Goal: Information Seeking & Learning: Learn about a topic

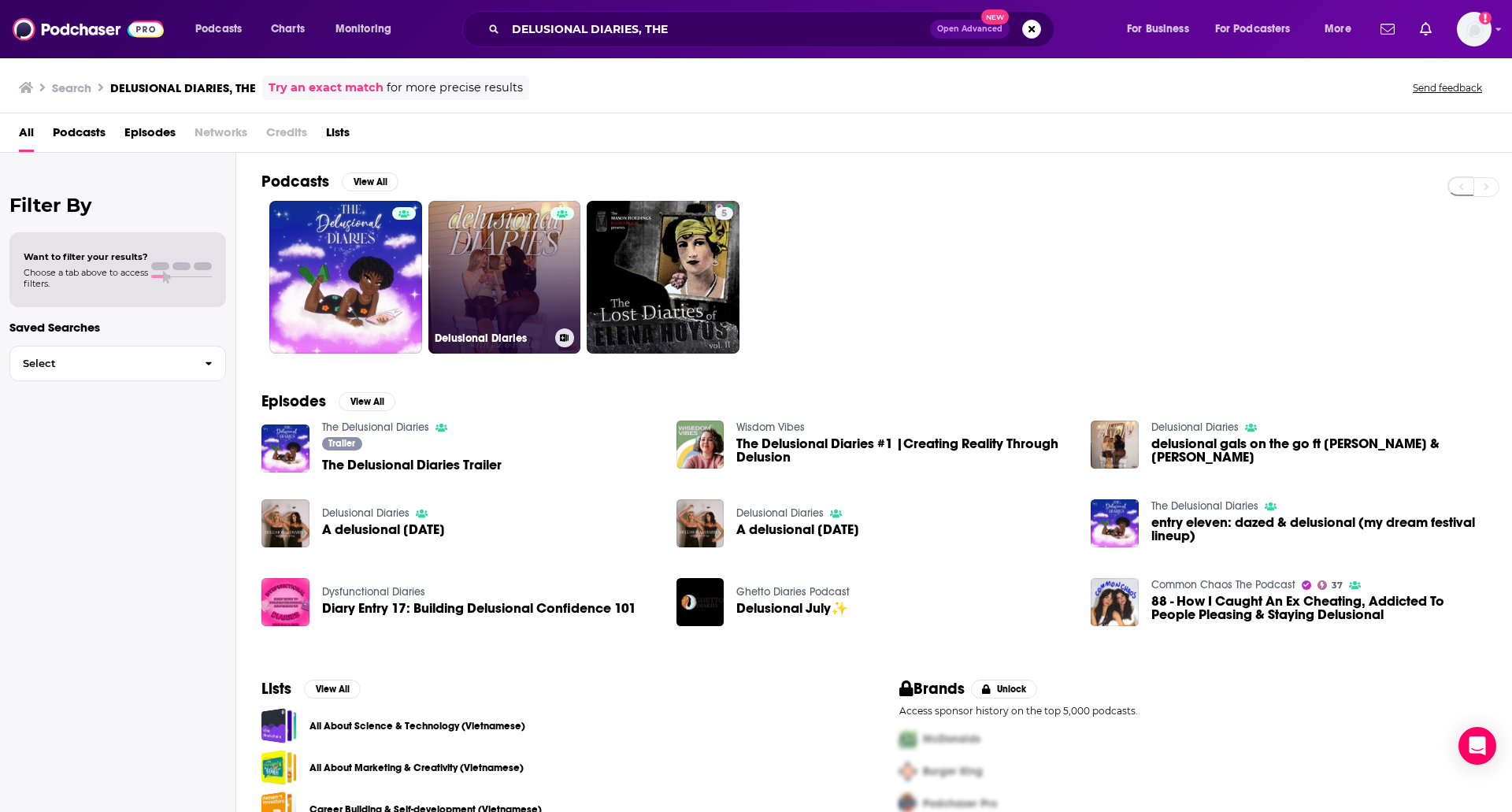
click at [480, 243] on link "Delusional Diaries" at bounding box center [505, 277] width 153 height 153
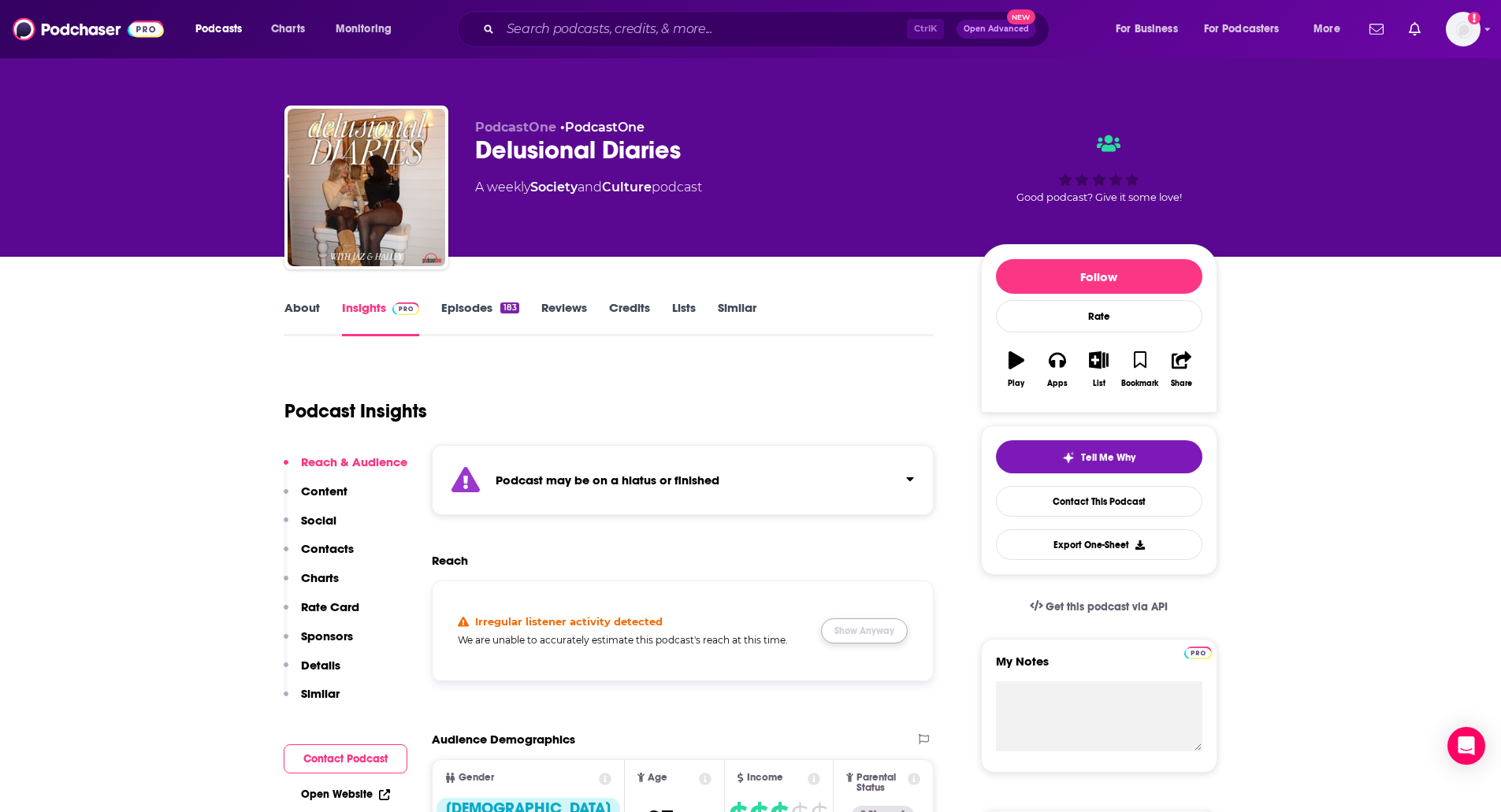
click at [892, 629] on button "Show Anyway" at bounding box center [865, 630] width 87 height 25
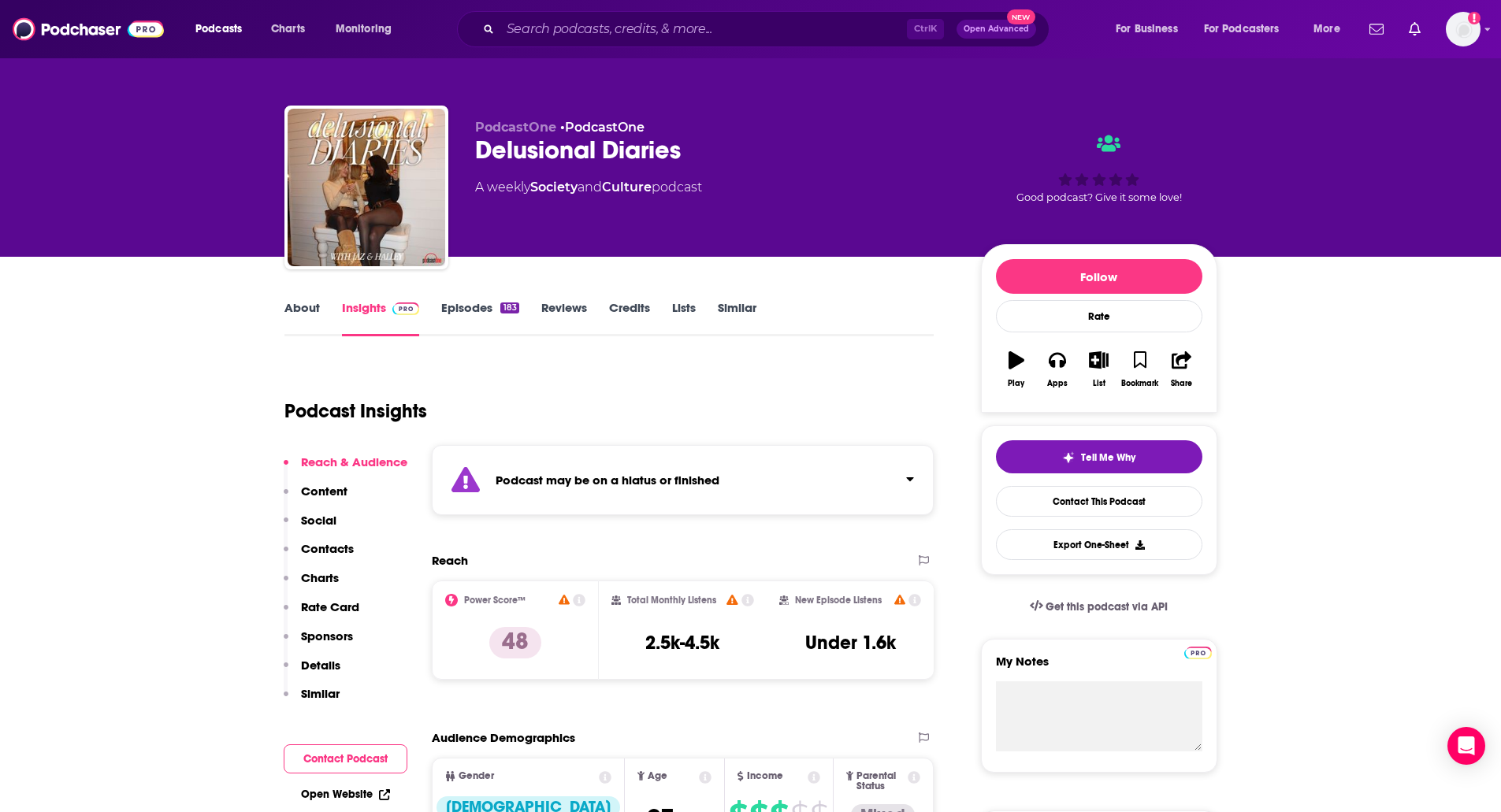
click at [485, 305] on link "Episodes 183" at bounding box center [479, 318] width 77 height 36
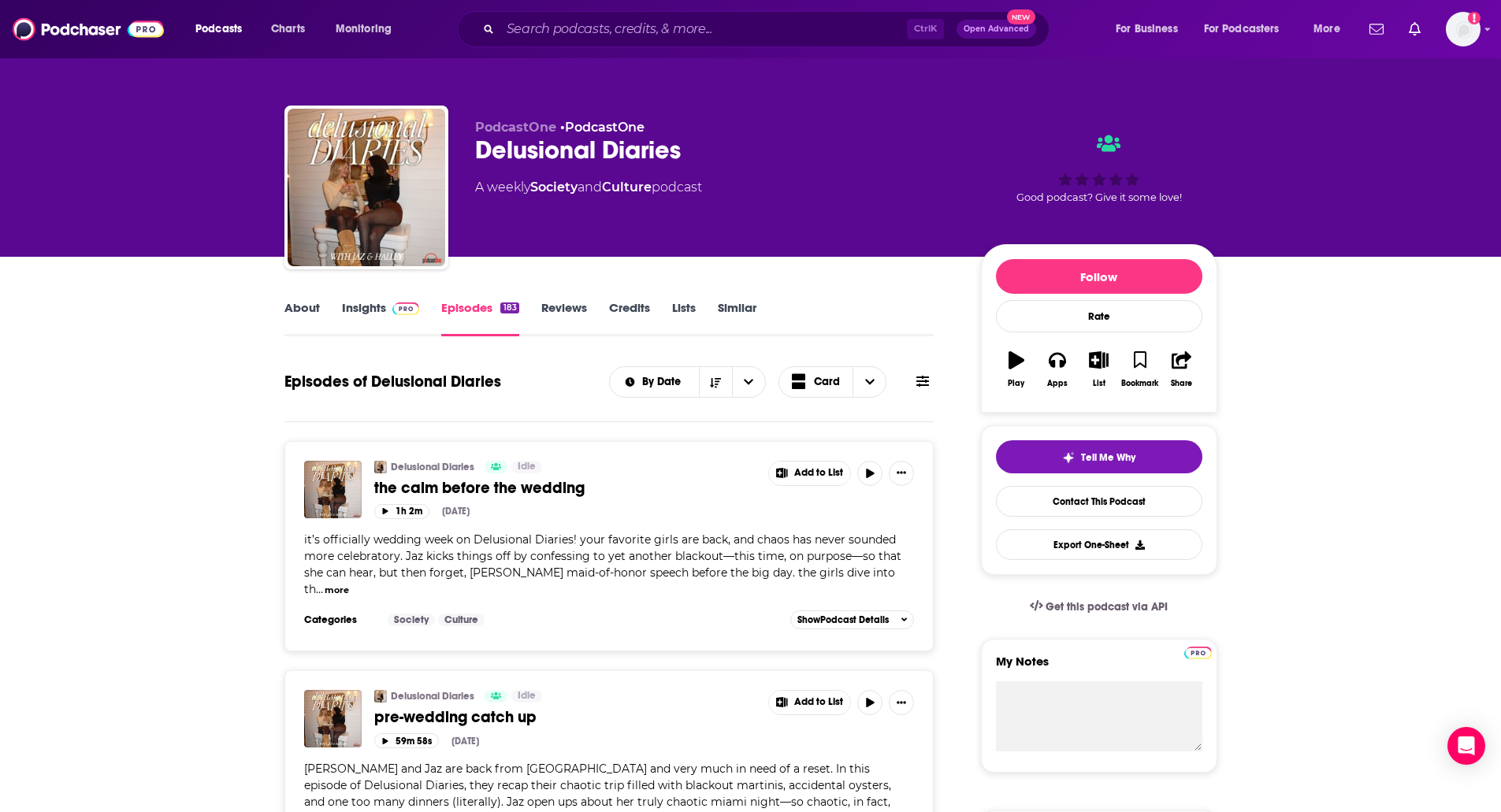
click at [389, 307] on span at bounding box center [402, 307] width 34 height 15
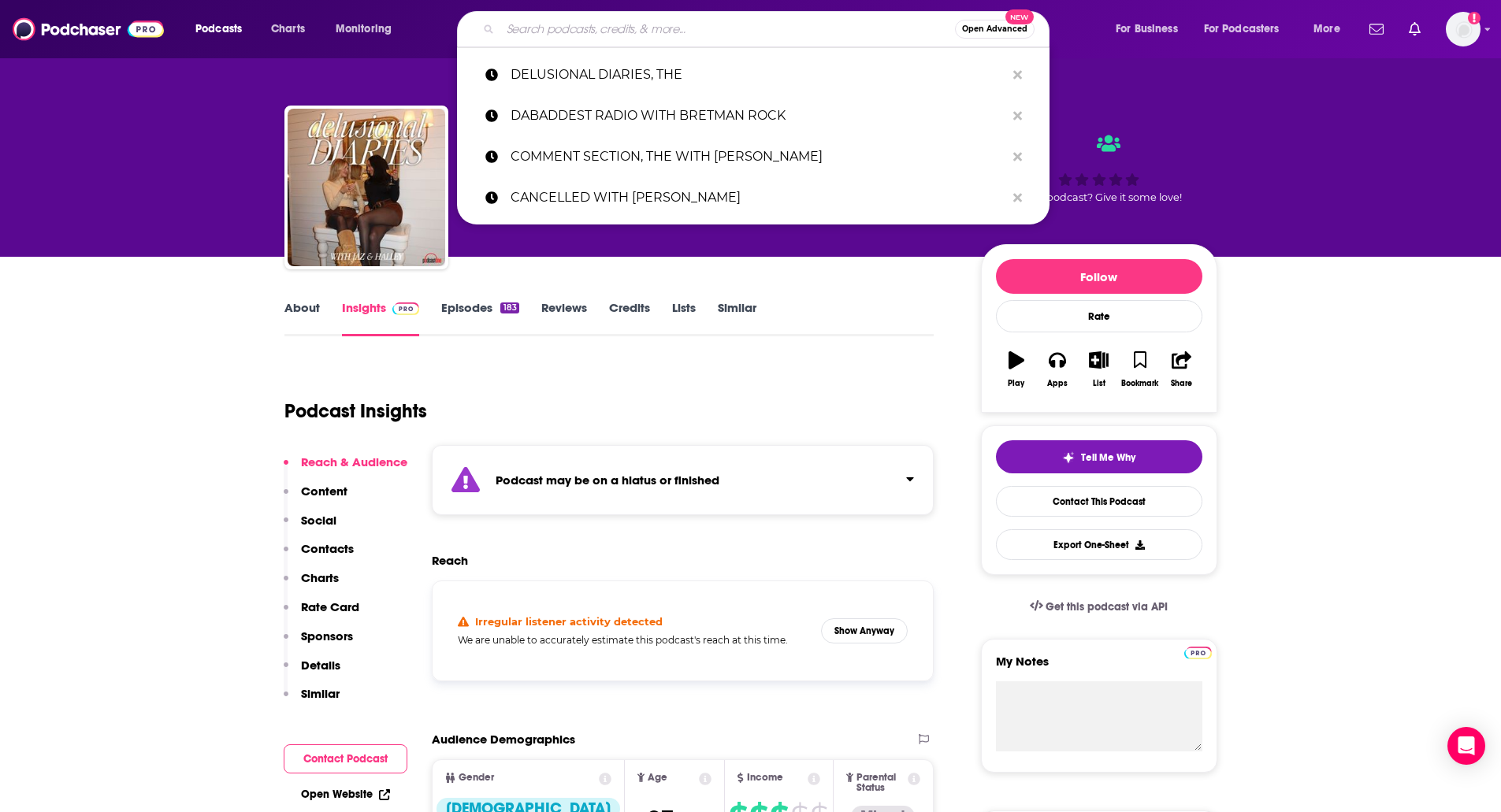
click at [636, 27] on input "Search podcasts, credits, & more..." at bounding box center [728, 29] width 455 height 25
paste input "GALS ON THE GO"
type input "GALS ON THE GO"
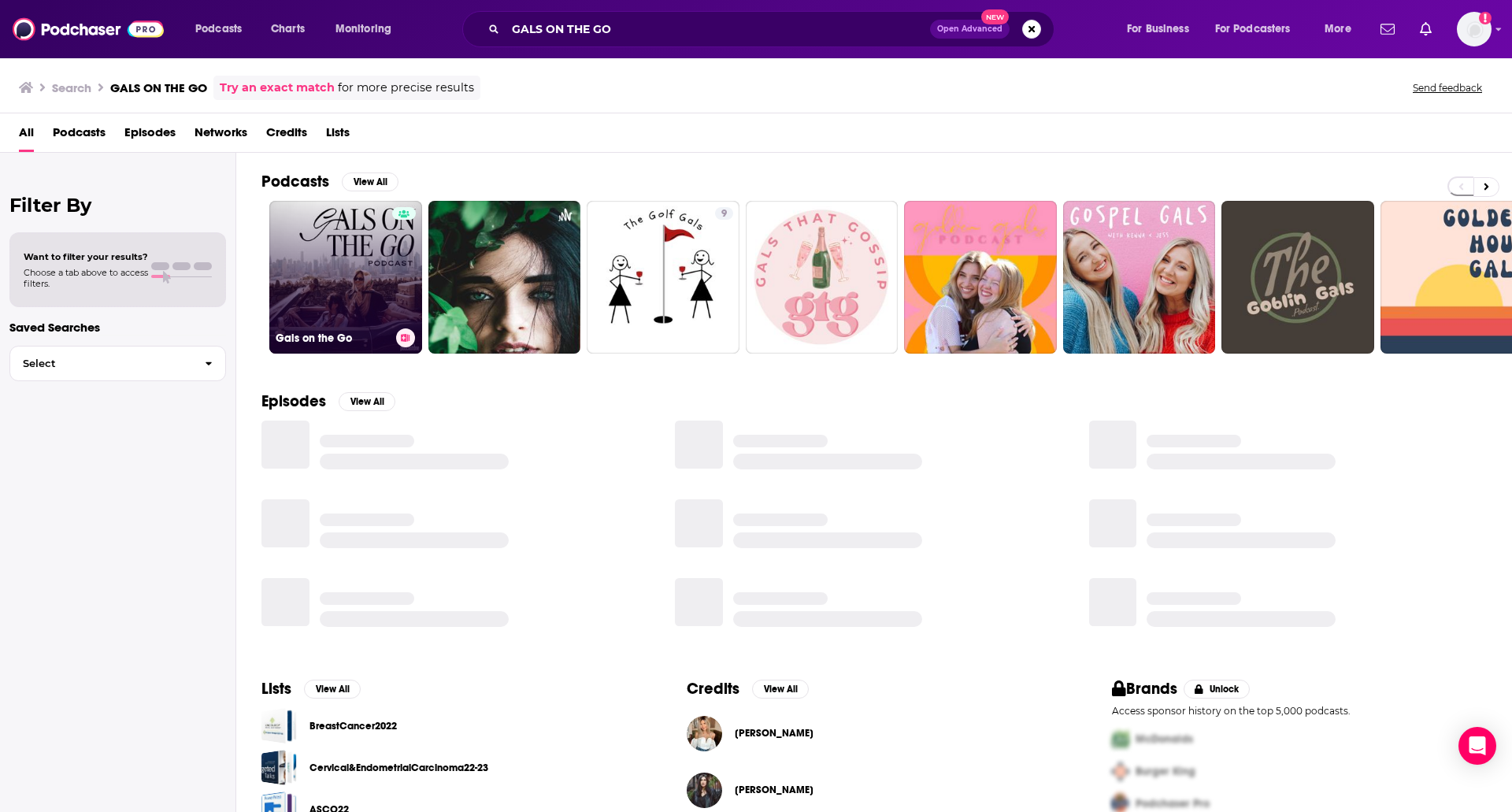
click at [301, 280] on link "Gals on the Go" at bounding box center [345, 277] width 153 height 153
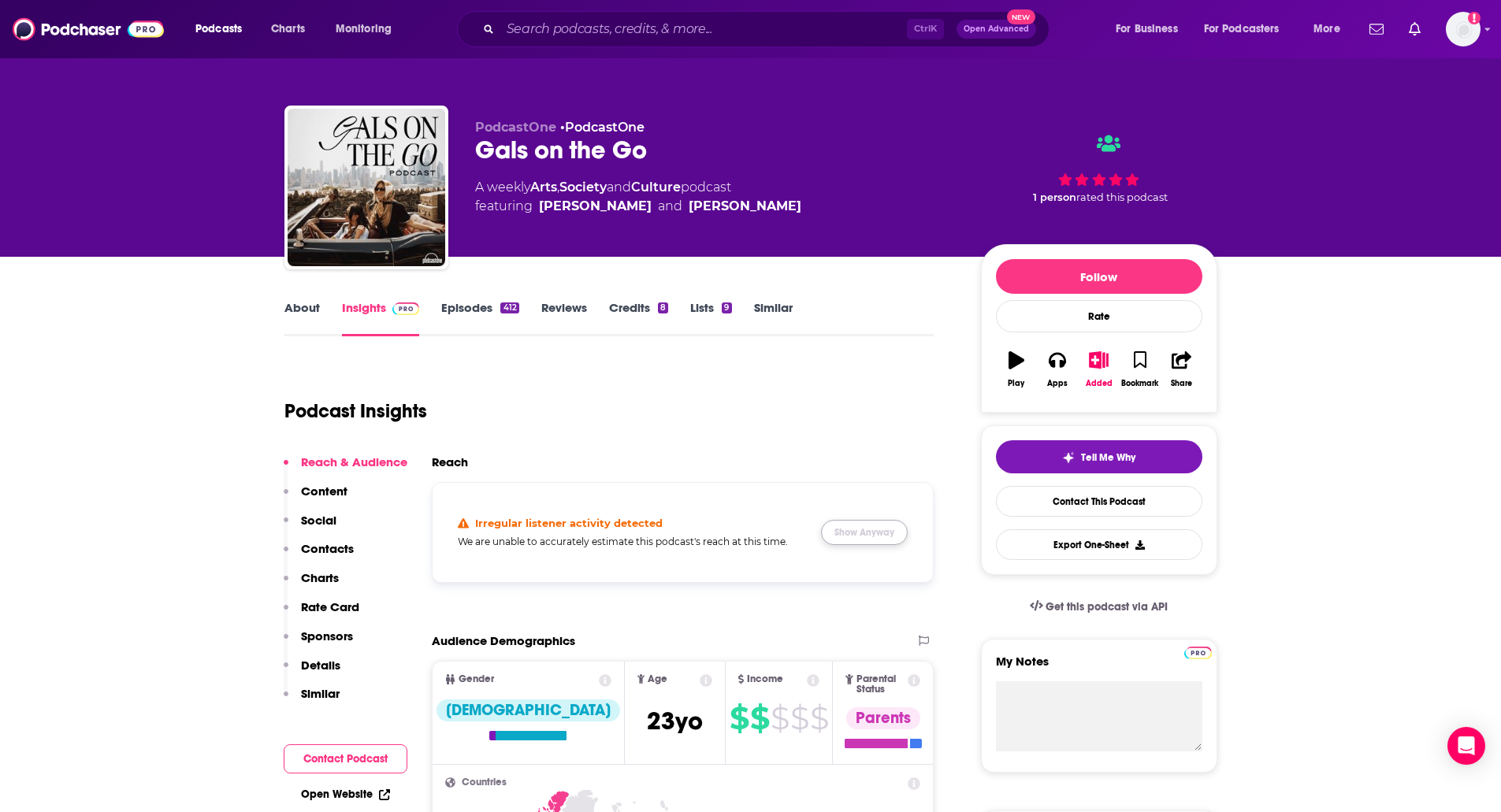
click at [862, 538] on button "Show Anyway" at bounding box center [865, 532] width 87 height 25
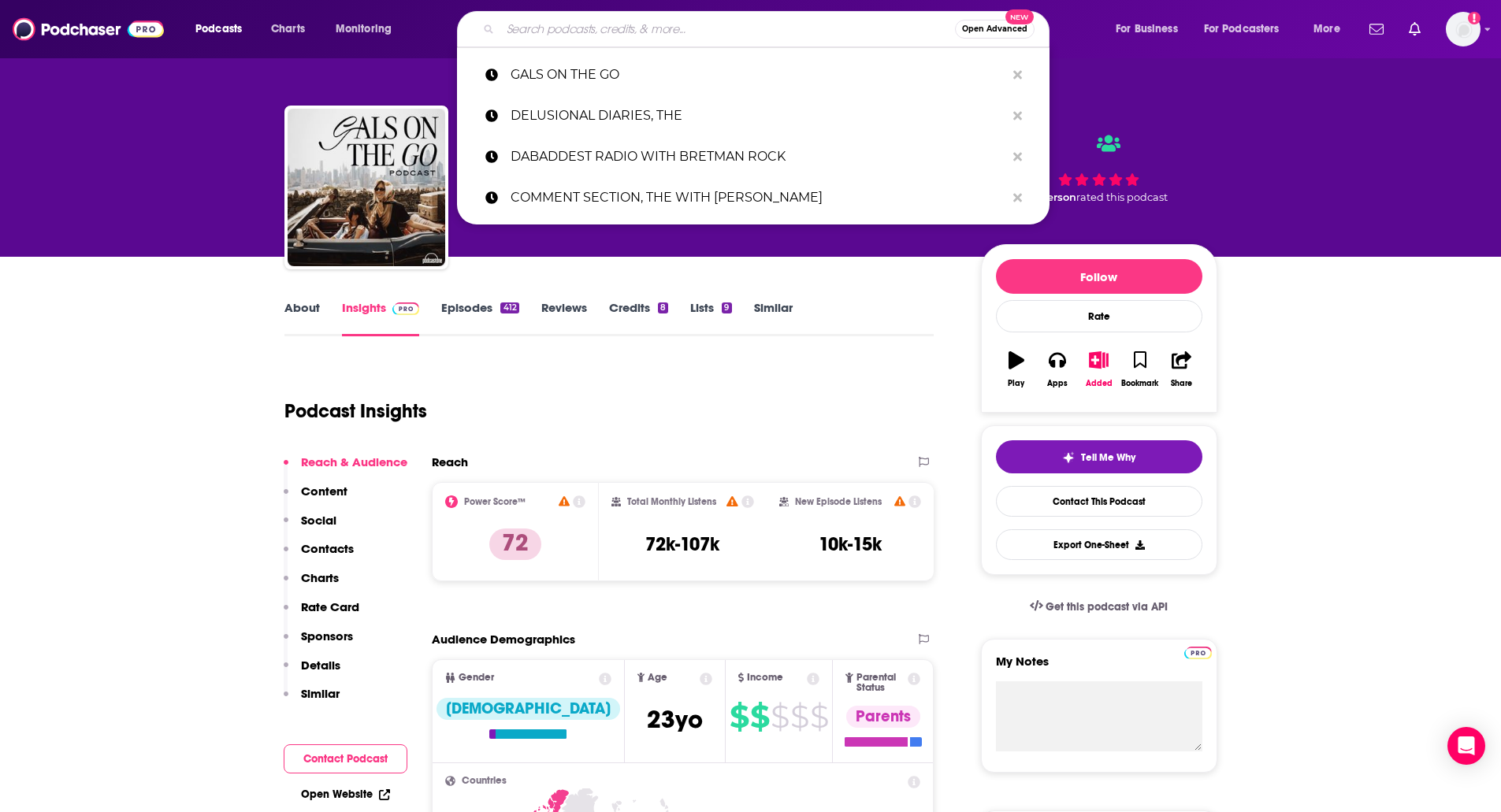
click at [591, 22] on input "Search podcasts, credits, & more..." at bounding box center [728, 29] width 455 height 25
paste input "HOUSE GUEST WITH KENZIE ELIZABETH"
type input "HOUSE GUEST WITH KENZIE ELIZABETH"
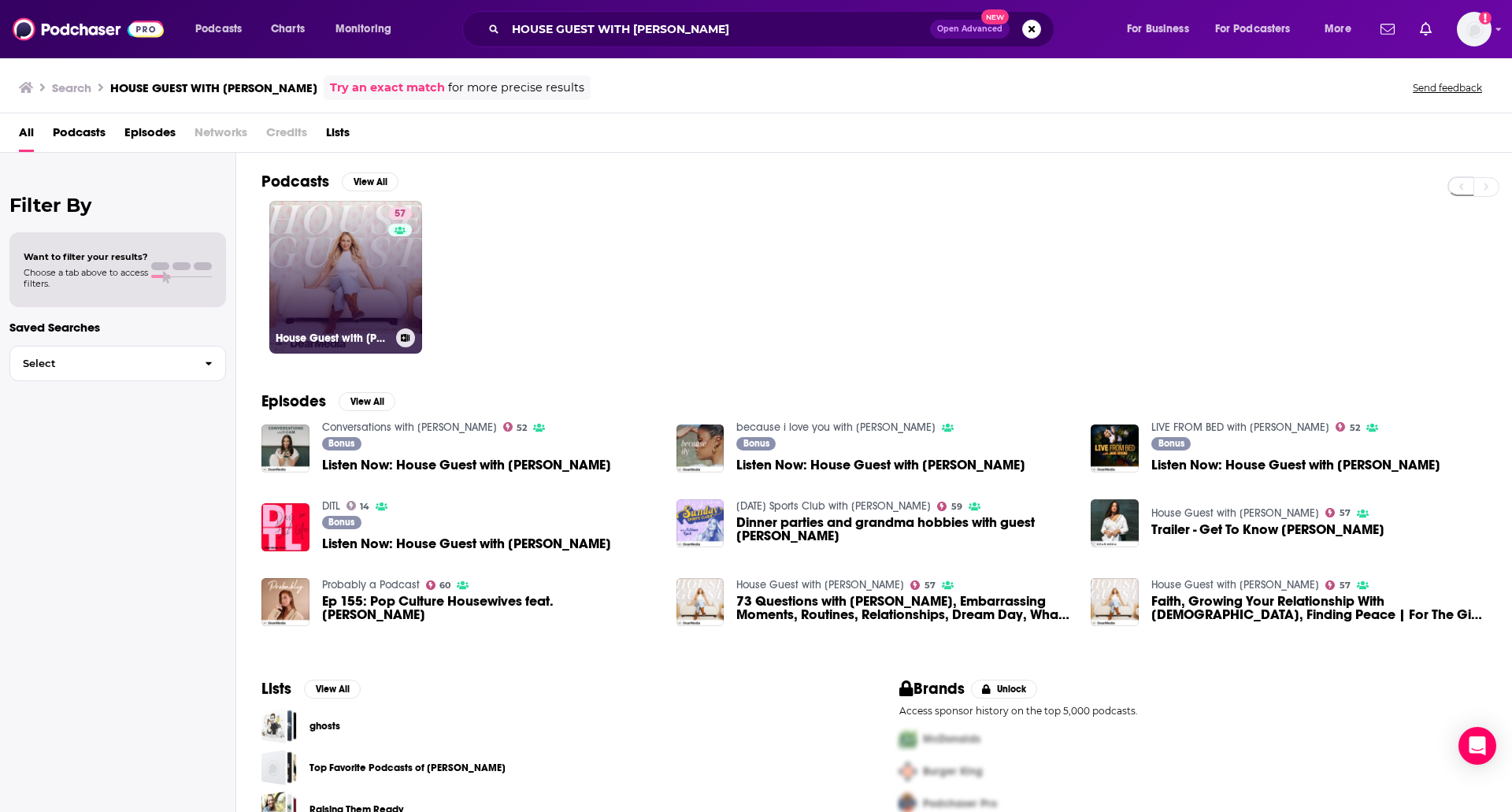
click at [317, 239] on link "57 House Guest with Kenzie Elizabeth" at bounding box center [345, 277] width 153 height 153
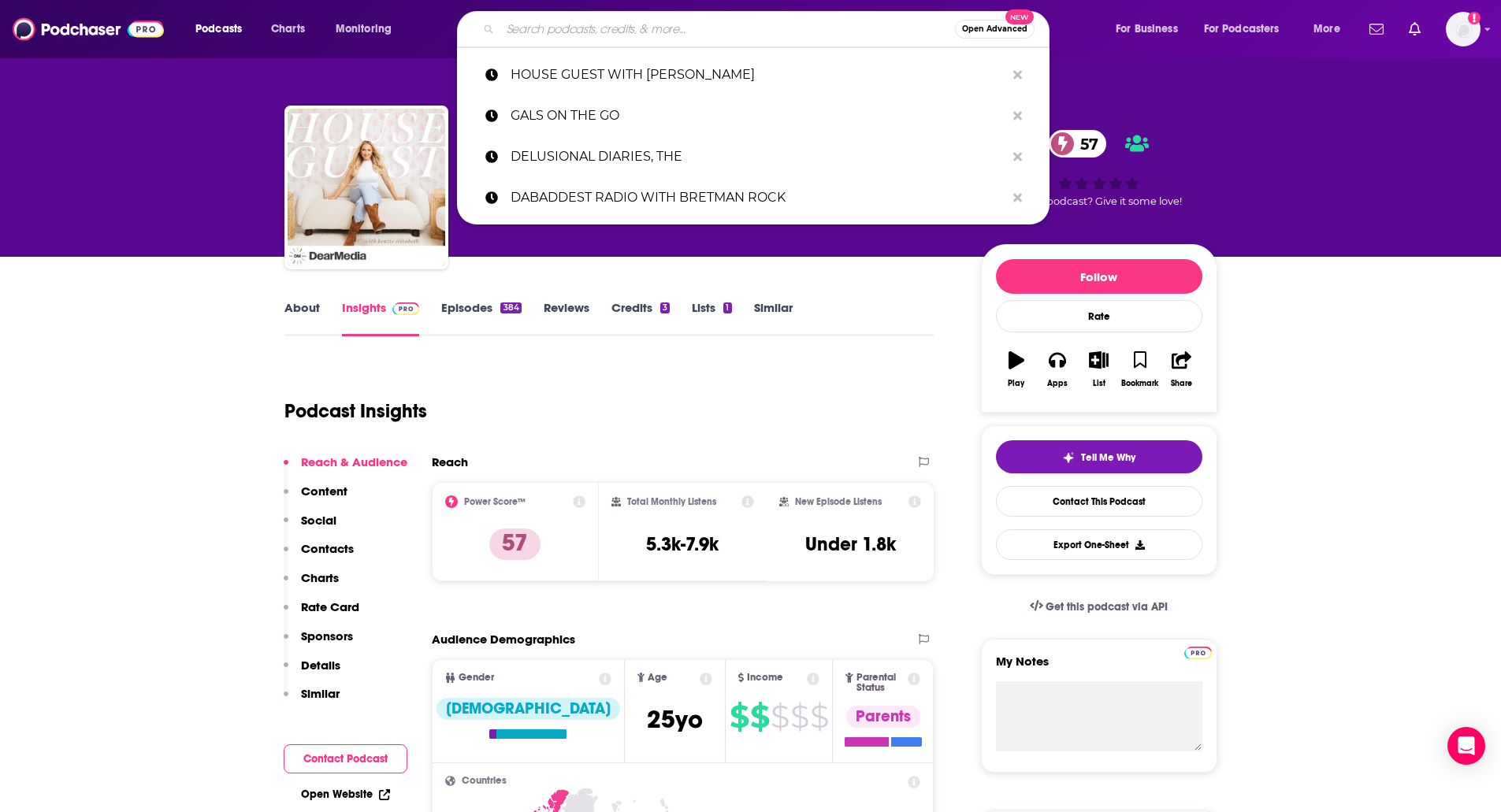
paste input "JUST TRISH PODCAST"
type input "JUST TRISH PODCAST"
click at [576, 23] on input "JUST TRISH PODCAST" at bounding box center [728, 29] width 455 height 25
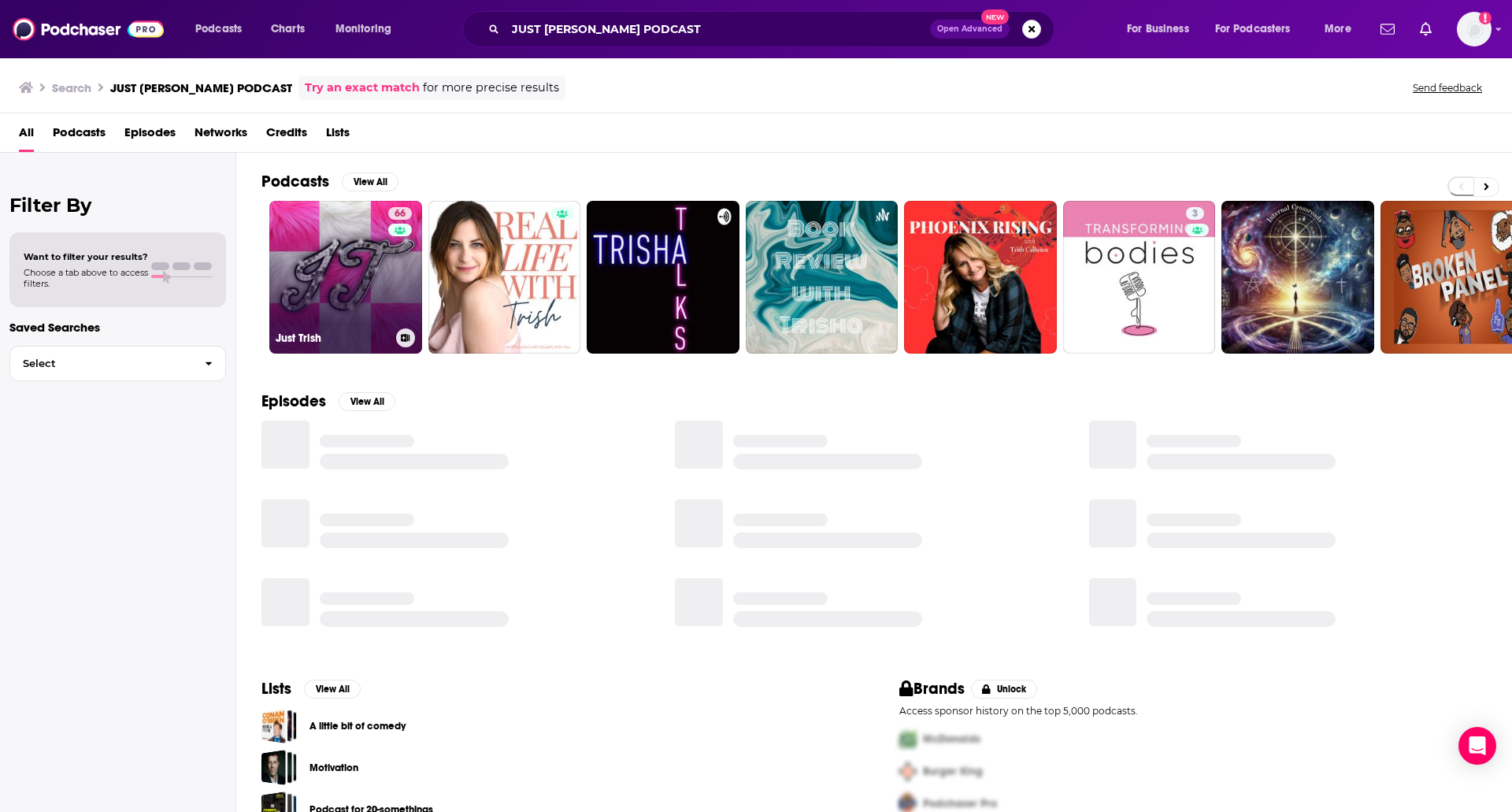
click at [326, 257] on link "66 Just Trish" at bounding box center [345, 277] width 153 height 153
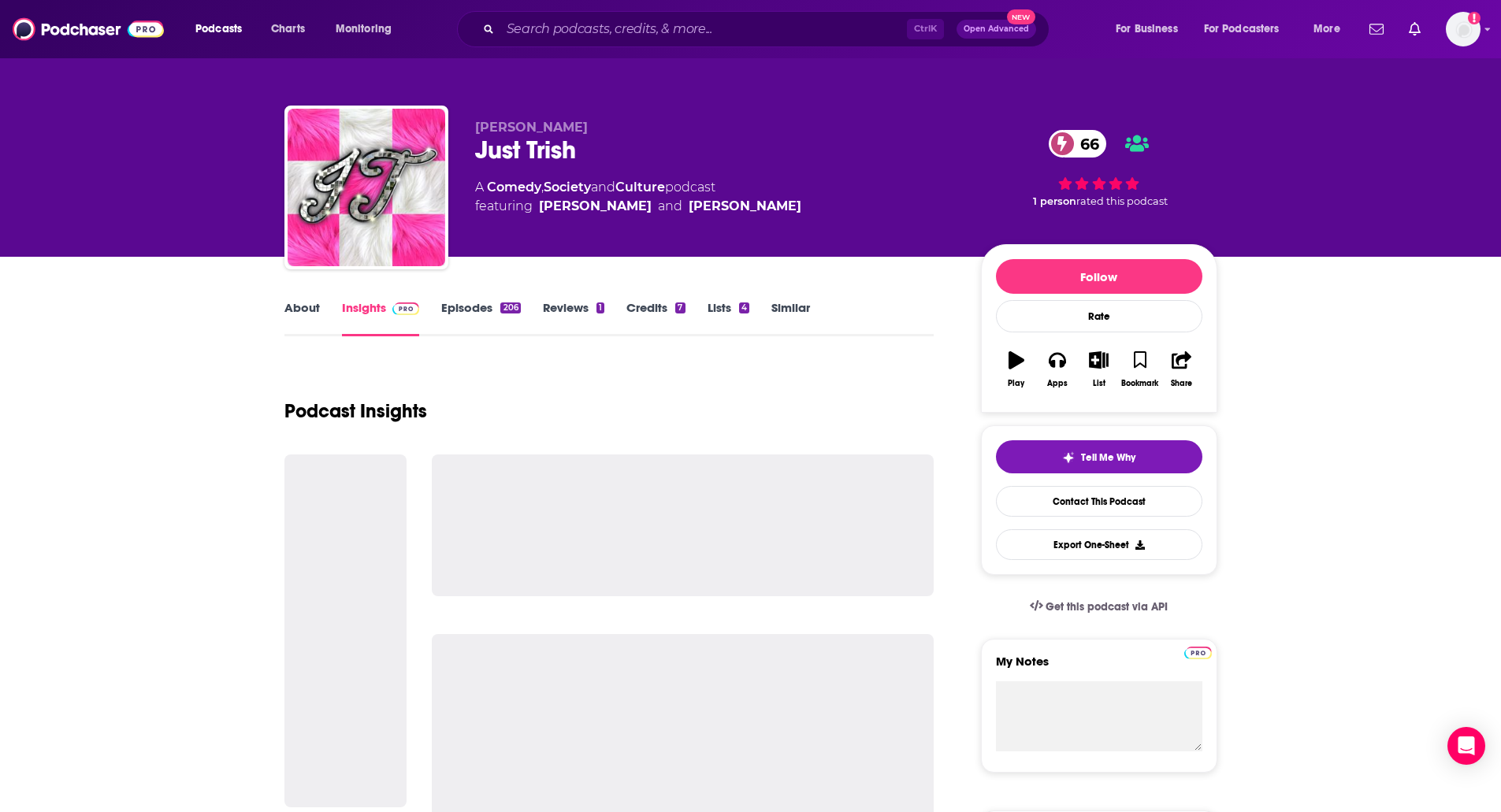
scroll to position [32, 0]
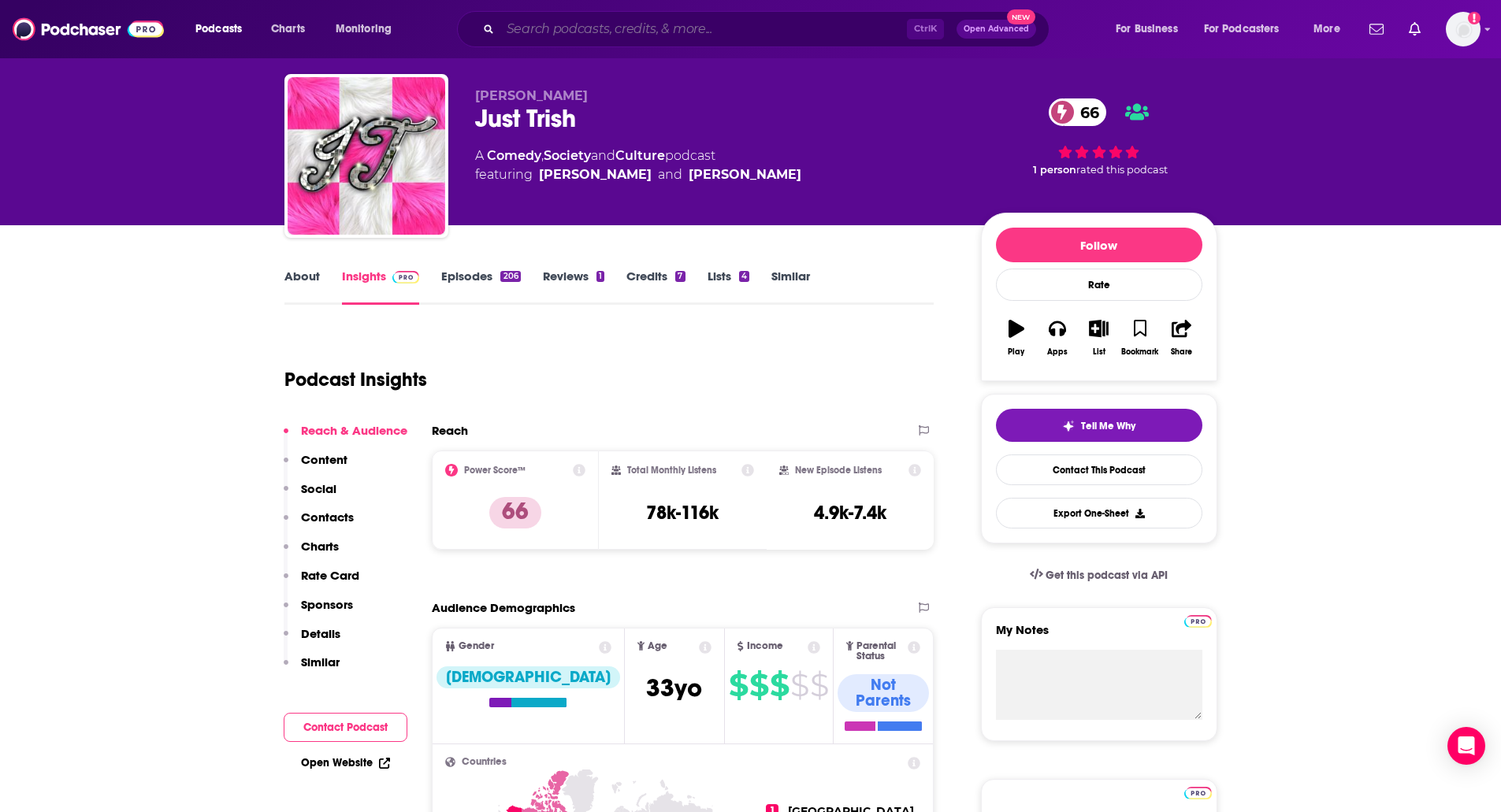
paste input "MATCH MADE IN MANHATTAN"
type input "MATCH MADE IN MANHATTAN"
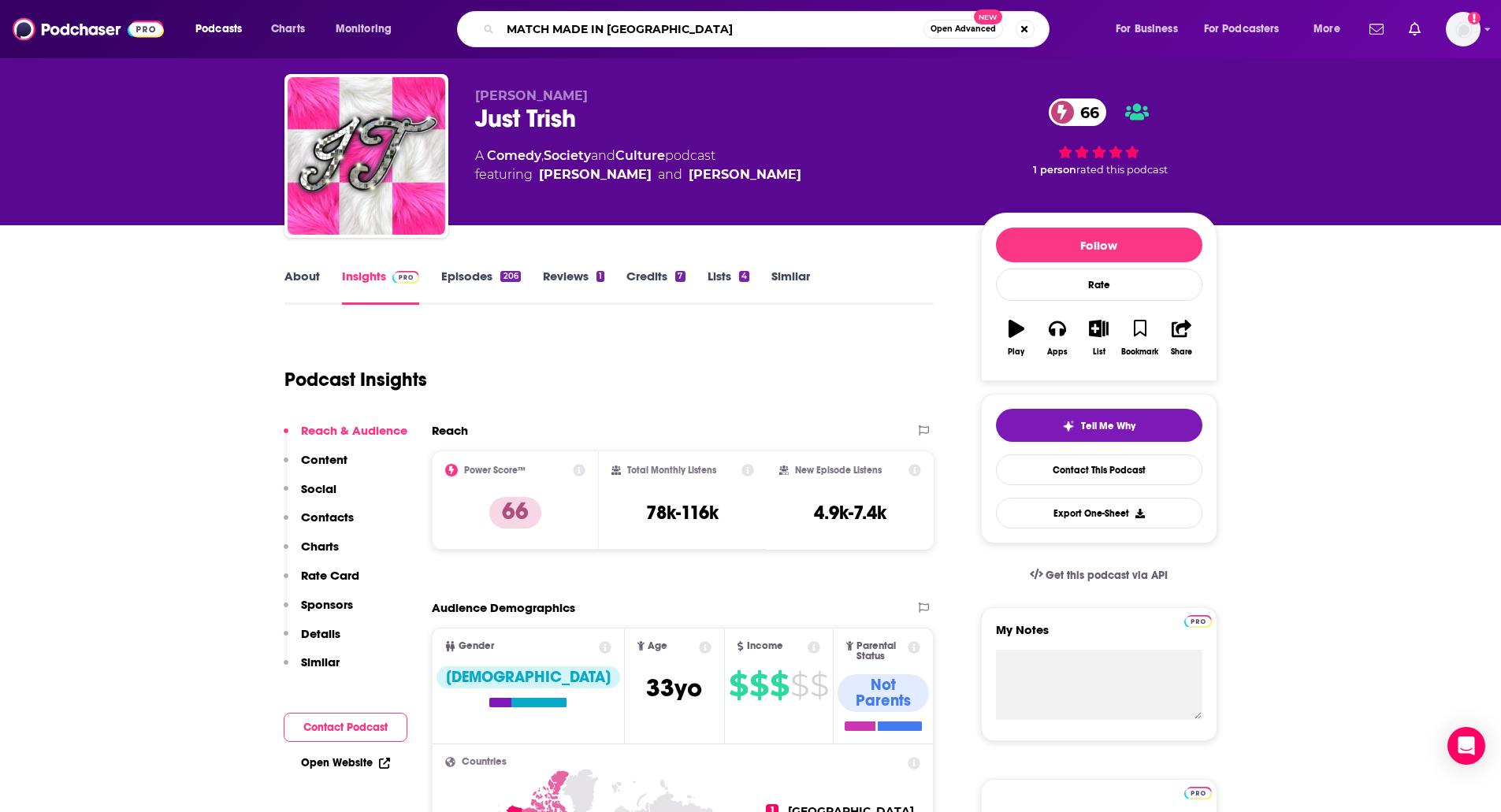
click at [533, 41] on input "MATCH MADE IN MANHATTAN" at bounding box center [712, 29] width 423 height 25
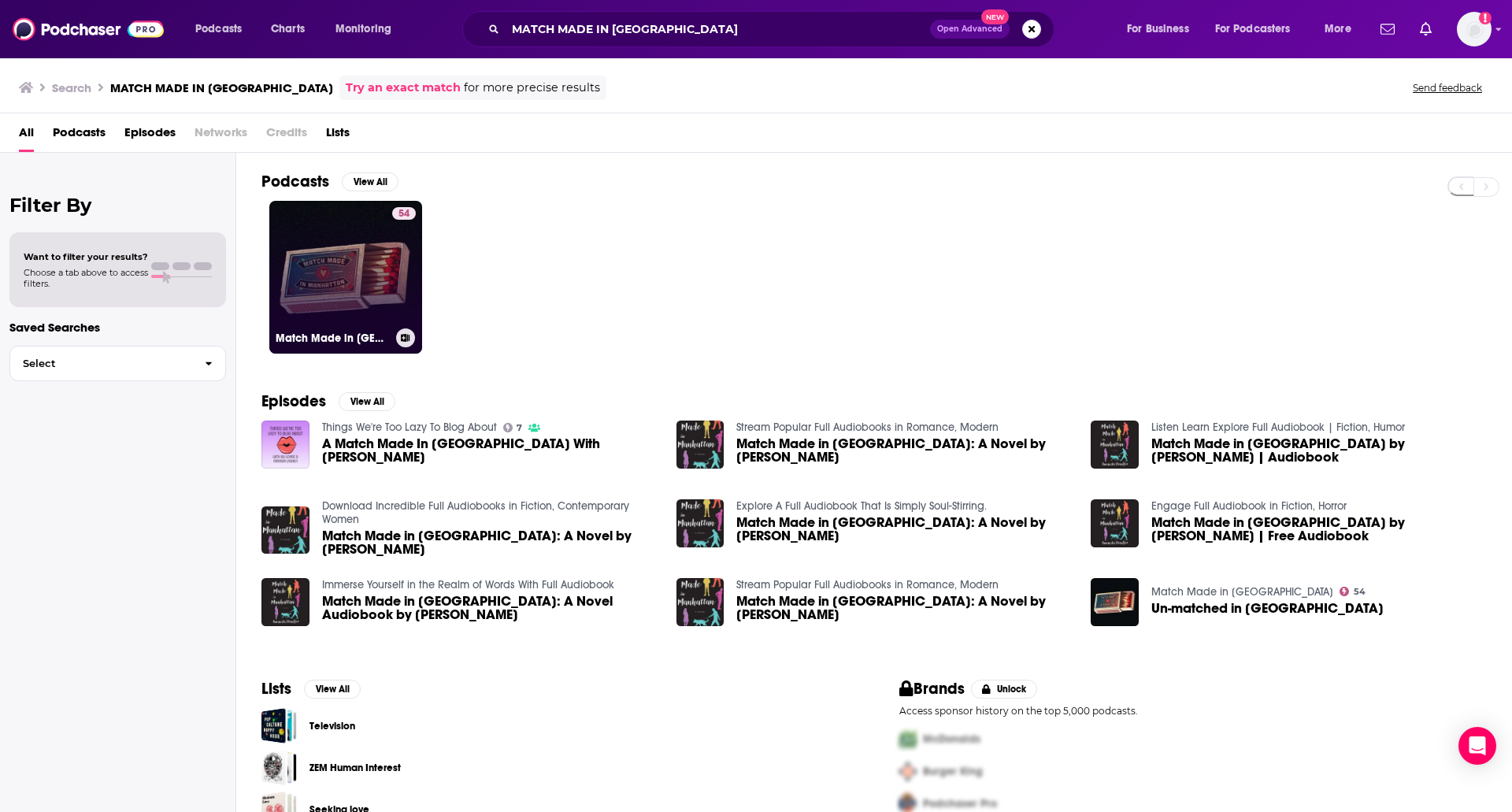
click at [340, 246] on link "54 Match Made in Manhattan" at bounding box center [345, 277] width 153 height 153
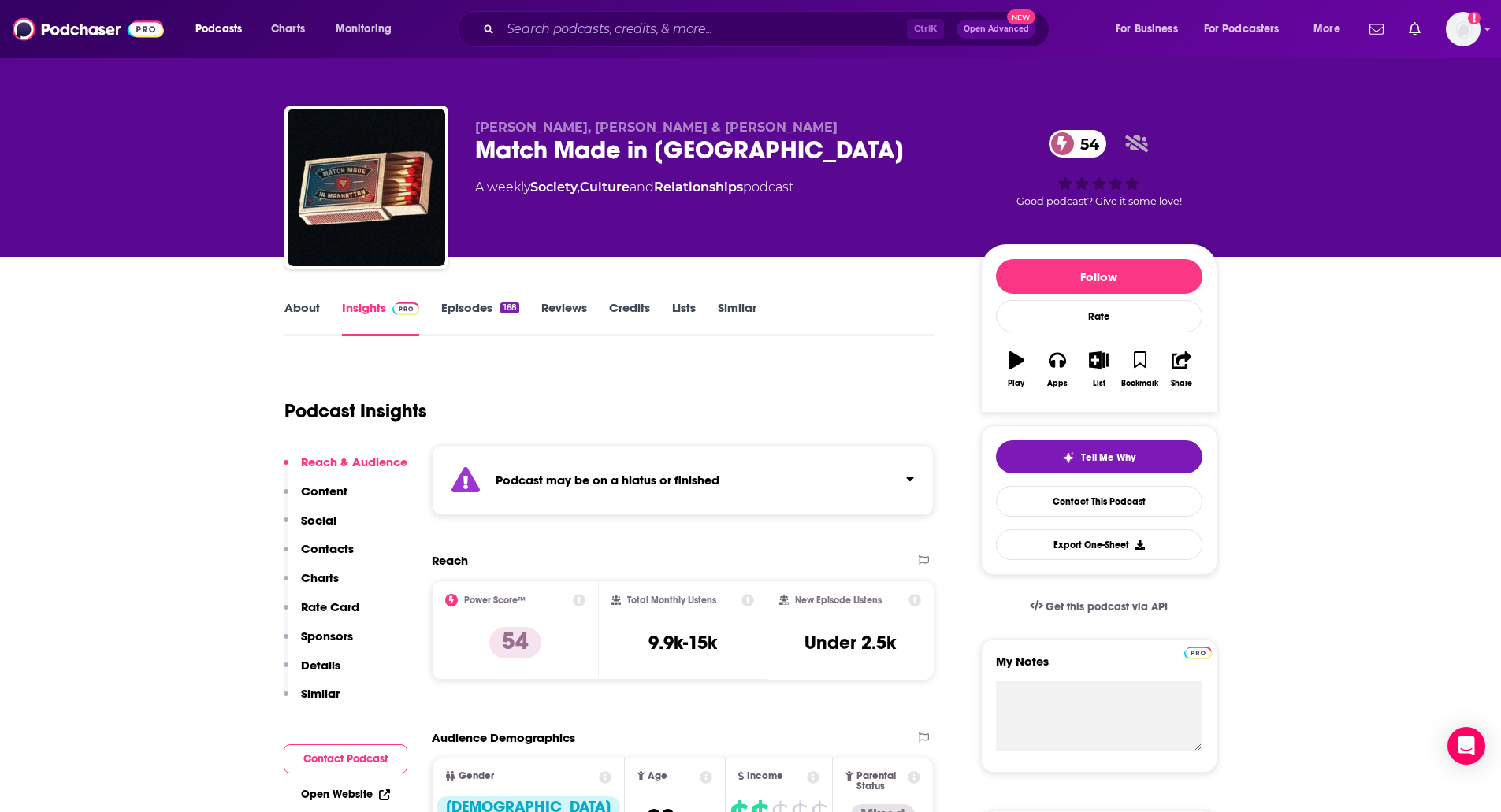
click at [465, 314] on link "Episodes 168" at bounding box center [479, 318] width 77 height 36
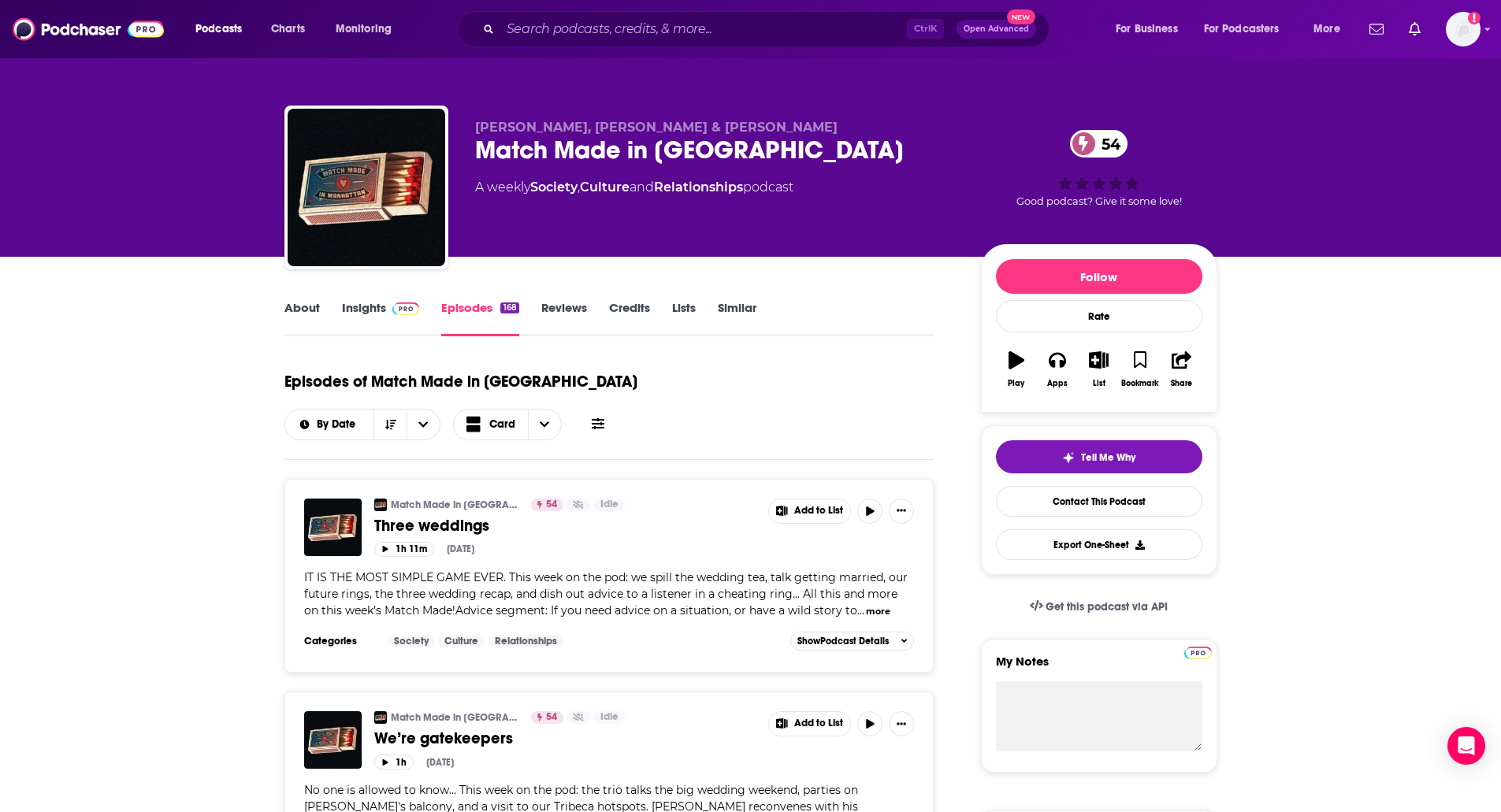
click at [386, 311] on span at bounding box center [402, 307] width 34 height 15
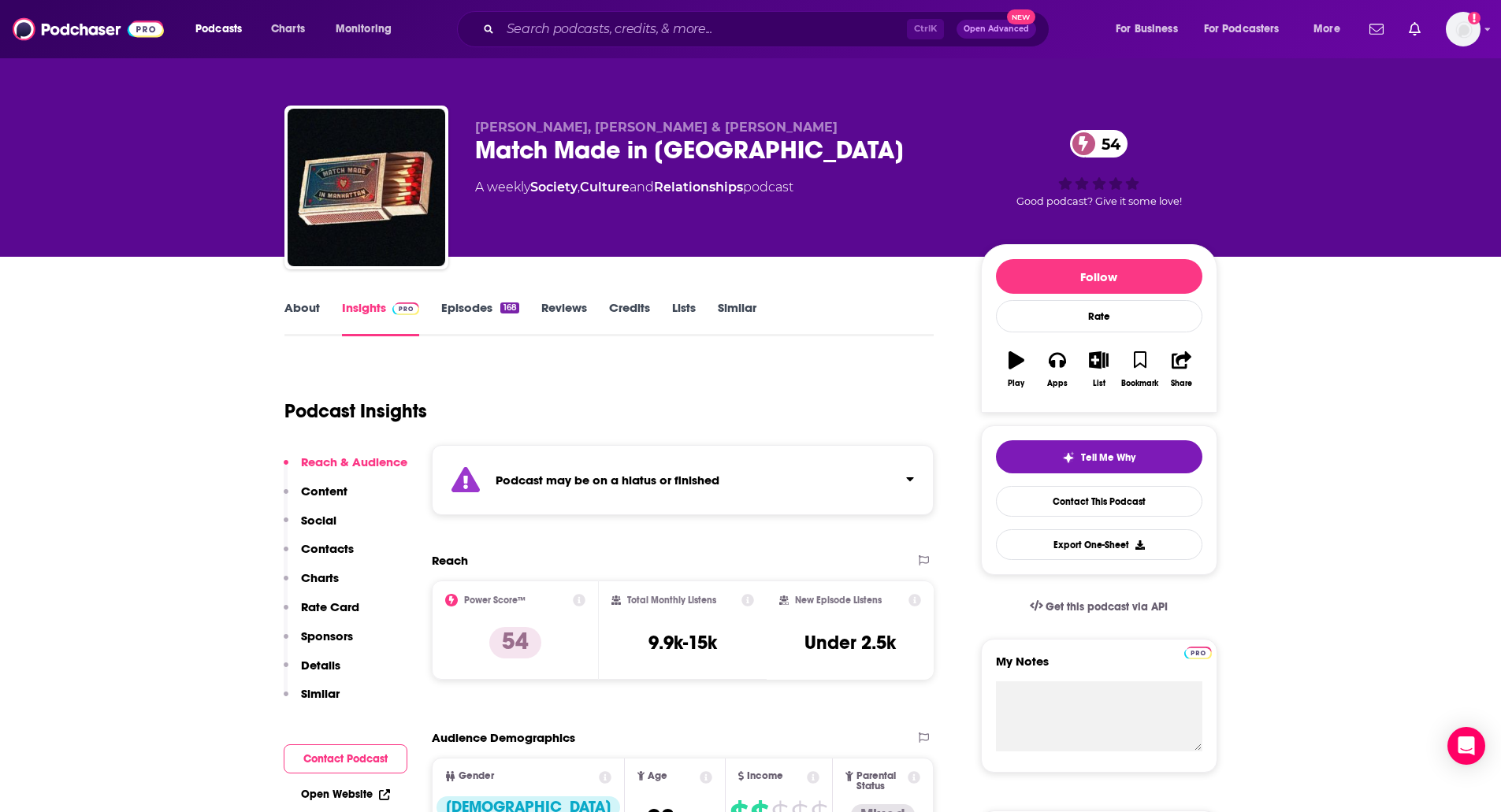
click at [321, 554] on p "Contacts" at bounding box center [327, 549] width 53 height 15
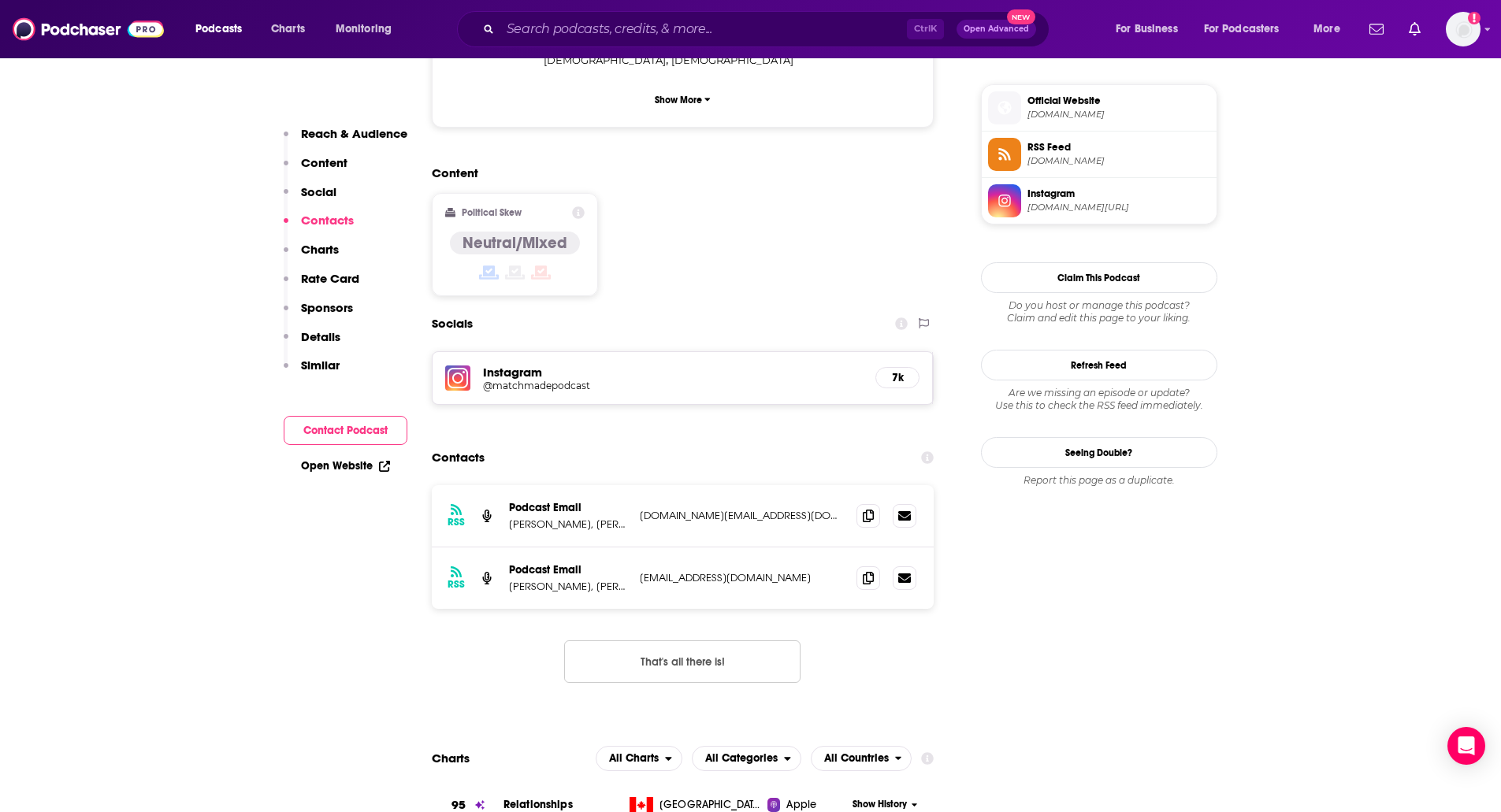
scroll to position [1377, 0]
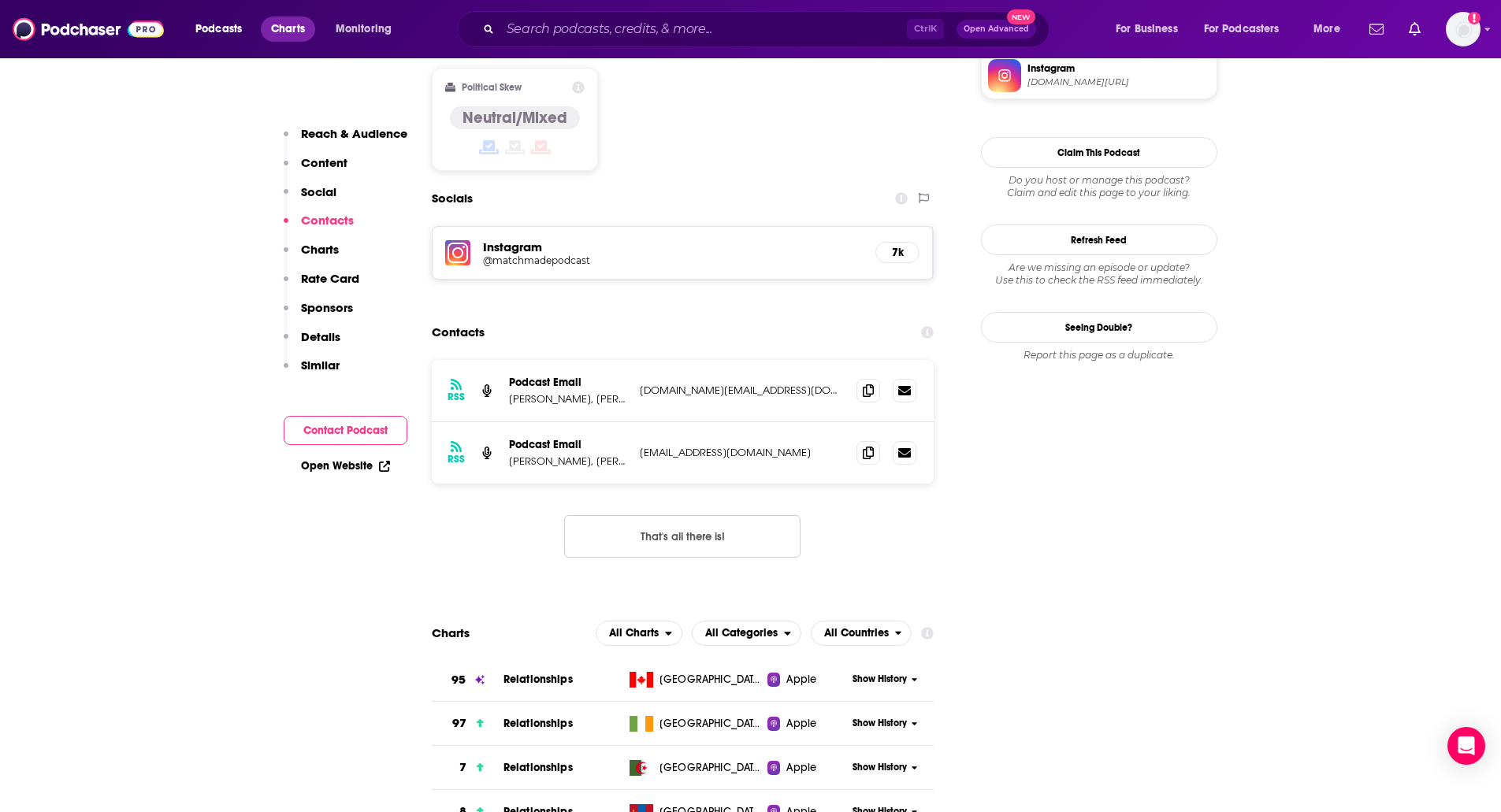
click at [289, 25] on span "Charts" at bounding box center [287, 29] width 34 height 22
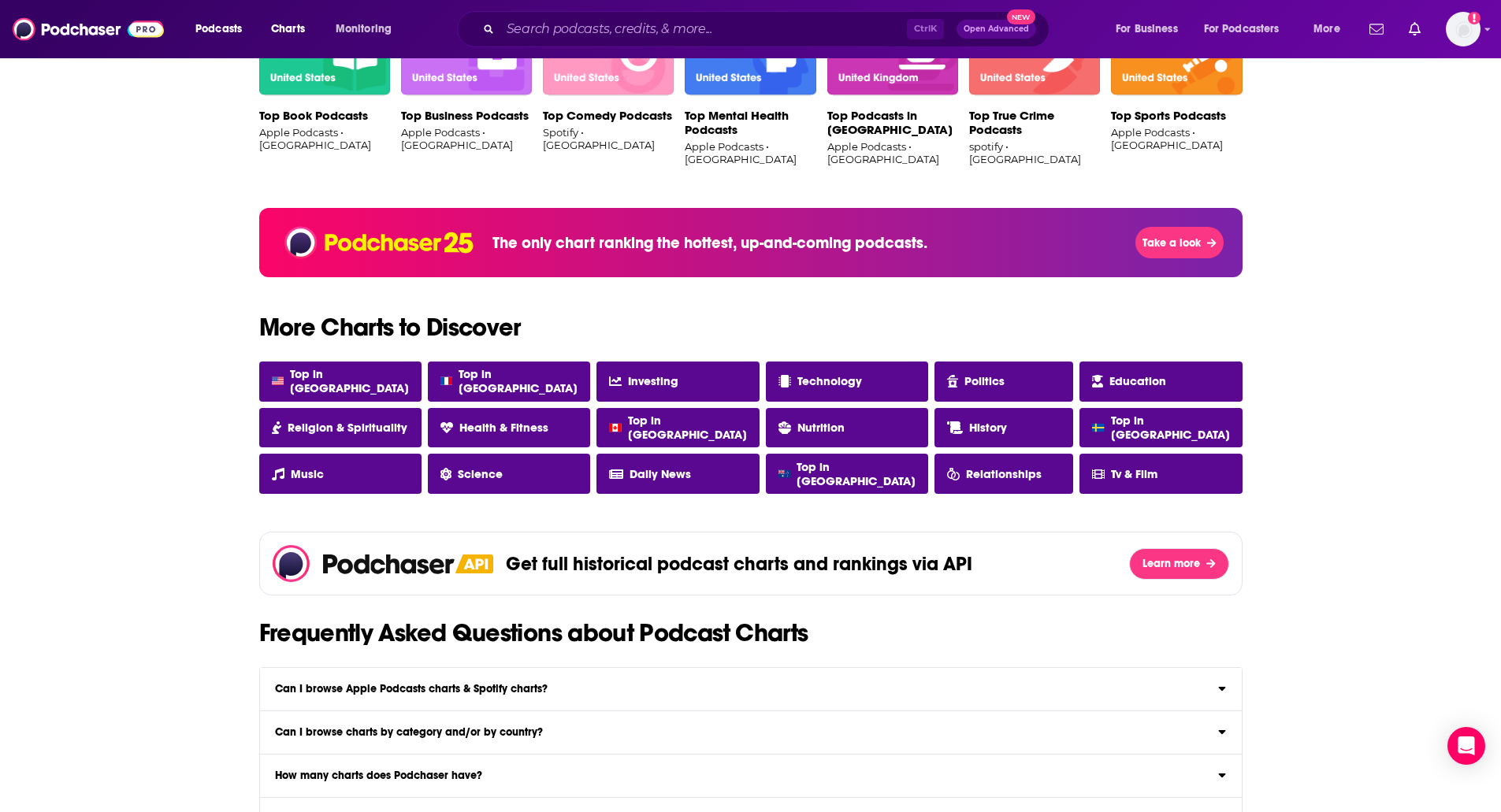
scroll to position [1183, 0]
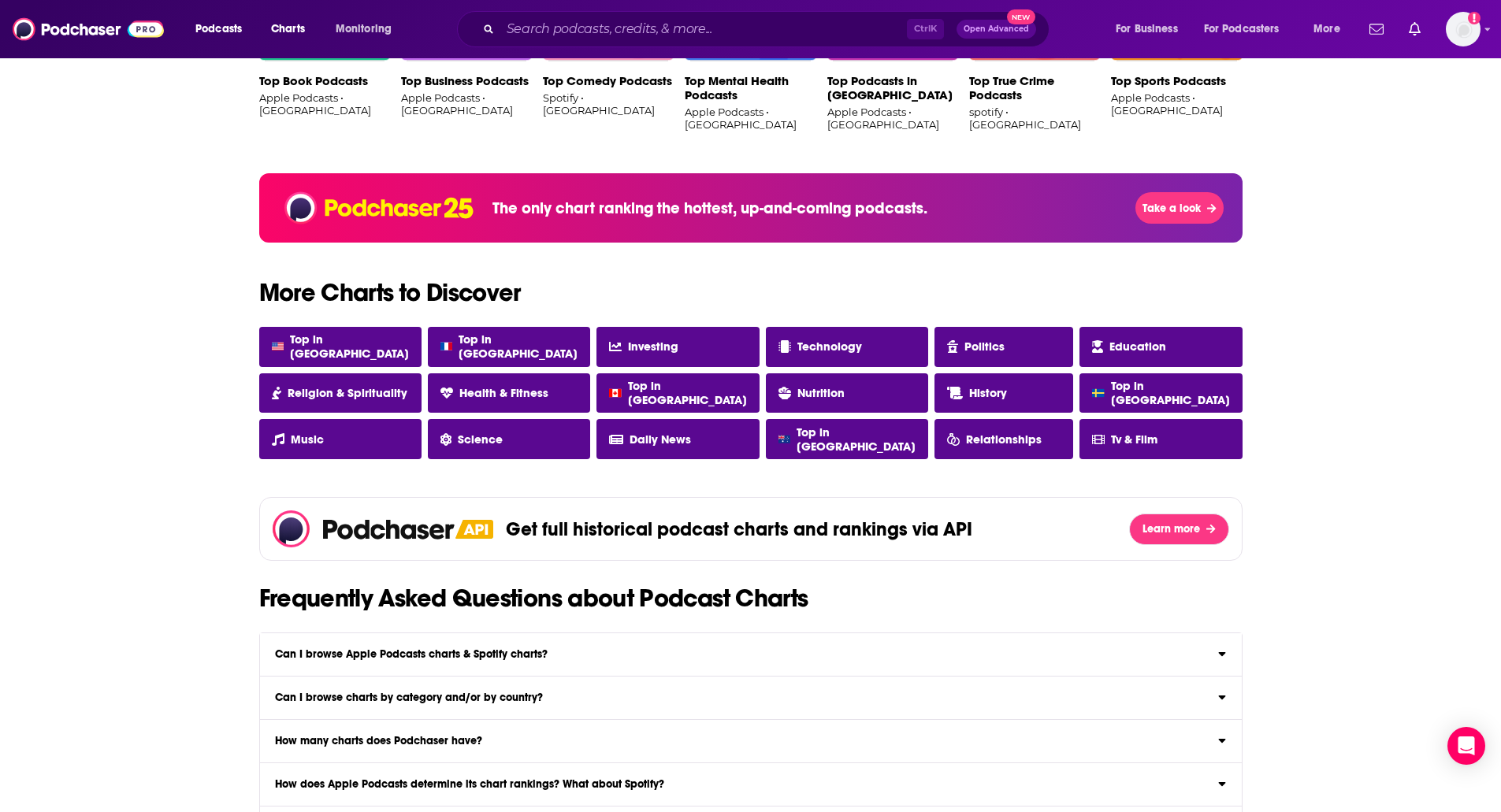
click at [133, 285] on div "Podcast Charts & Rankings Up-to-date popularity rankings from the top podcast c…" at bounding box center [750, 100] width 1501 height 2452
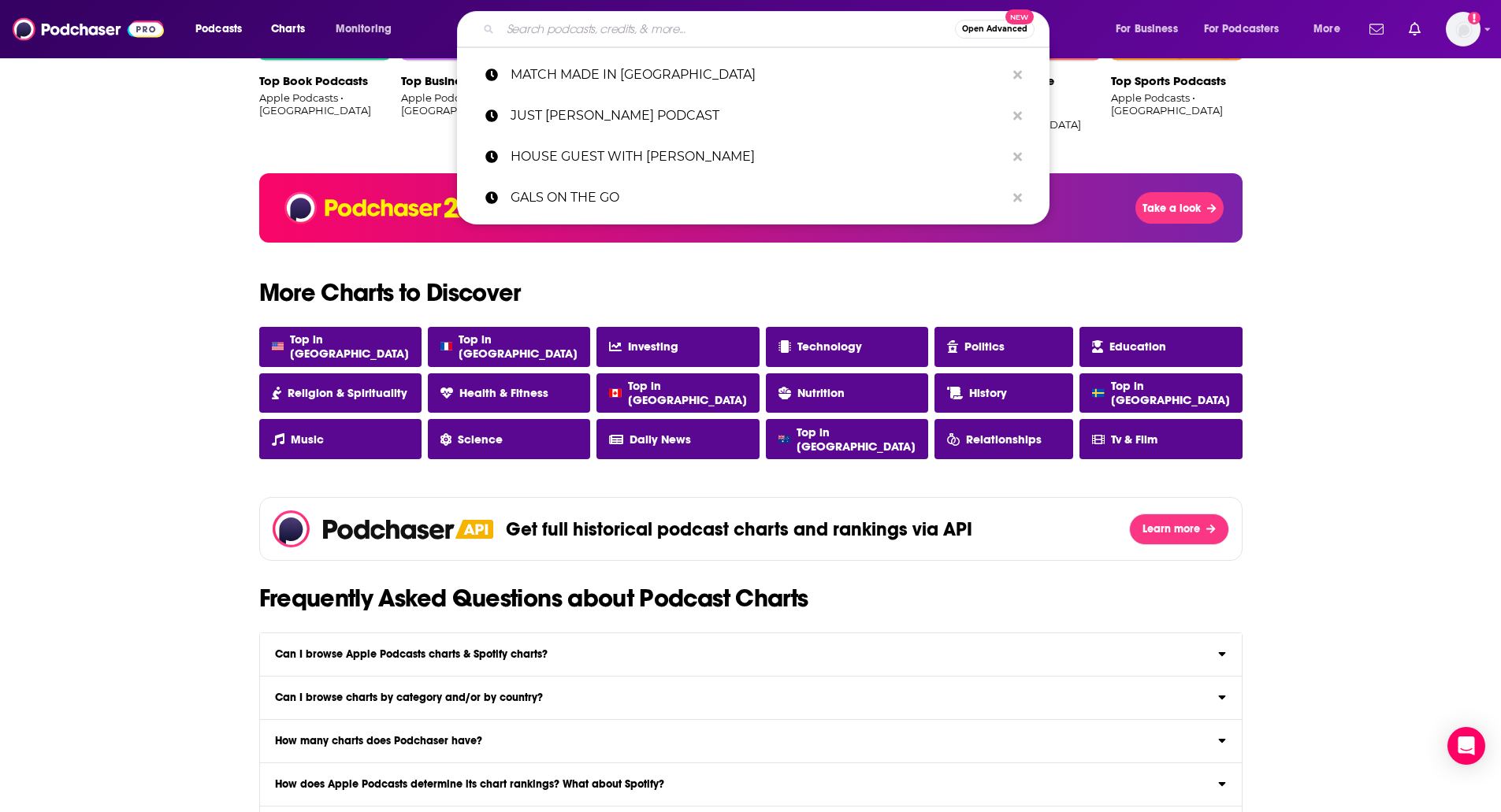
click at [533, 19] on input "Search podcasts, credits, & more..." at bounding box center [728, 29] width 455 height 25
click at [584, 70] on p "MATCH MADE IN MANHATTAN" at bounding box center [757, 74] width 495 height 41
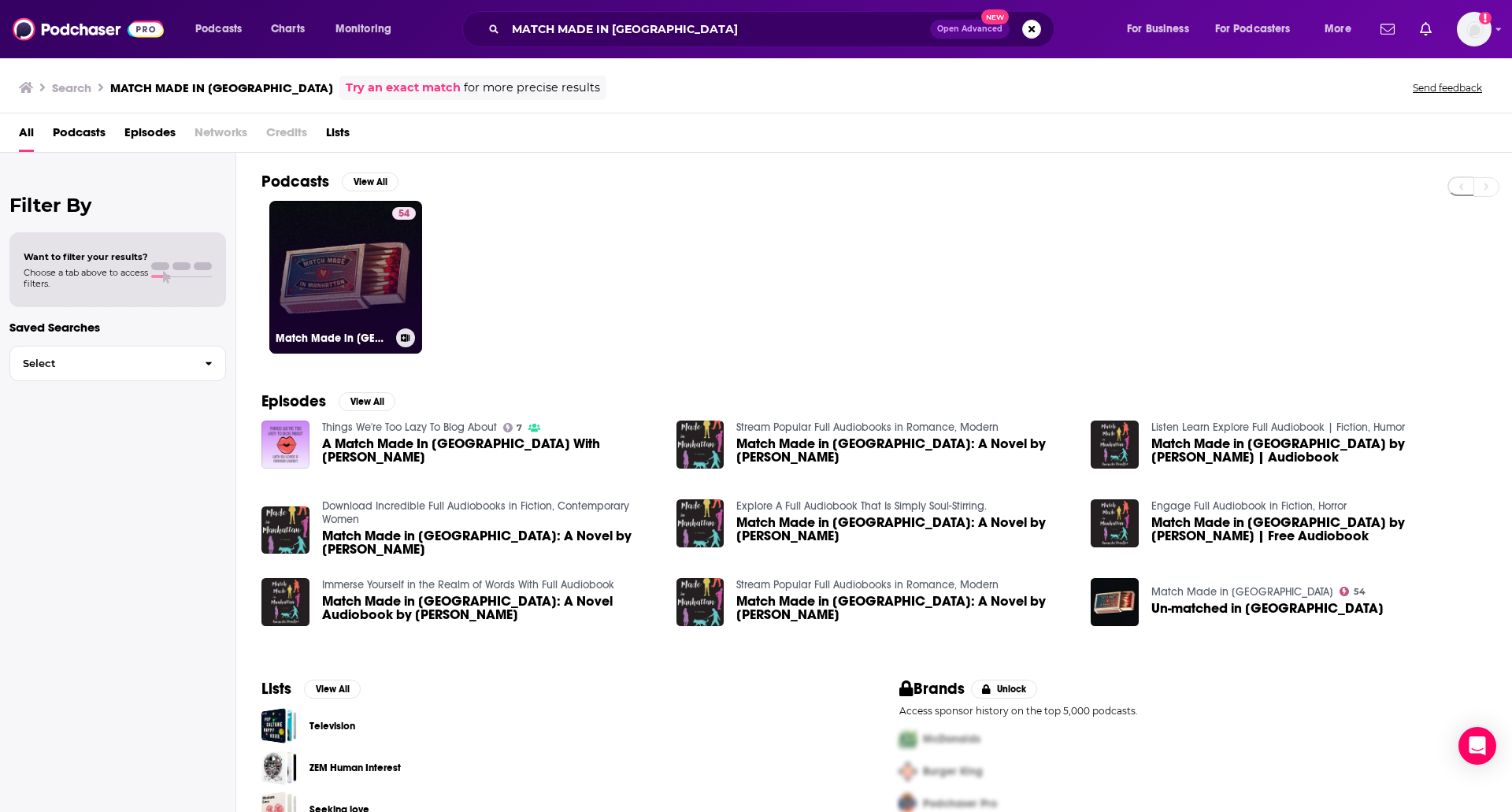
click at [351, 237] on link "54 Match Made in Manhattan" at bounding box center [345, 277] width 153 height 153
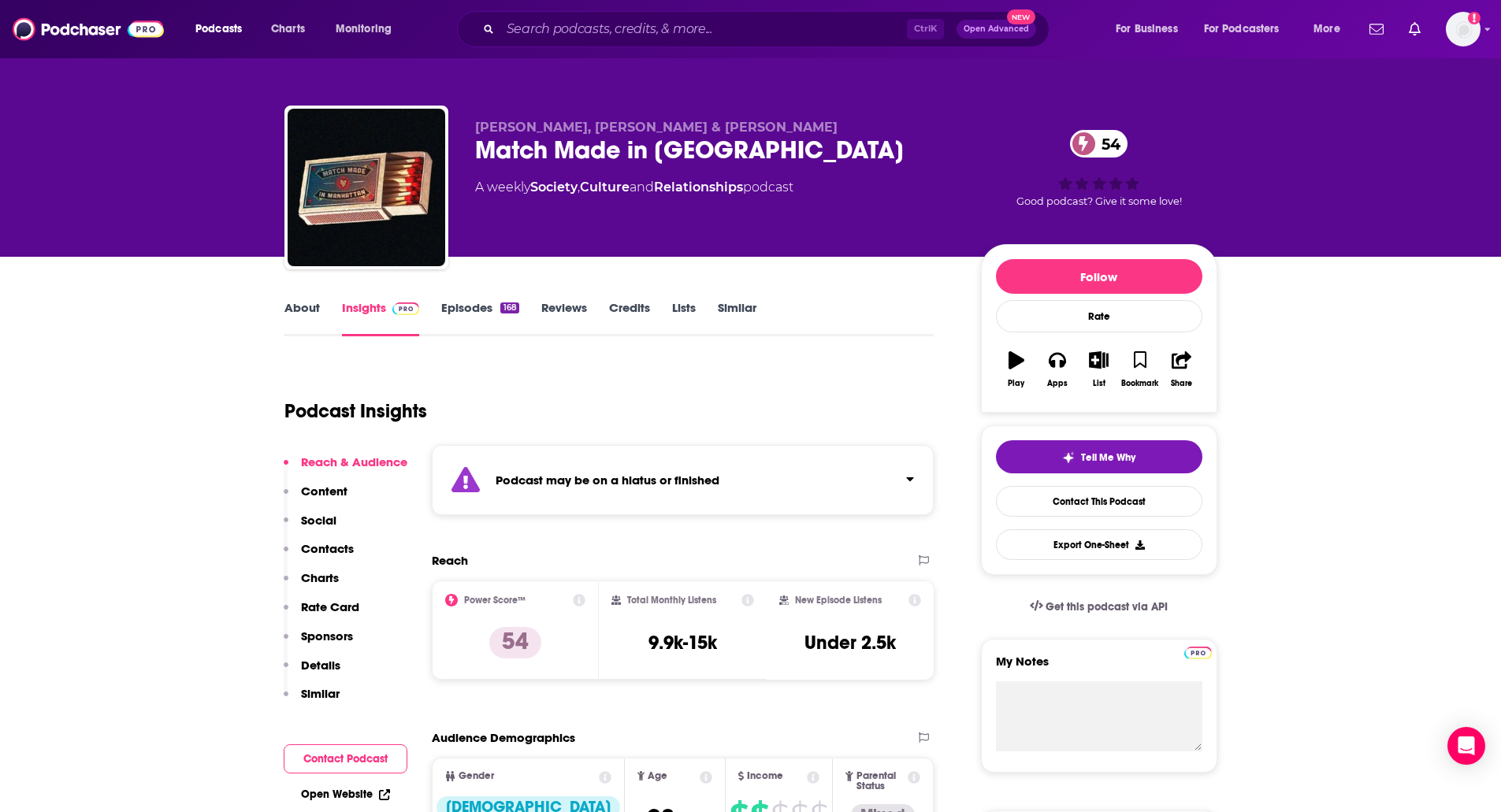
click at [456, 313] on link "Episodes 168" at bounding box center [479, 318] width 77 height 36
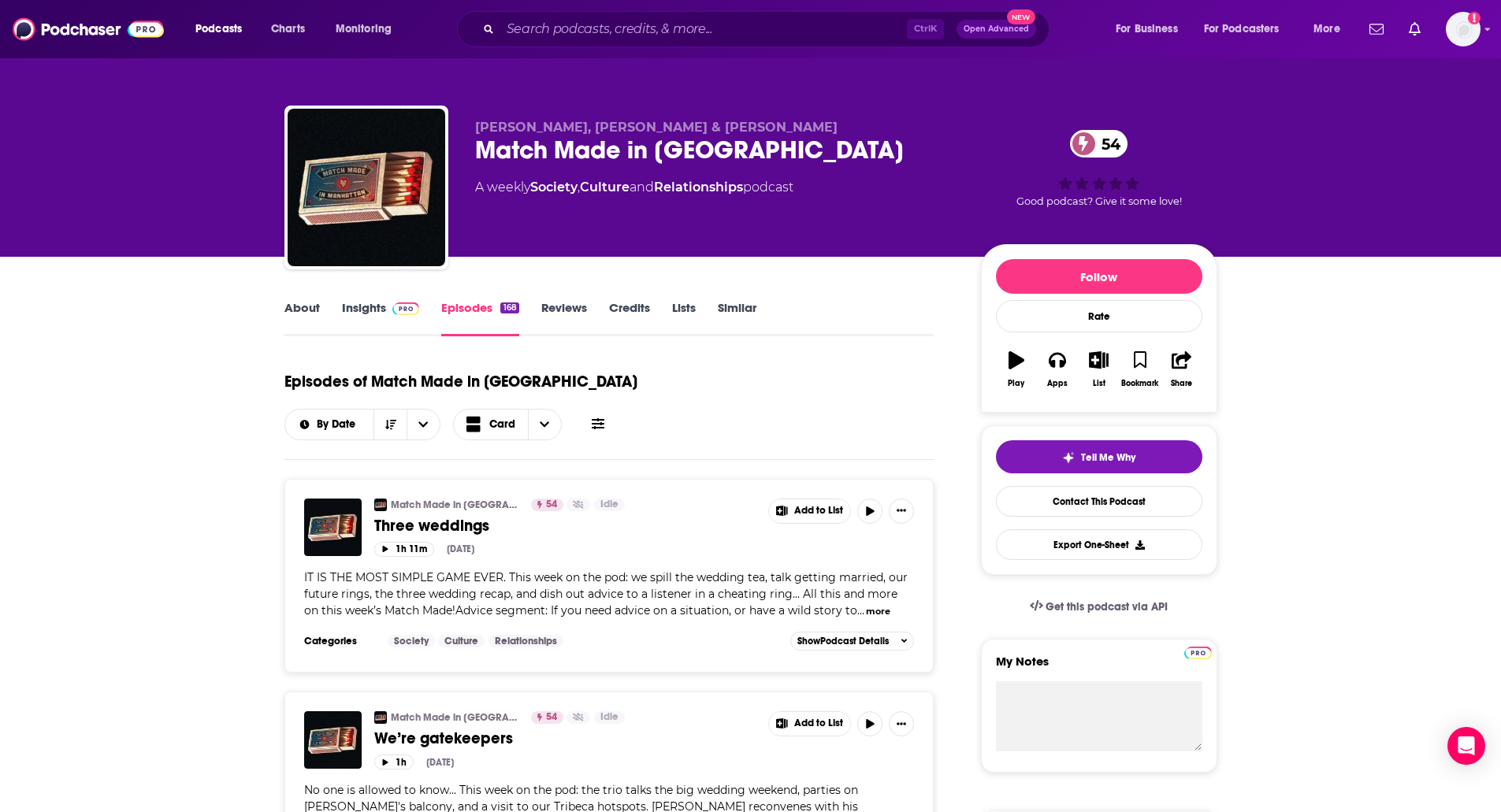
click at [390, 303] on span at bounding box center [402, 307] width 34 height 15
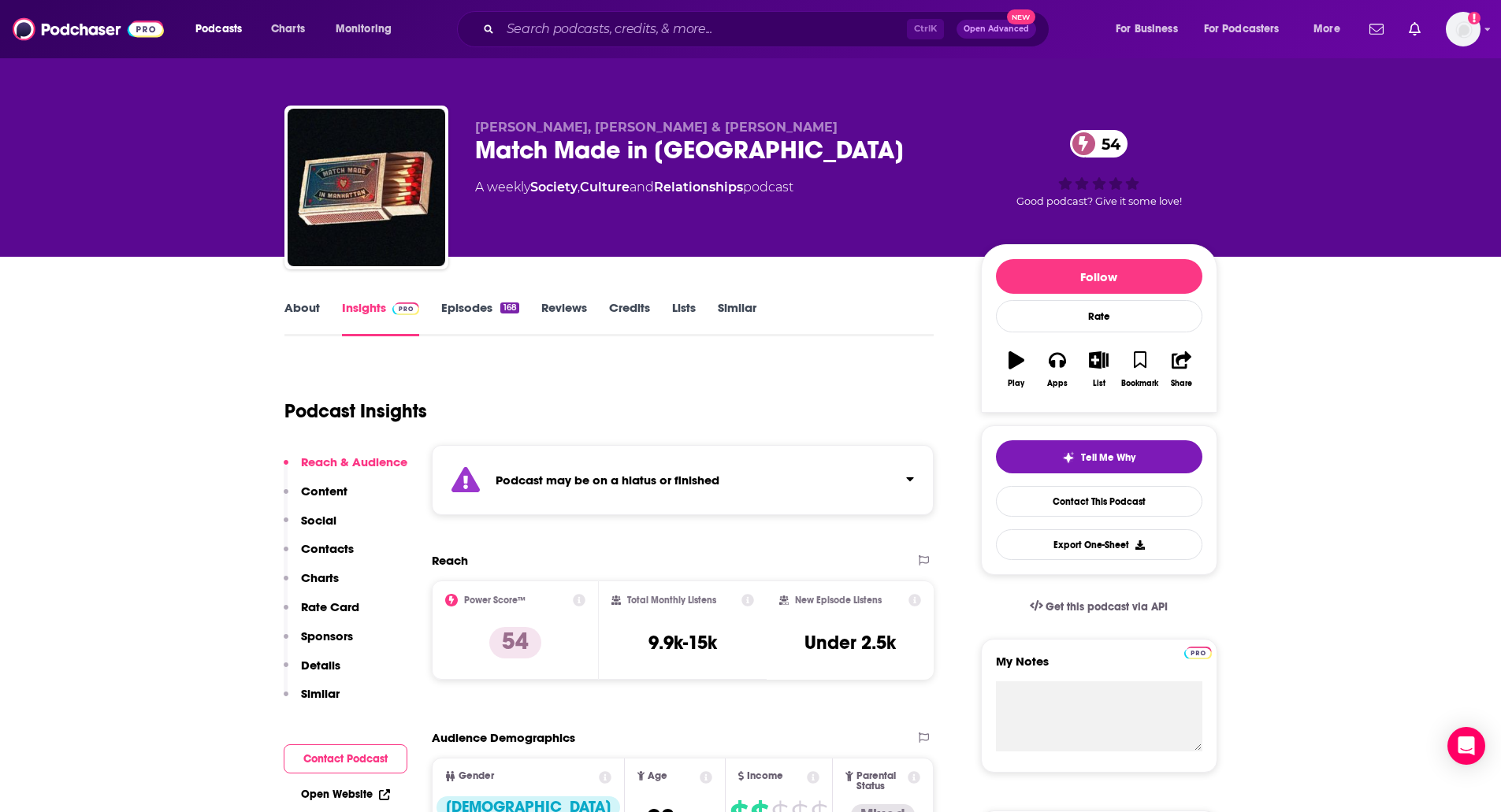
click at [330, 541] on p "Contacts" at bounding box center [327, 549] width 53 height 15
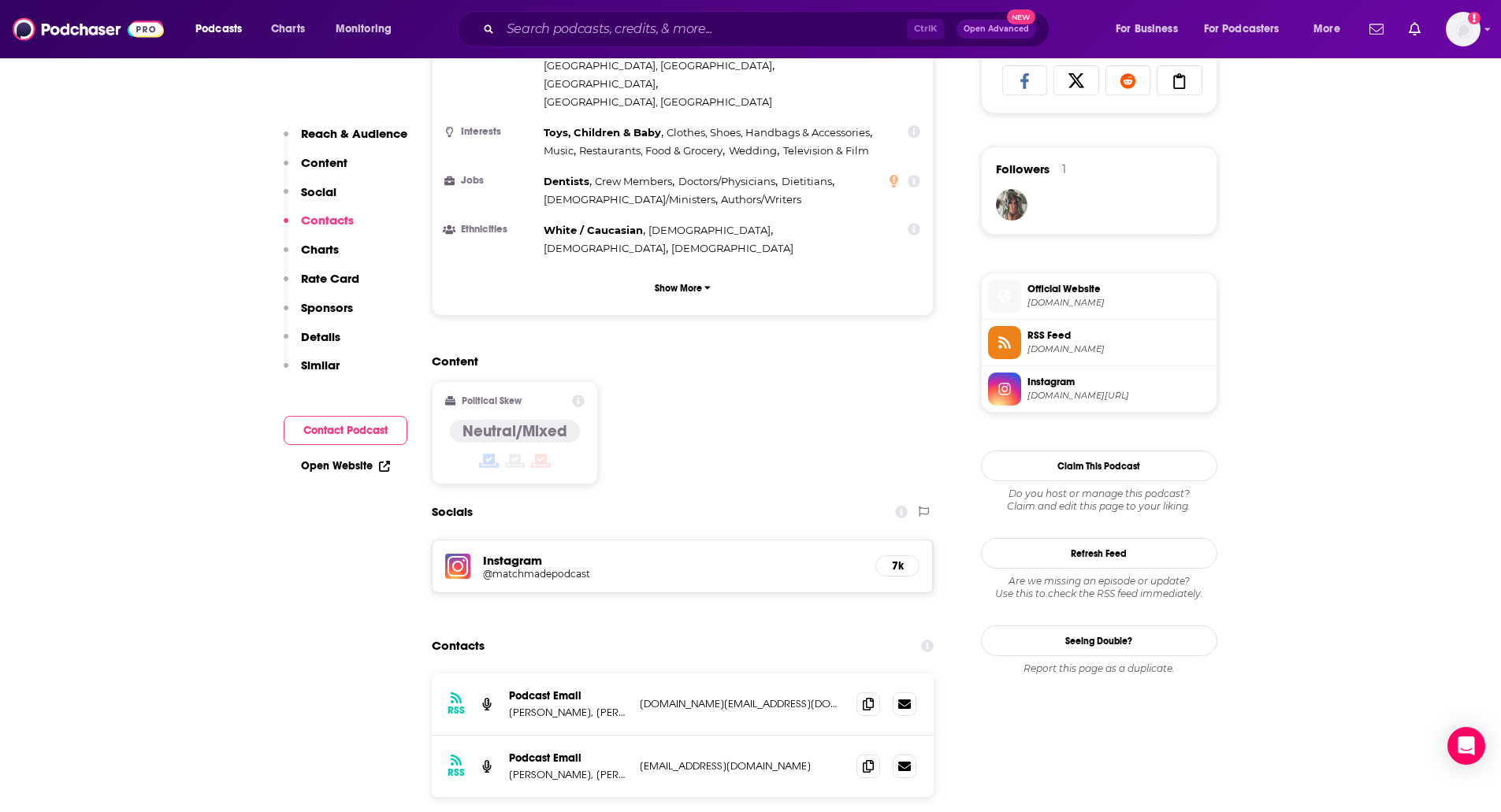
scroll to position [1377, 0]
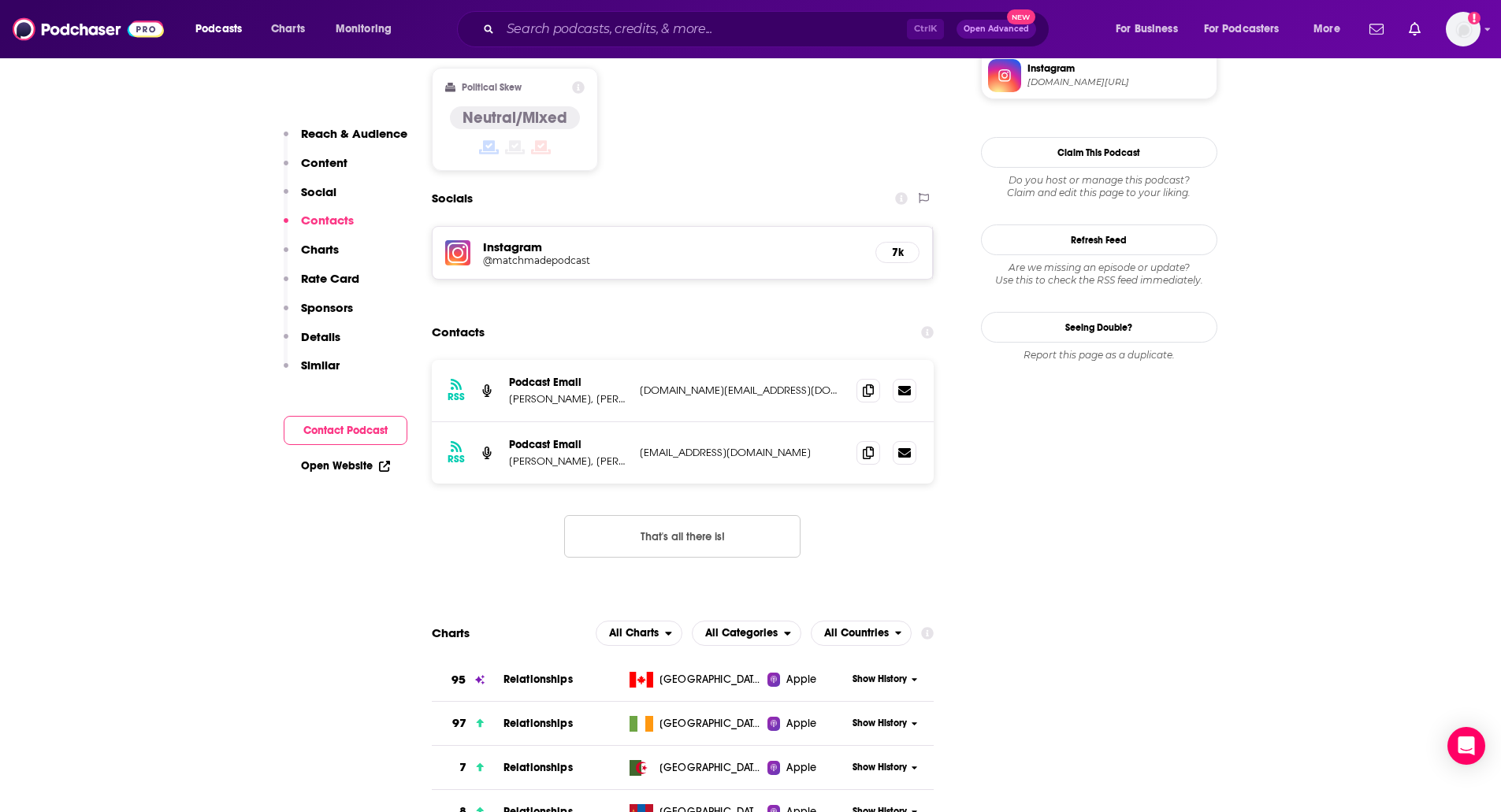
click at [330, 200] on button "Social" at bounding box center [310, 199] width 53 height 29
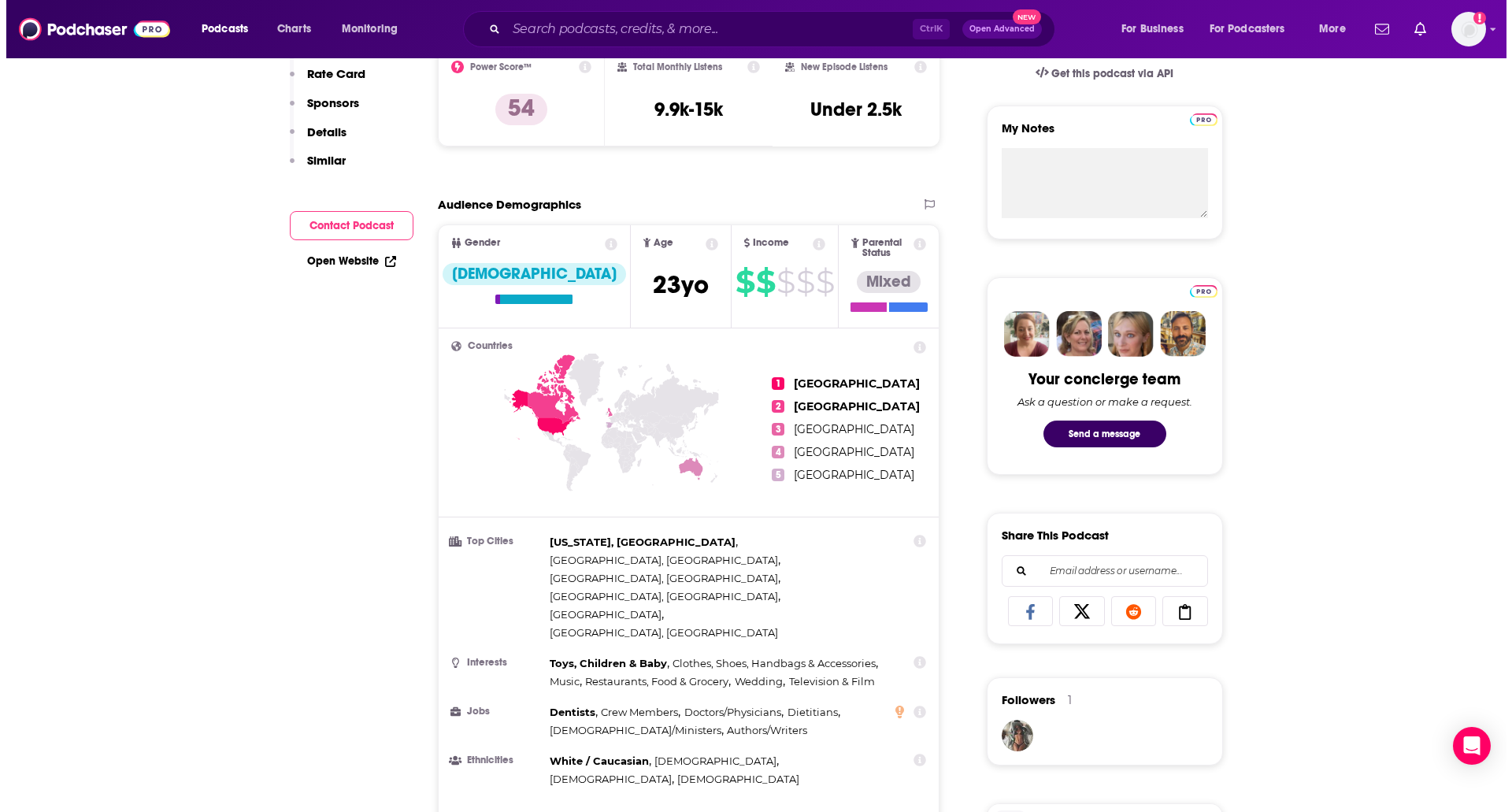
scroll to position [0, 0]
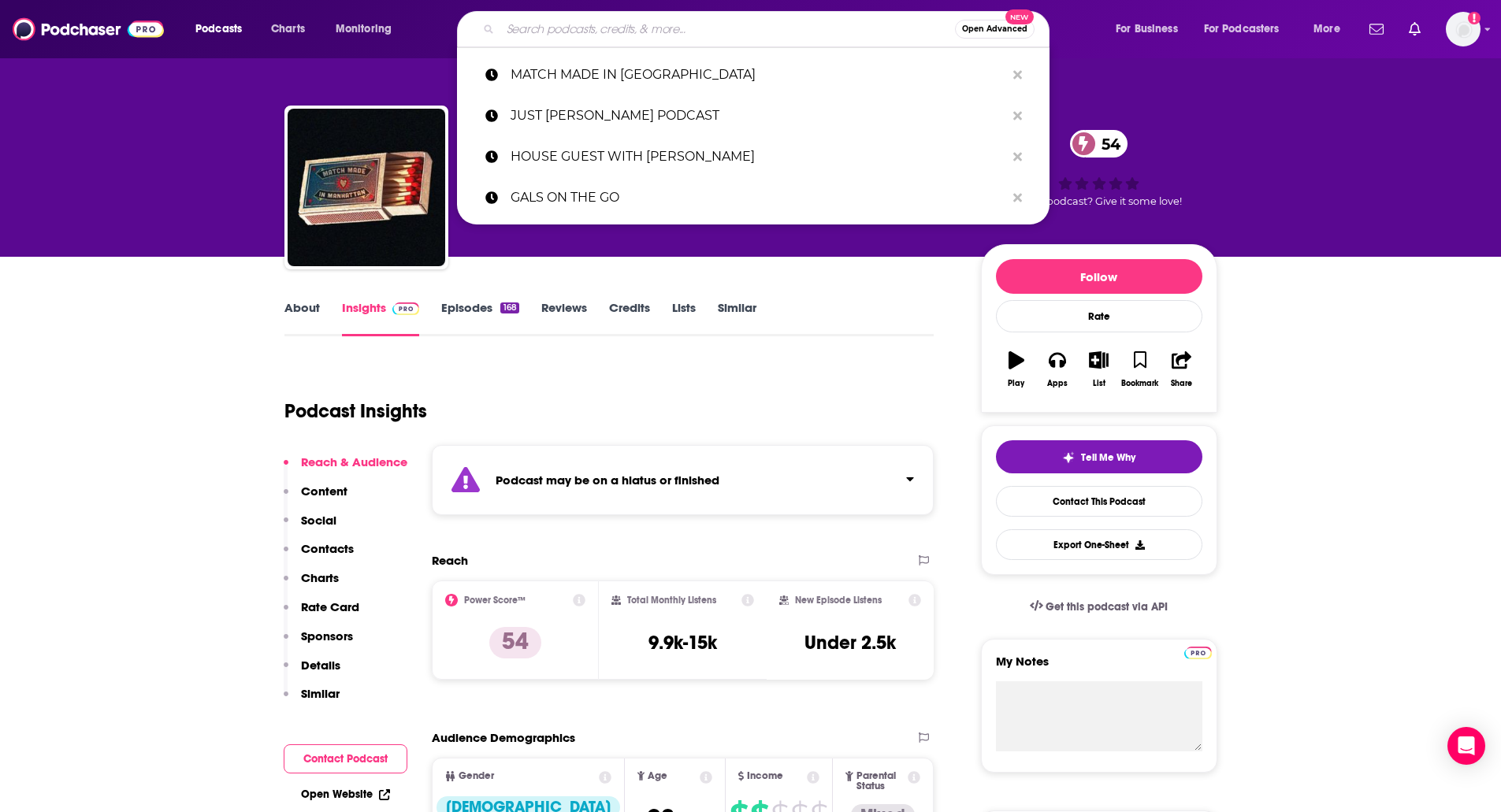
paste input "PLAN BRI"
type input "PLAN BRI"
click at [561, 29] on input "PLAN BRI" at bounding box center [728, 29] width 455 height 25
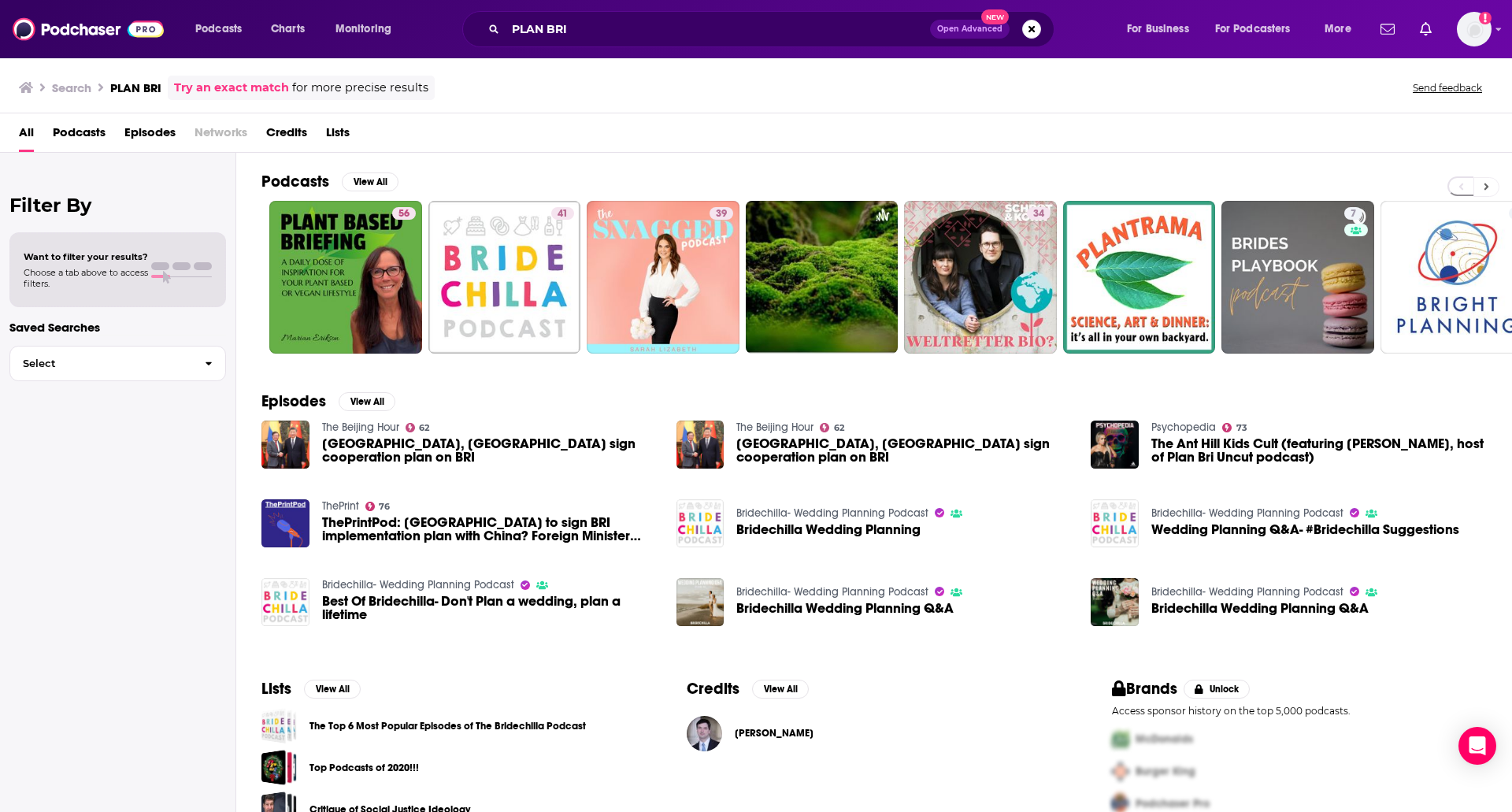
click at [1490, 189] on button at bounding box center [1487, 187] width 26 height 20
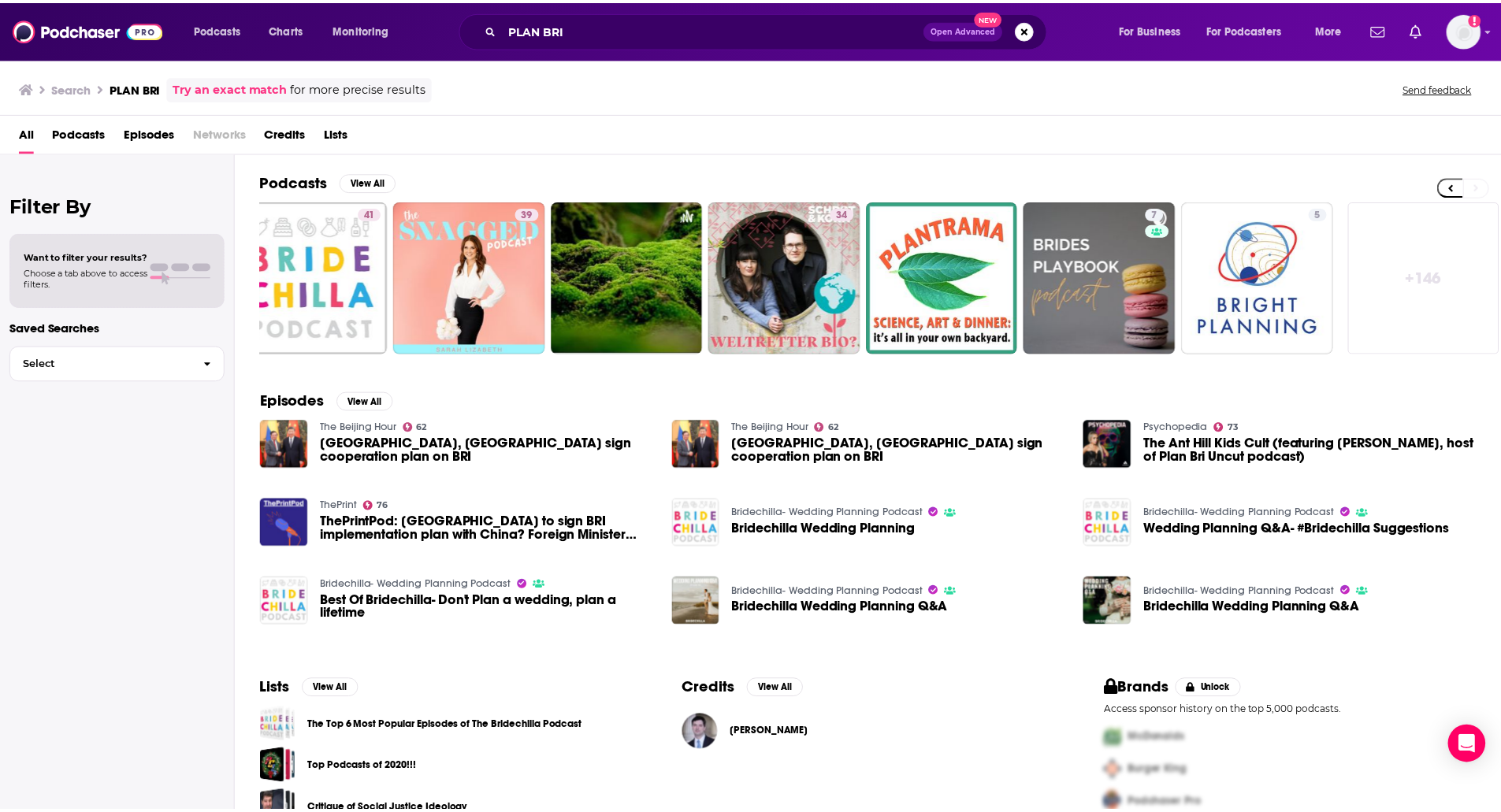
scroll to position [0, 196]
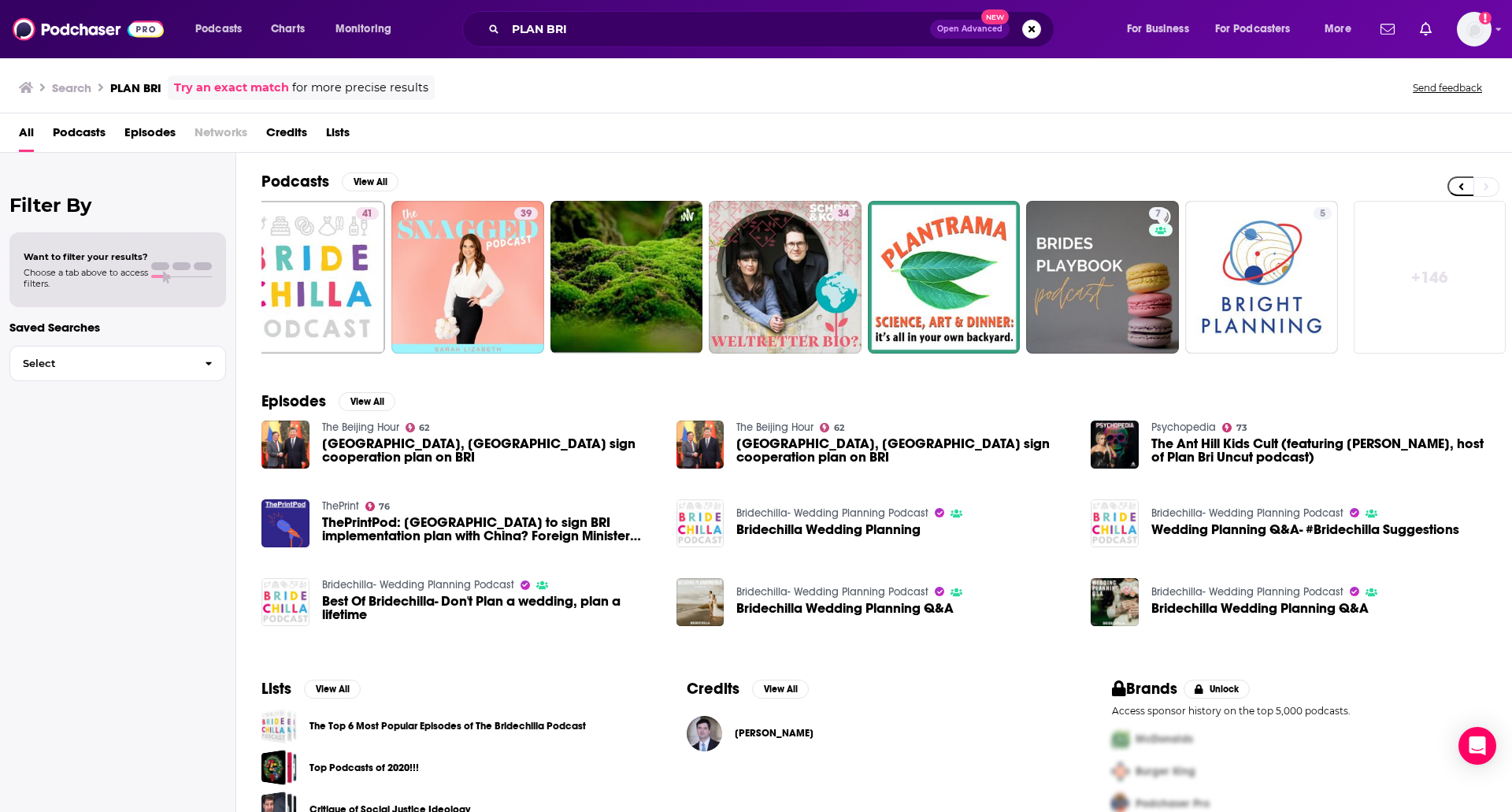
click at [901, 118] on div "All Podcasts Episodes Networks Credits Lists" at bounding box center [756, 133] width 1512 height 39
click at [789, 26] on input "PLAN BRI" at bounding box center [717, 29] width 424 height 25
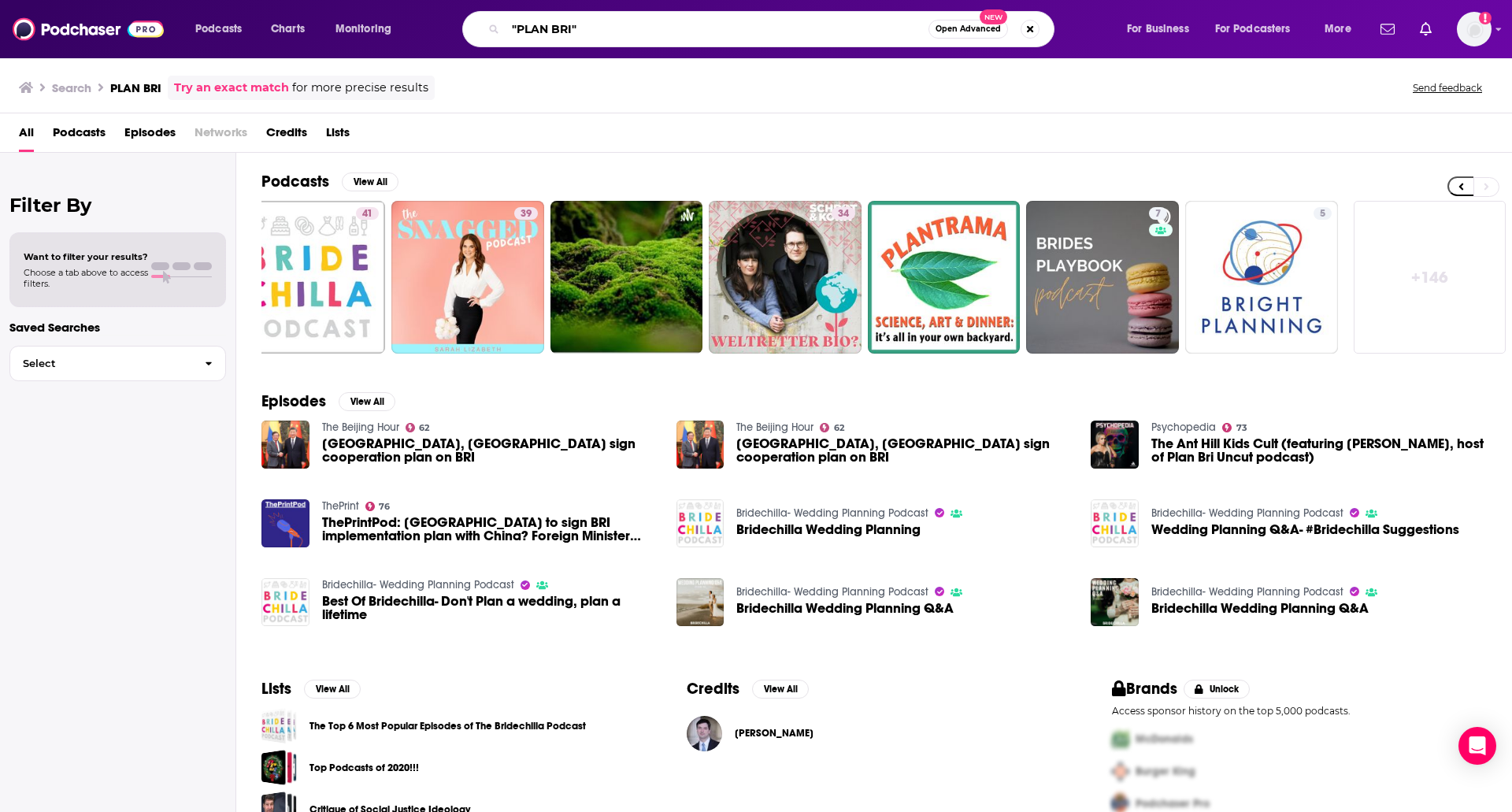
type input ""PLAN BRI""
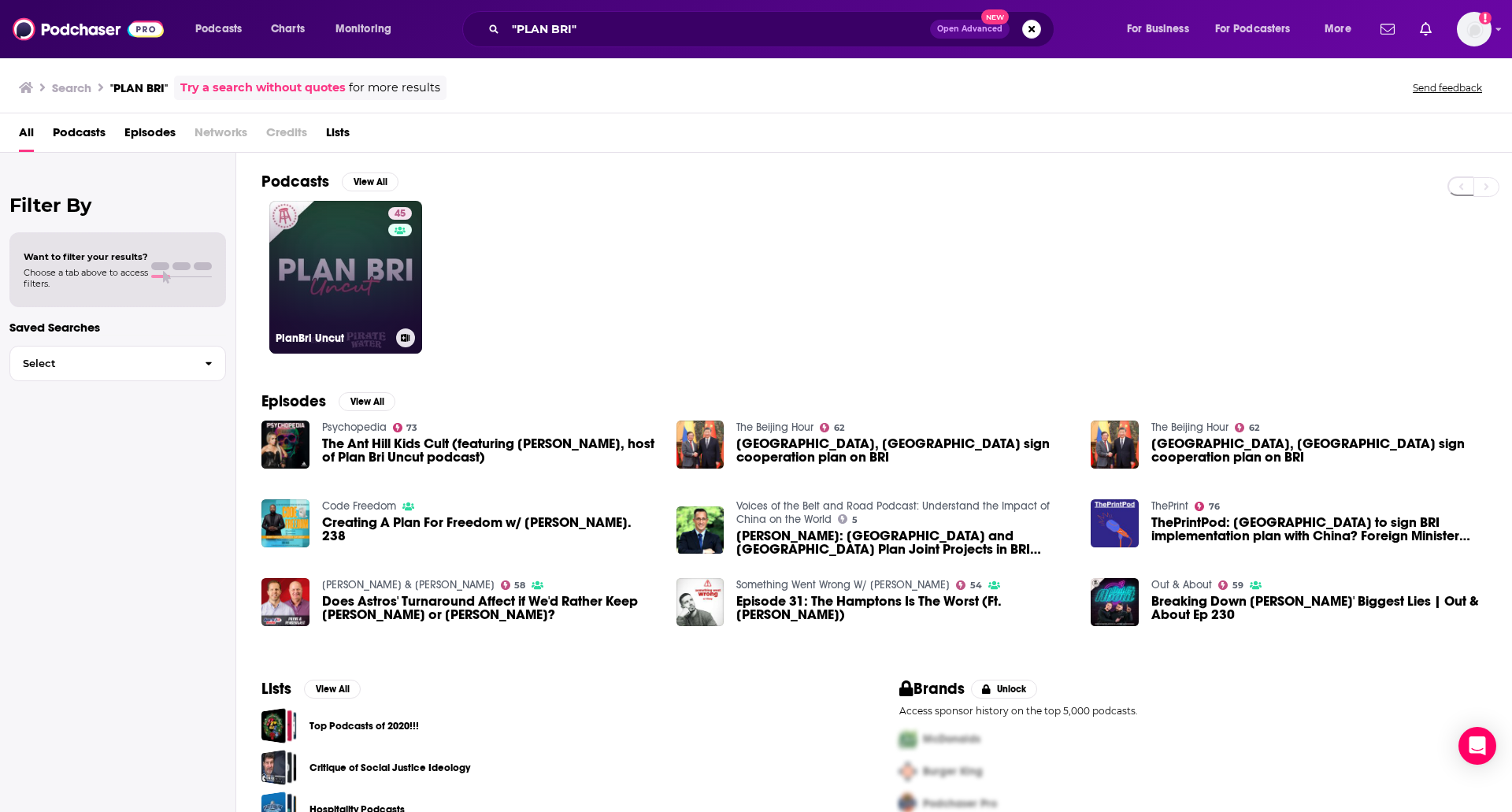
click at [321, 241] on link "45 PlanBri Uncut" at bounding box center [345, 277] width 153 height 153
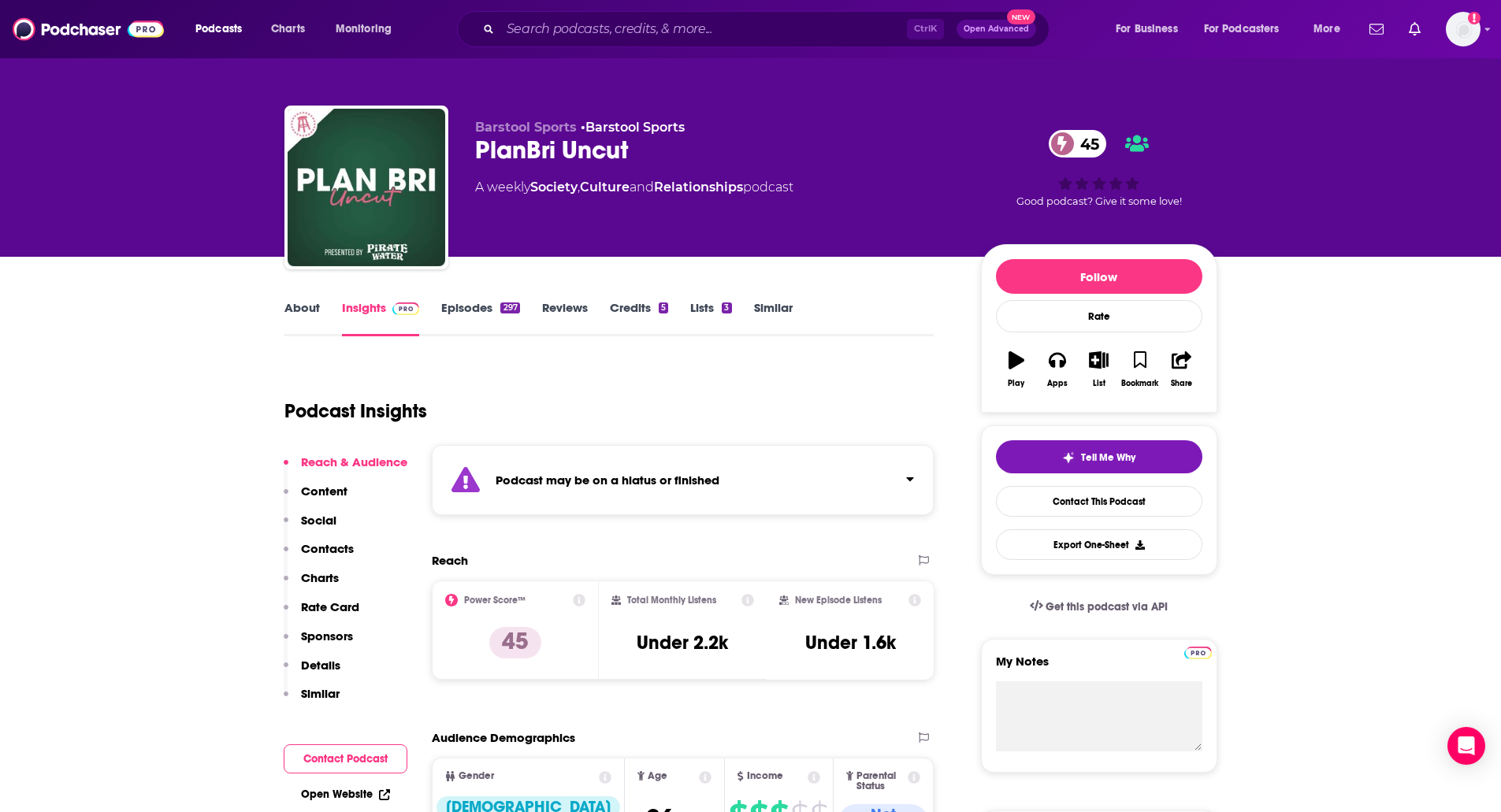
click at [466, 322] on link "Episodes 297" at bounding box center [479, 318] width 78 height 36
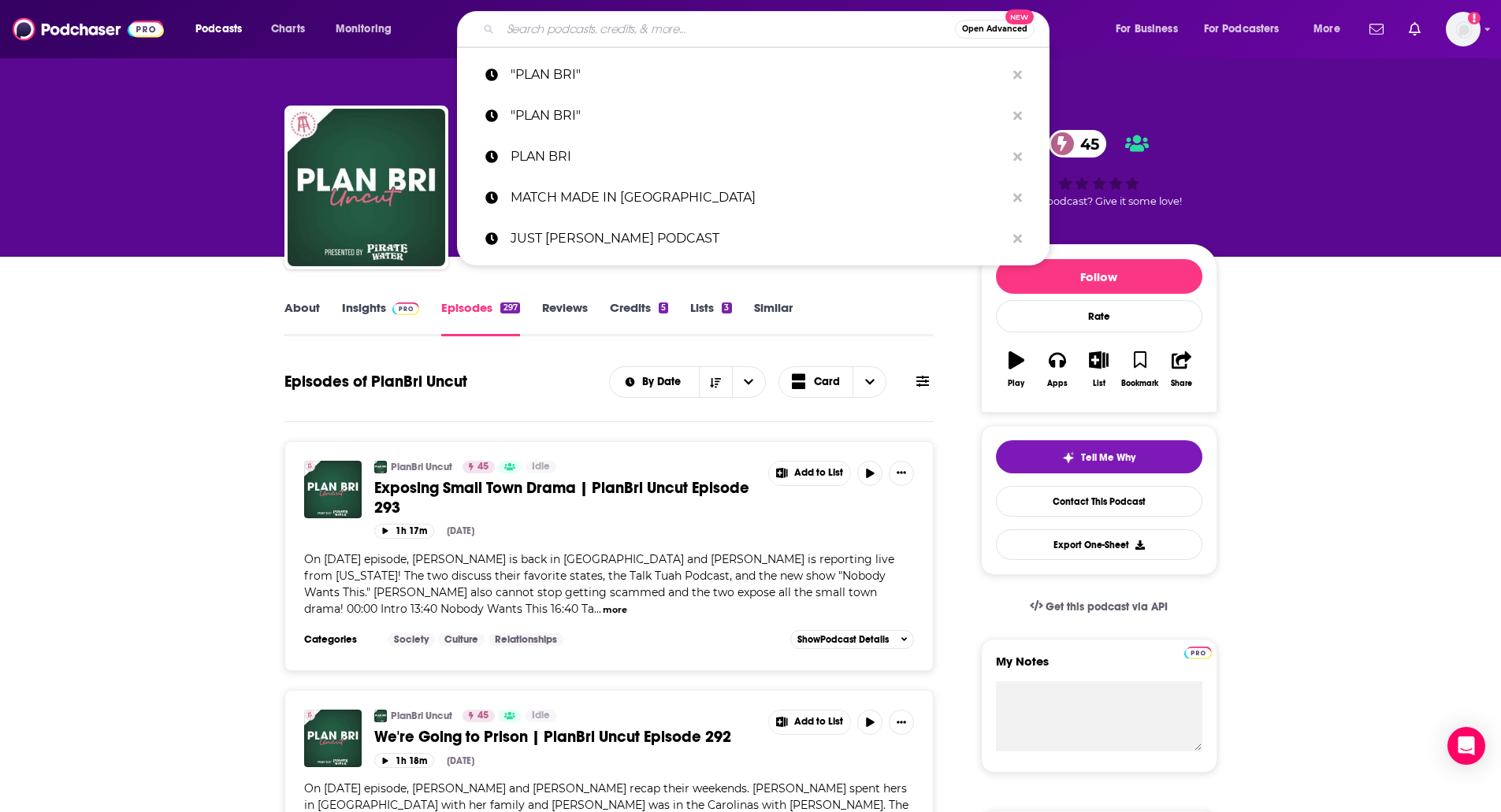
paste input "PR BREAKDOWN, THE"
type input "PR BREAKDOWN, THE"
click at [545, 28] on input "PR BREAKDOWN, THE" at bounding box center [728, 29] width 455 height 25
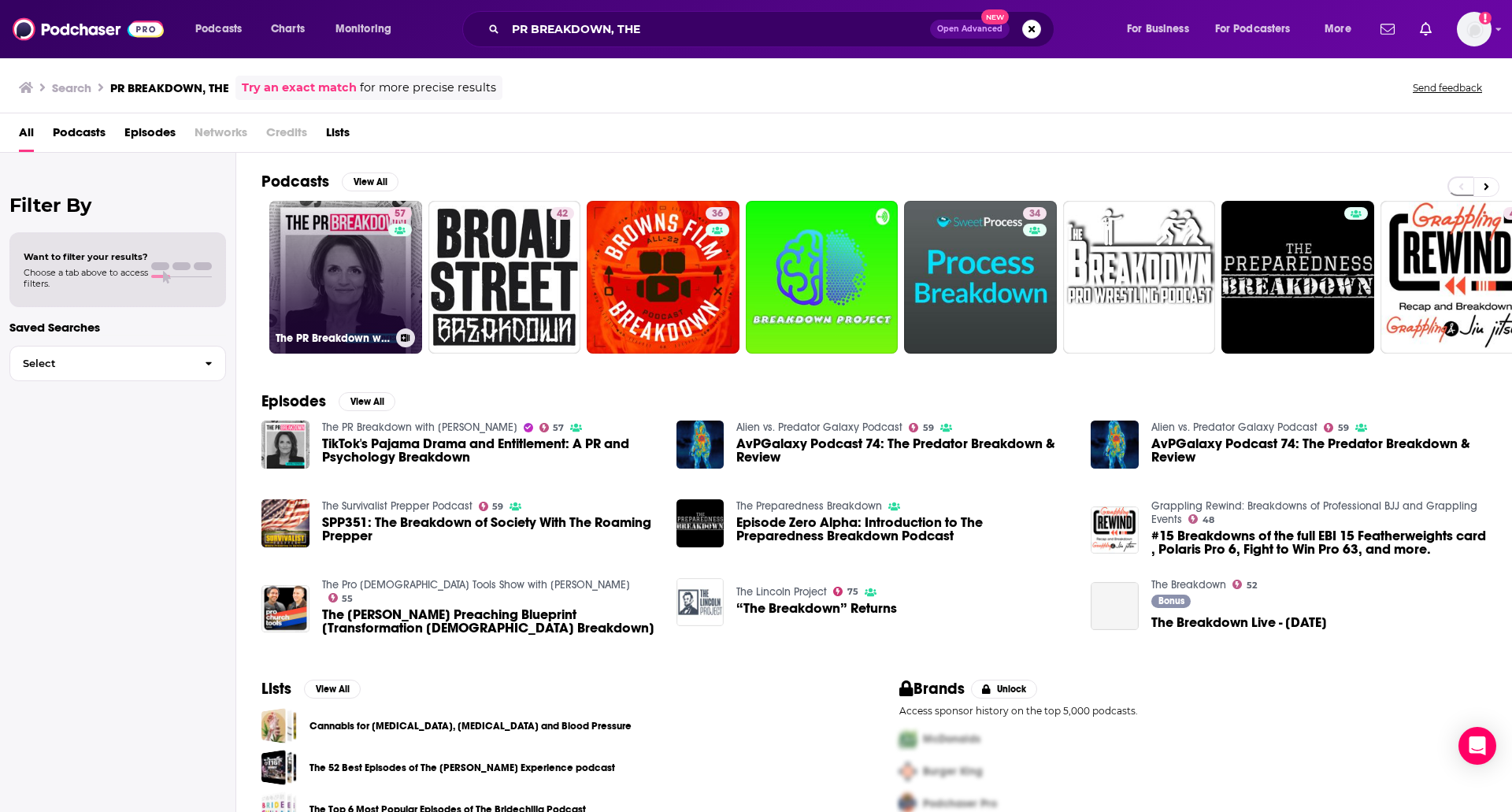
click at [312, 237] on link "57 The PR Breakdown with Molly McPherson" at bounding box center [345, 277] width 153 height 153
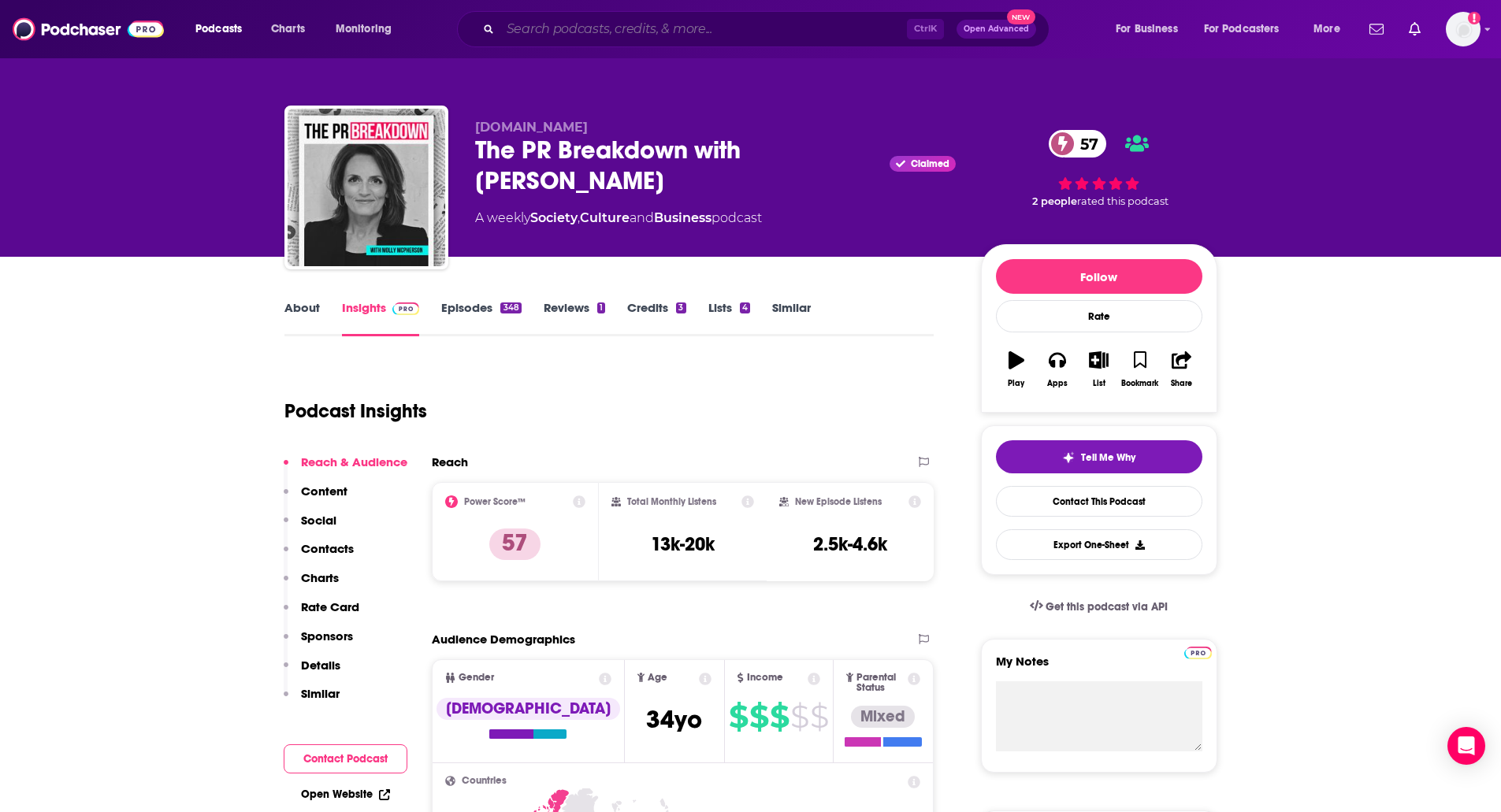
paste input "PRETTY BASIC"
type input "PRETTY BASIC"
click at [563, 22] on input "PRETTY BASIC" at bounding box center [703, 29] width 407 height 25
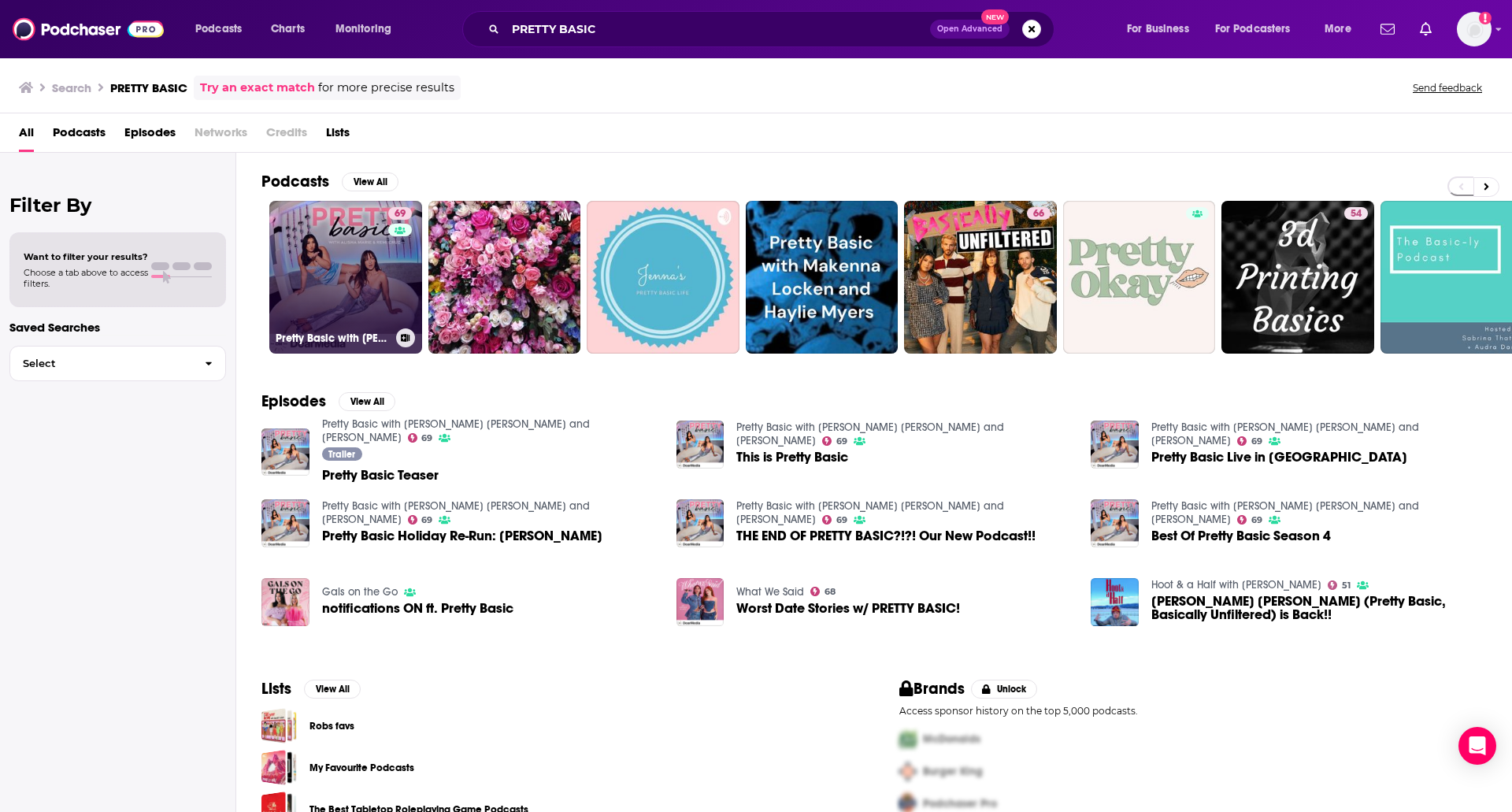
click at [321, 260] on link "69 Pretty Basic with Alisha Marie and Remi Cruz" at bounding box center [345, 277] width 153 height 153
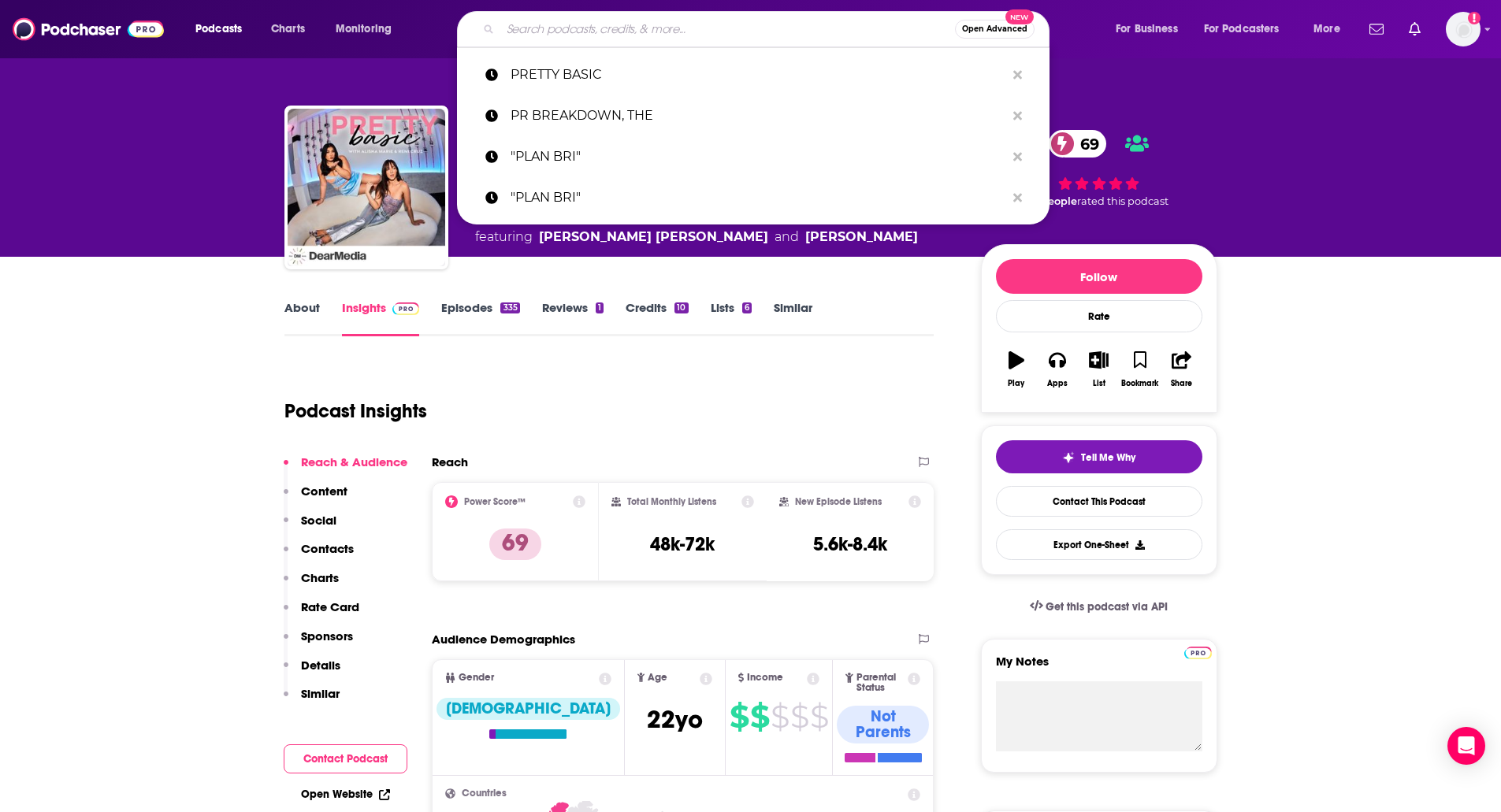
paste input "SOFIA WITH AN F"
type input "SOFIA WITH AN F"
click at [558, 17] on input "SOFIA WITH AN F" at bounding box center [728, 29] width 455 height 25
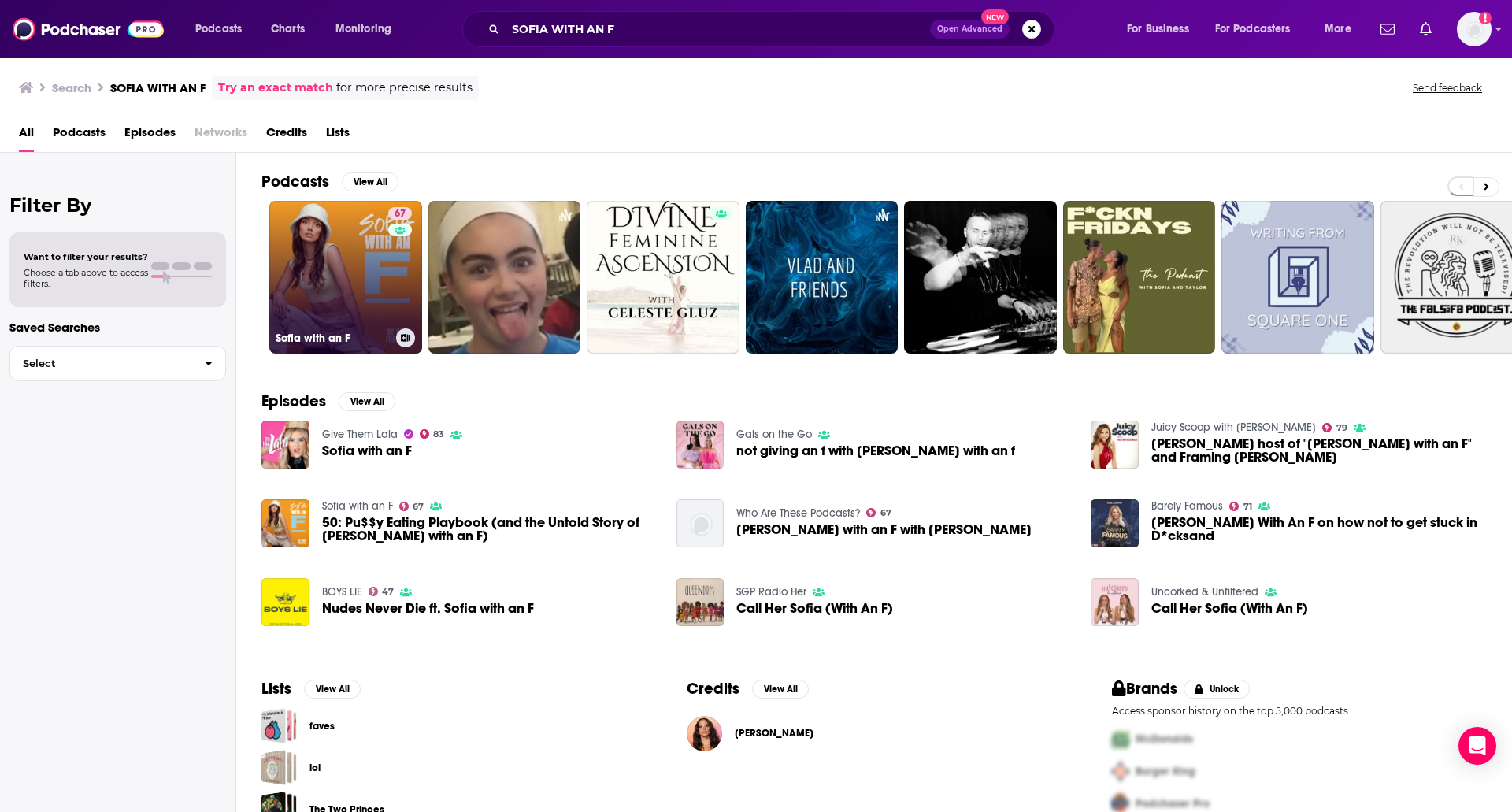
click at [331, 227] on link "67 Sofia with an F" at bounding box center [345, 277] width 153 height 153
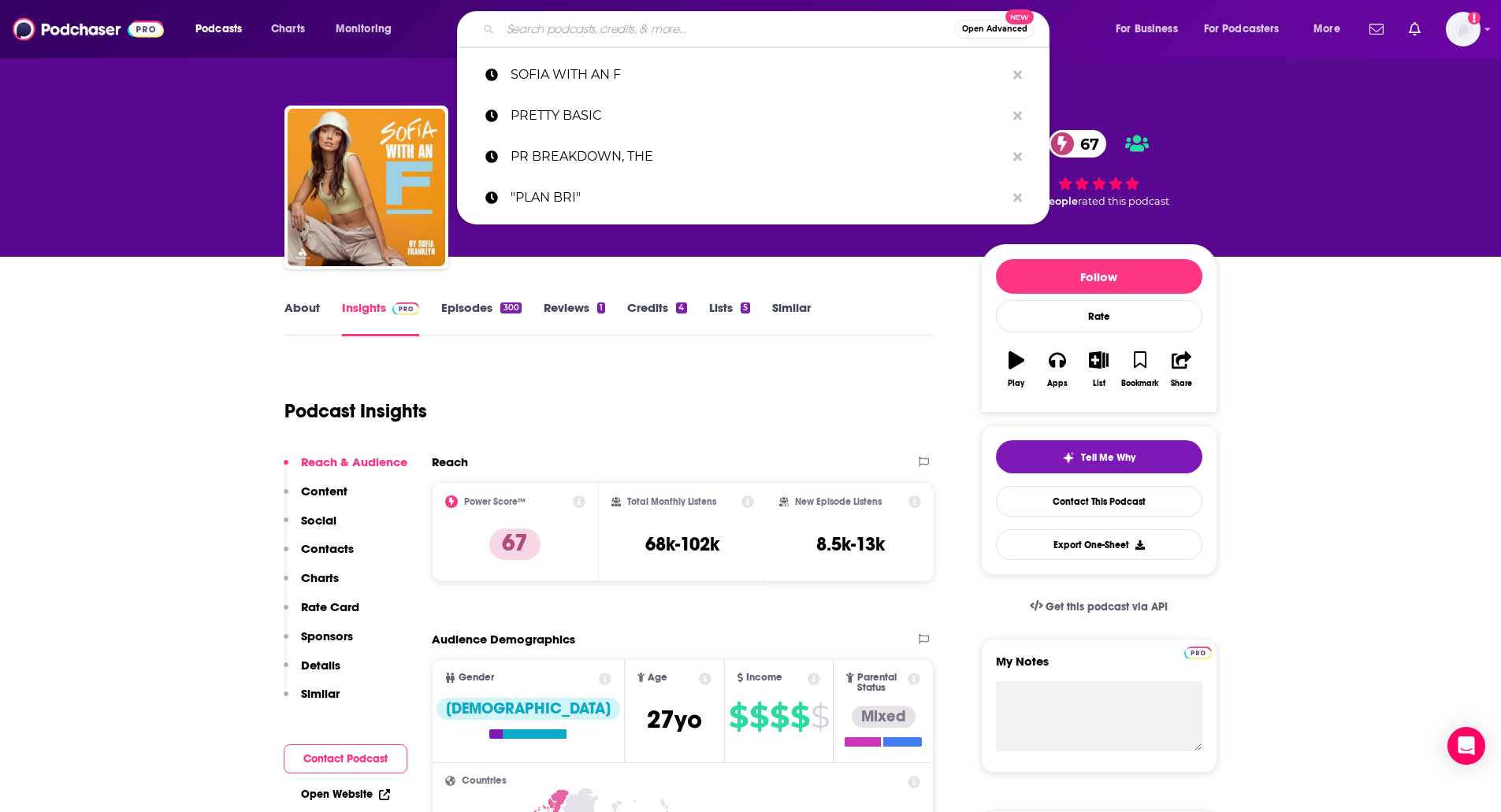
paste input "TALK TUAH"
type input "TALK TUAH"
click at [573, 21] on input "TALK TUAH" at bounding box center [728, 29] width 455 height 25
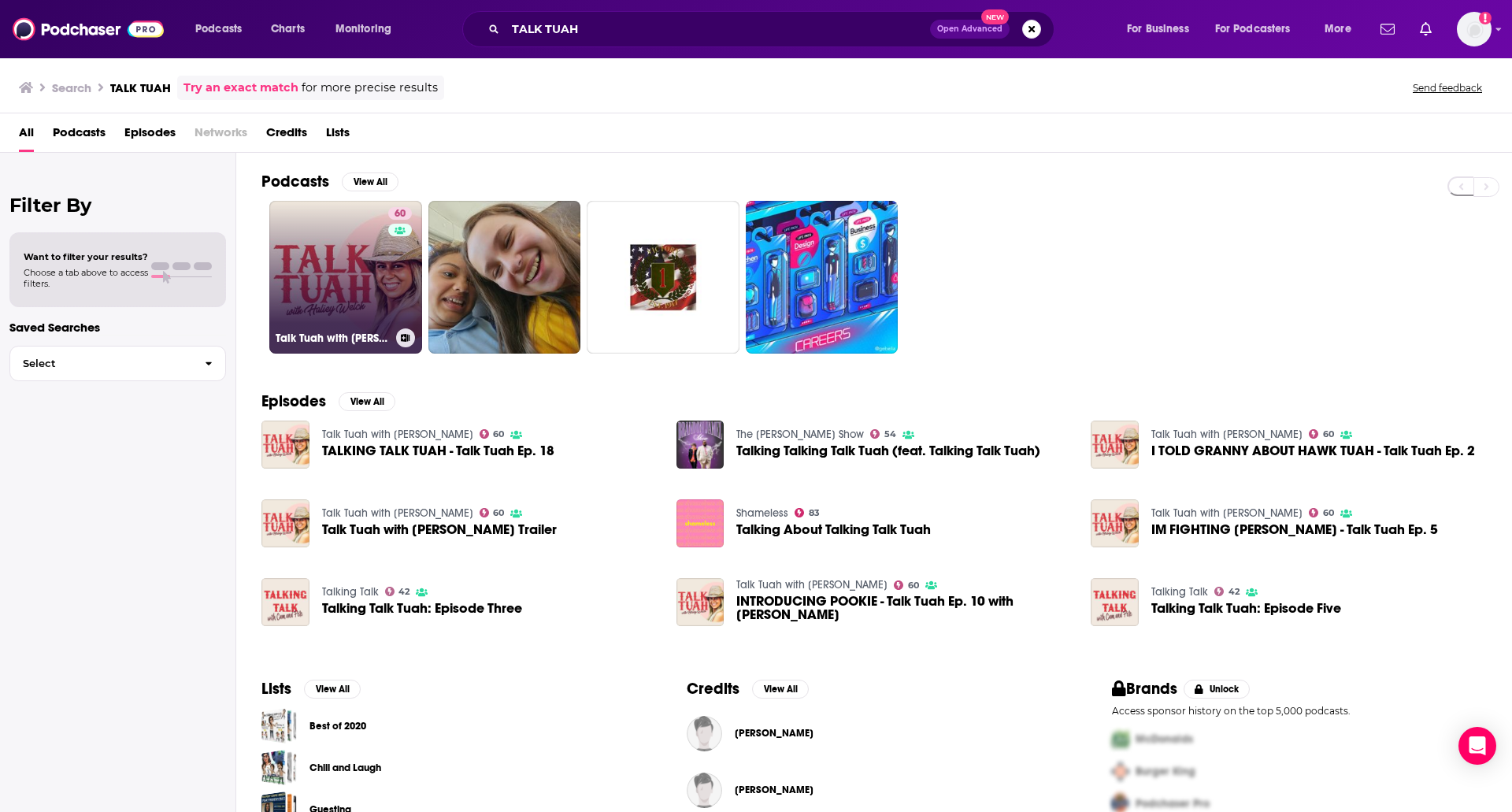
click at [319, 232] on link "60 Talk Tuah with Haliey Welch" at bounding box center [345, 277] width 153 height 153
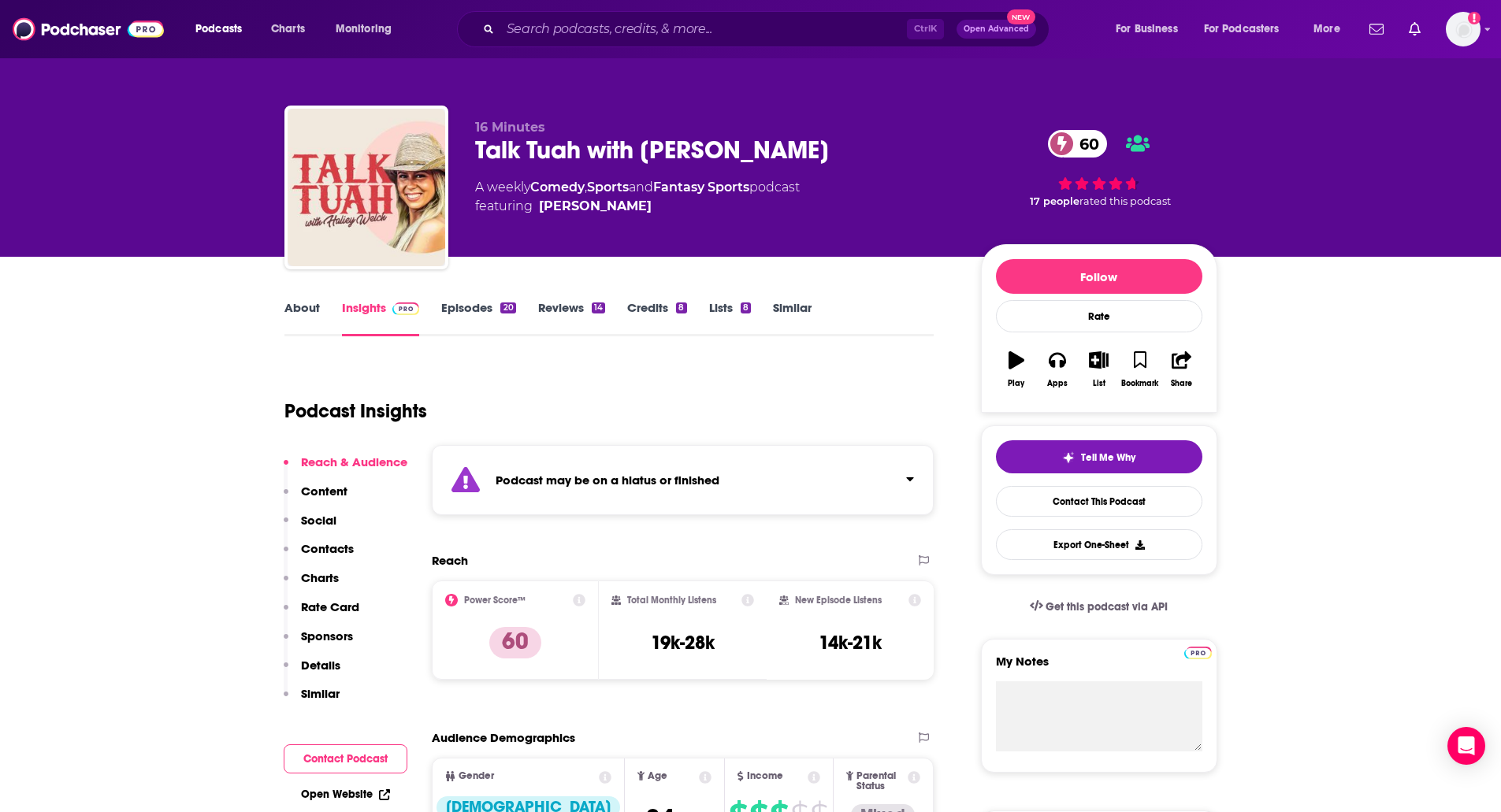
click at [485, 317] on link "Episodes 20" at bounding box center [478, 318] width 74 height 36
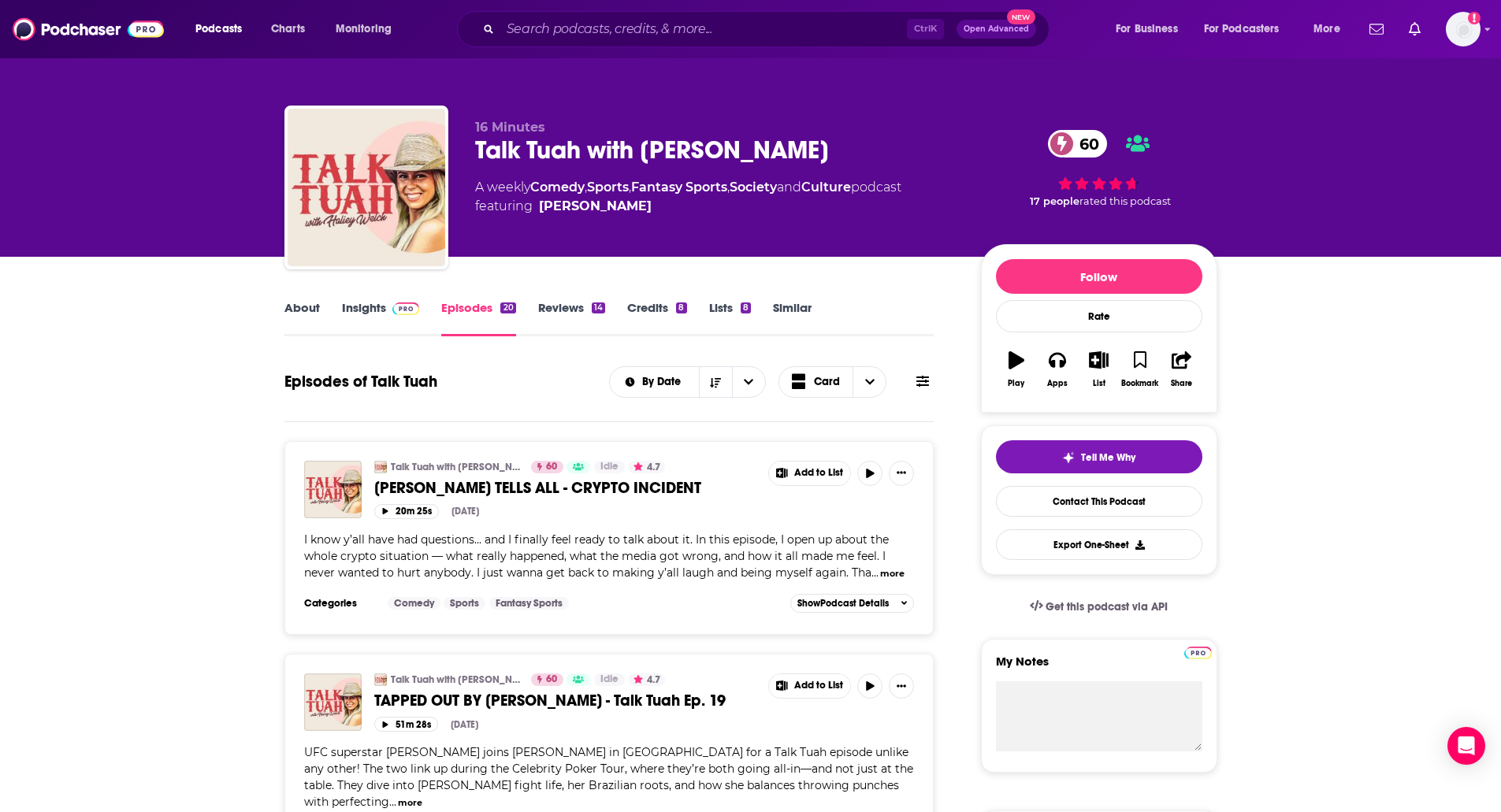
click at [396, 310] on img at bounding box center [407, 308] width 28 height 12
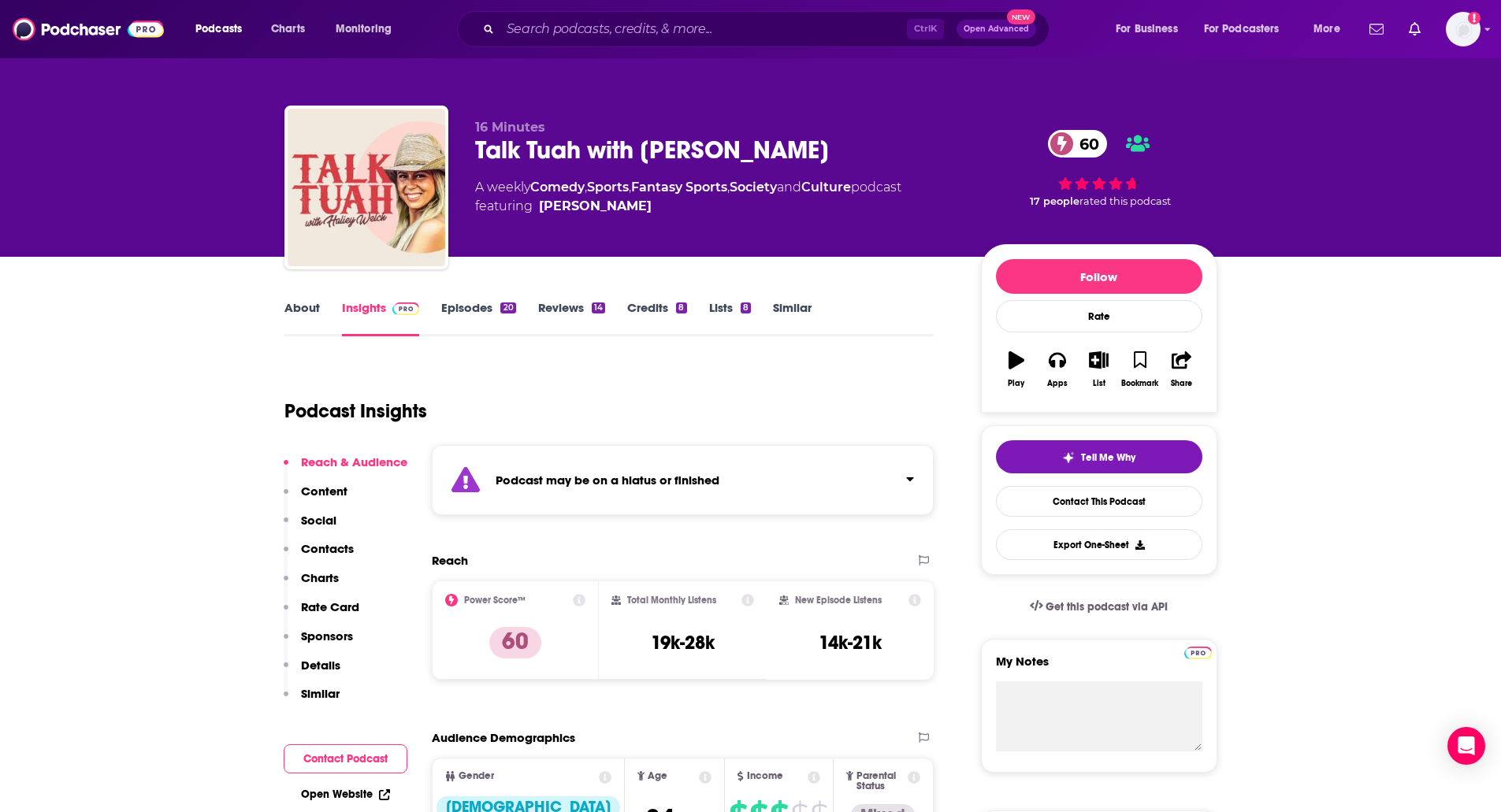
click at [329, 543] on p "Contacts" at bounding box center [327, 549] width 53 height 15
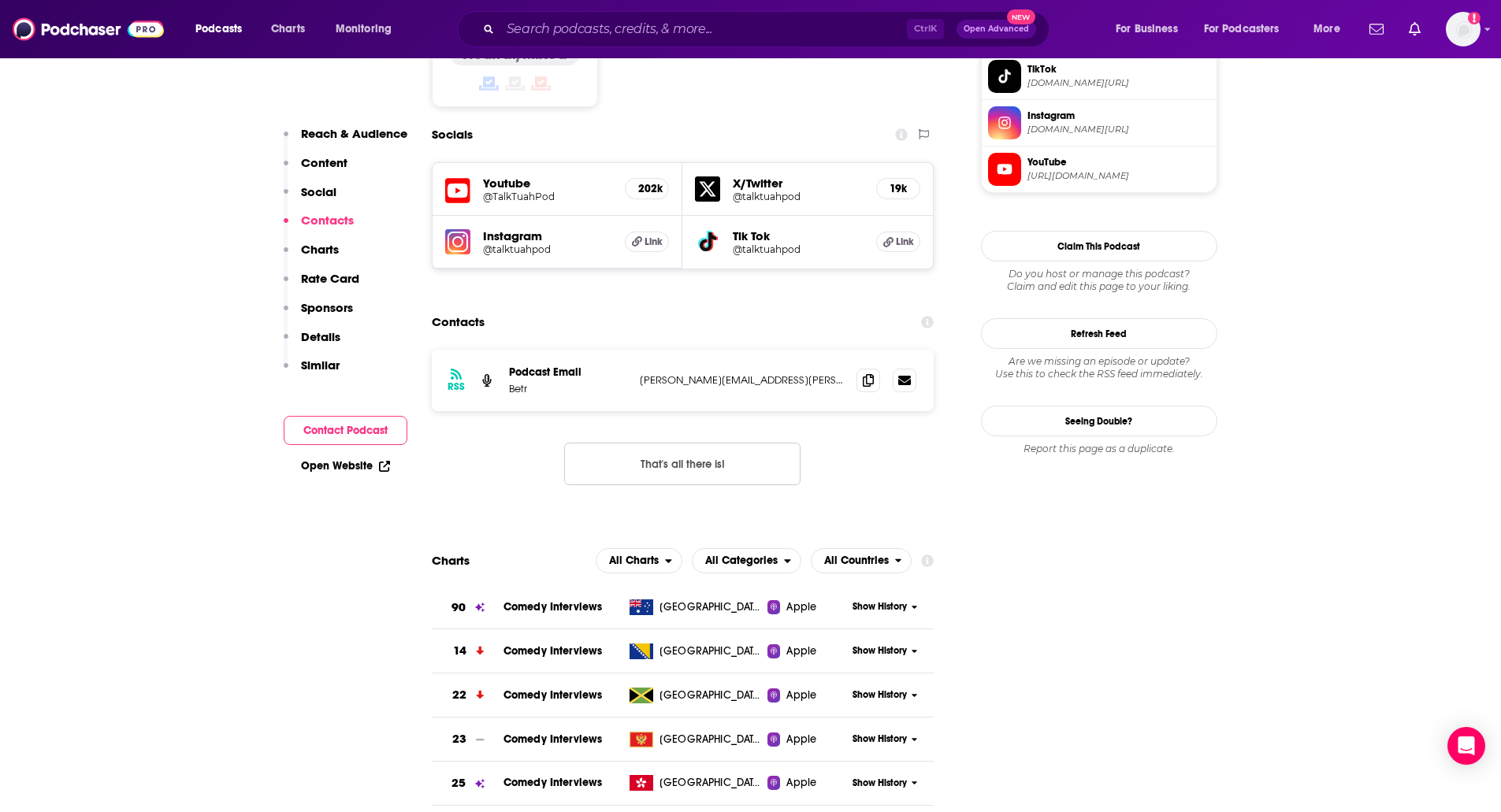
scroll to position [1449, 0]
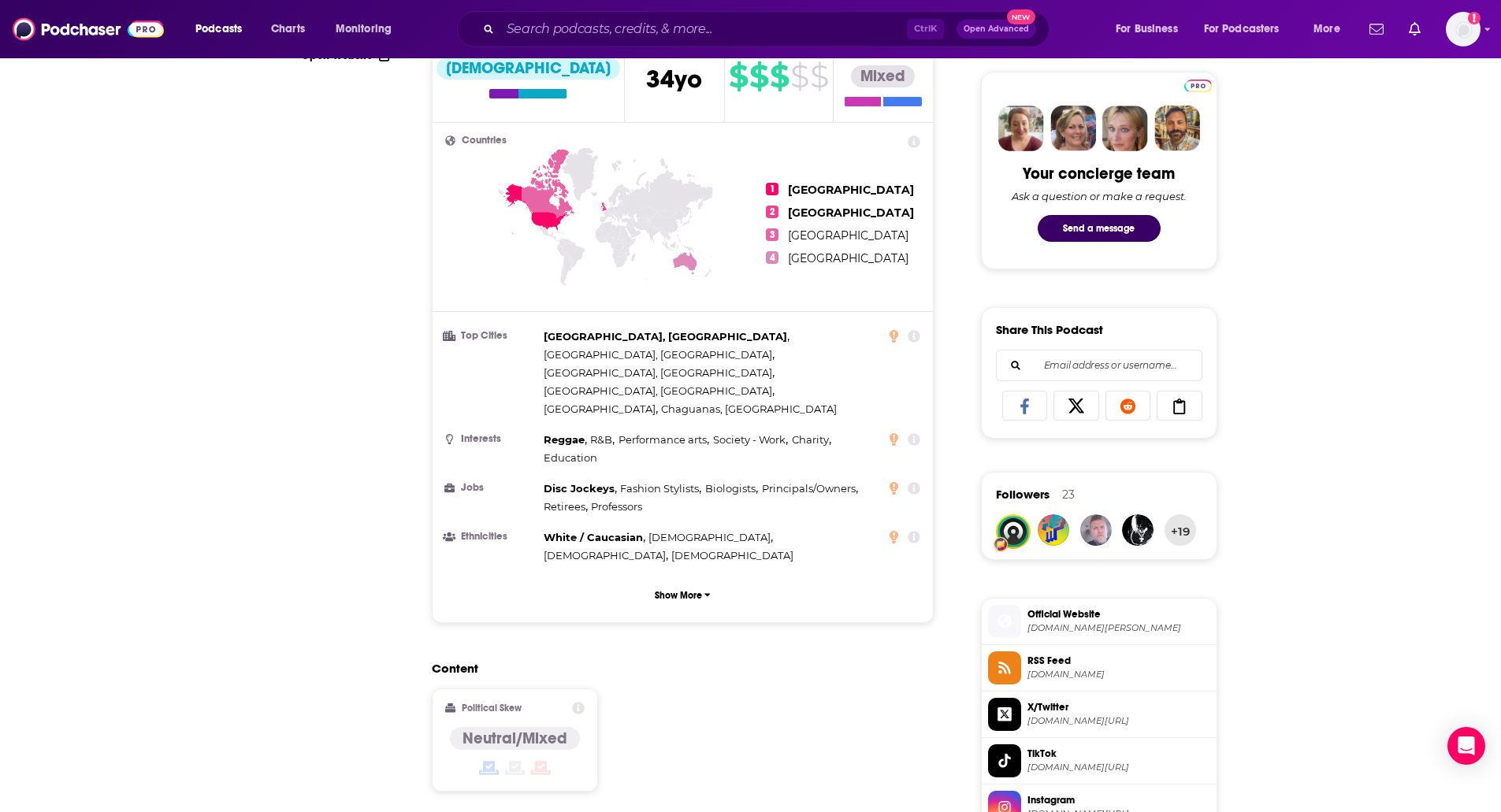
scroll to position [29, 0]
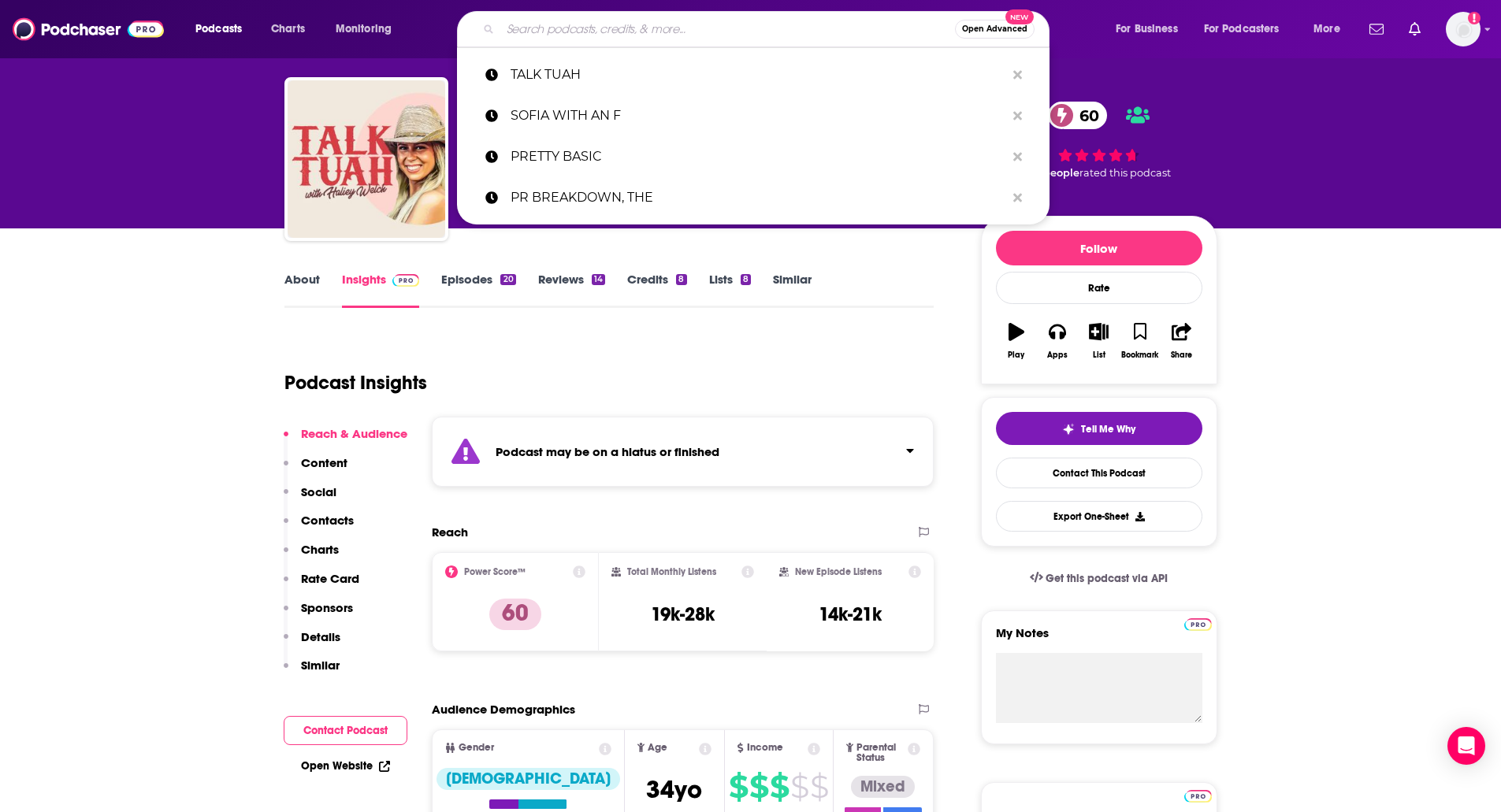
paste input "BITCH SESH"
type input "BITCH SESH"
click at [563, 18] on input "BITCH SESH" at bounding box center [728, 29] width 455 height 25
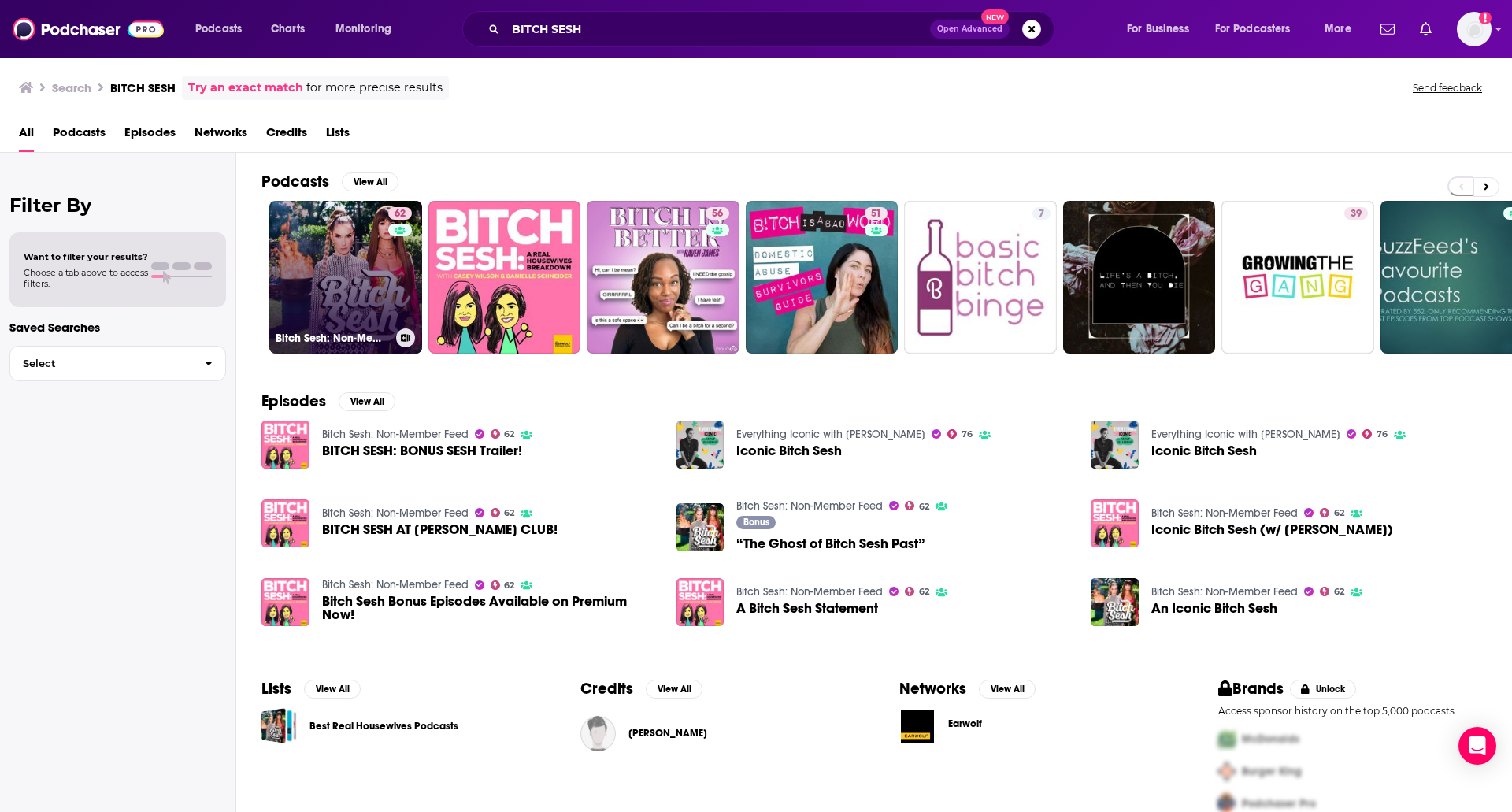
click at [327, 246] on link "62 Bitch Sesh: Non-Member Feed" at bounding box center [345, 277] width 153 height 153
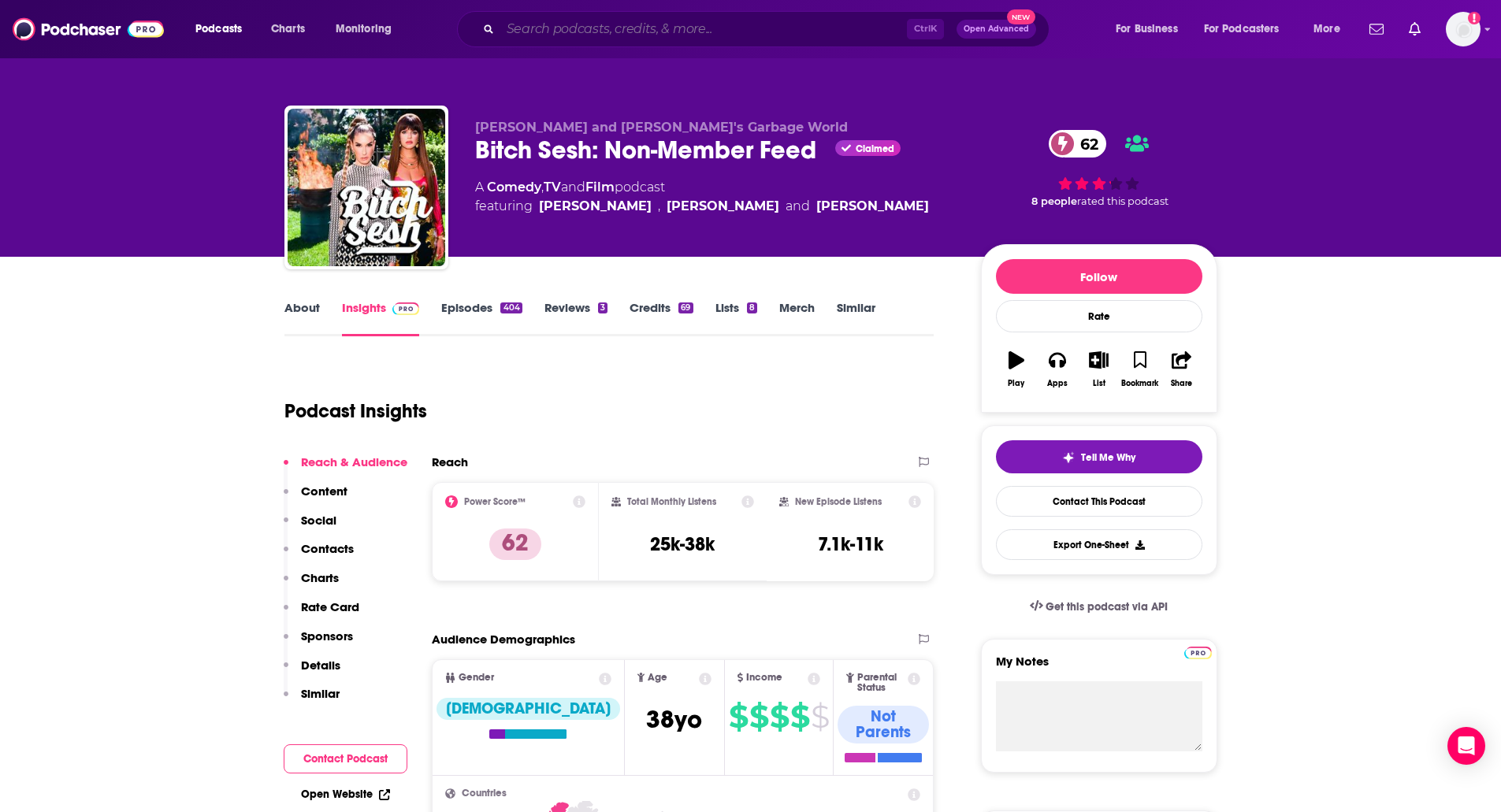
click at [520, 41] on input "Search podcasts, credits, & more..." at bounding box center [703, 29] width 407 height 25
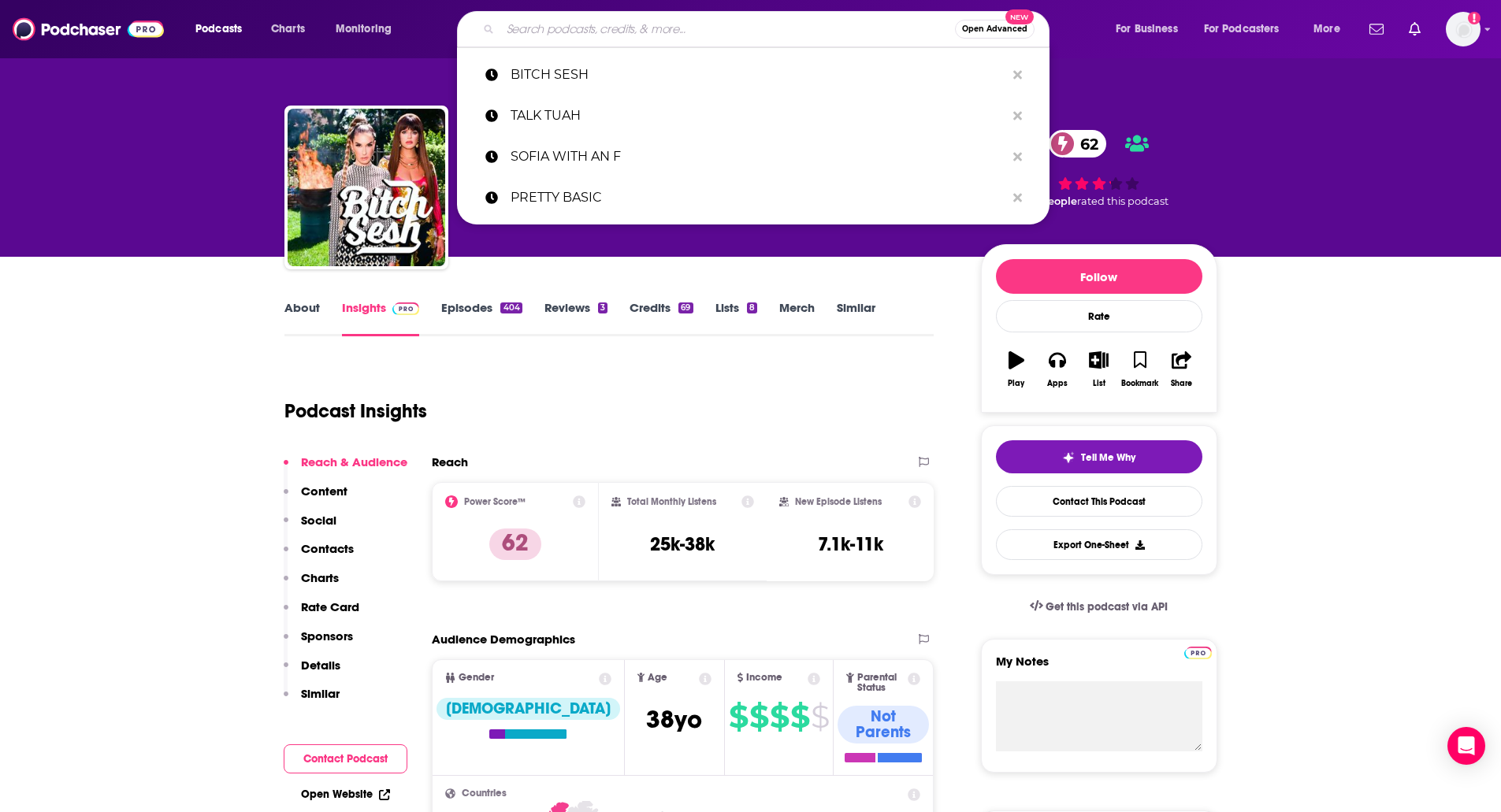
paste input "BLACK GIRLS TEXTING"
type input "BLACK GIRLS TEXTING"
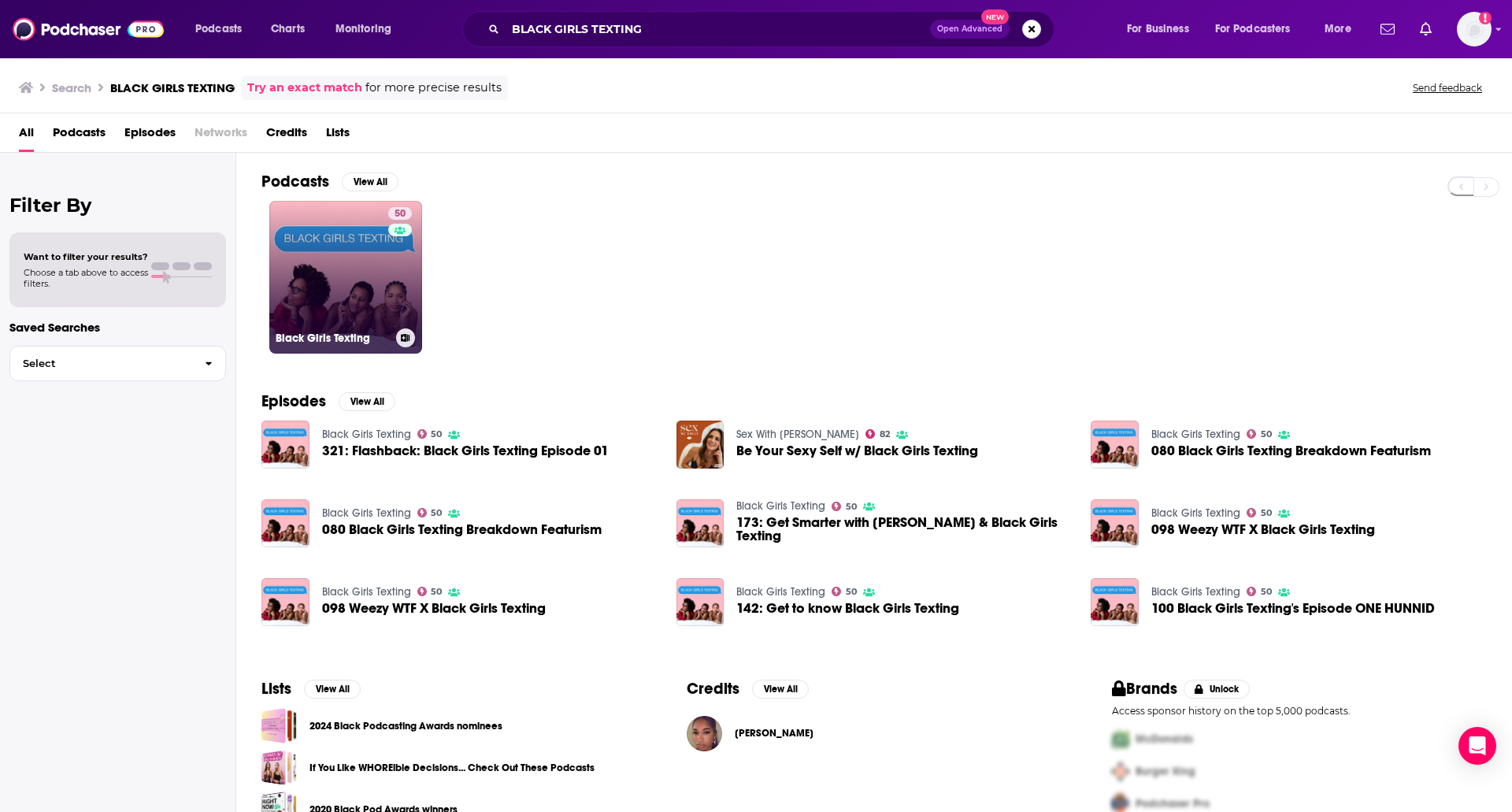
click at [333, 218] on link "50 Black Girls Texting" at bounding box center [345, 277] width 153 height 153
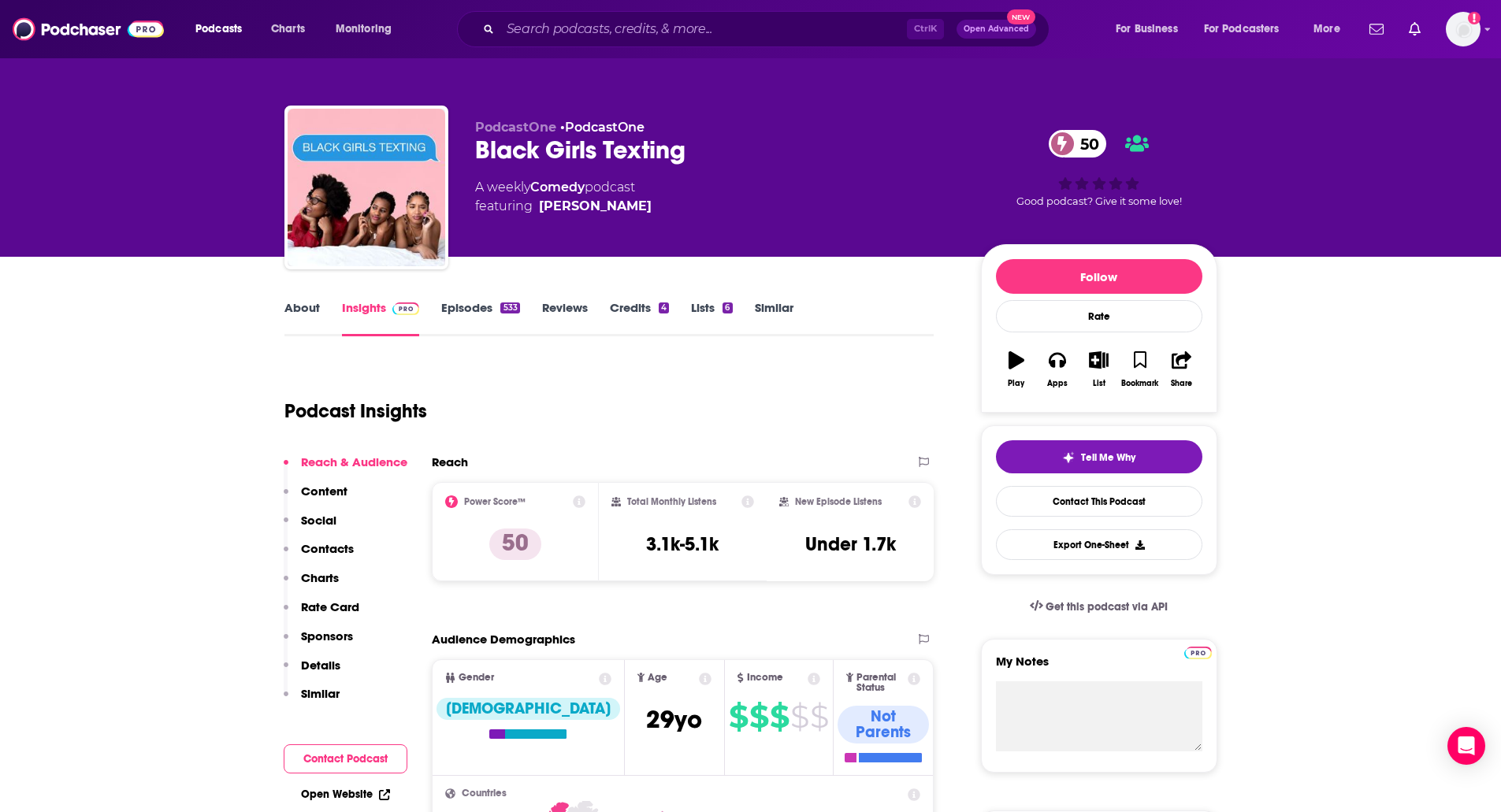
click at [450, 304] on link "Episodes 533" at bounding box center [479, 318] width 78 height 36
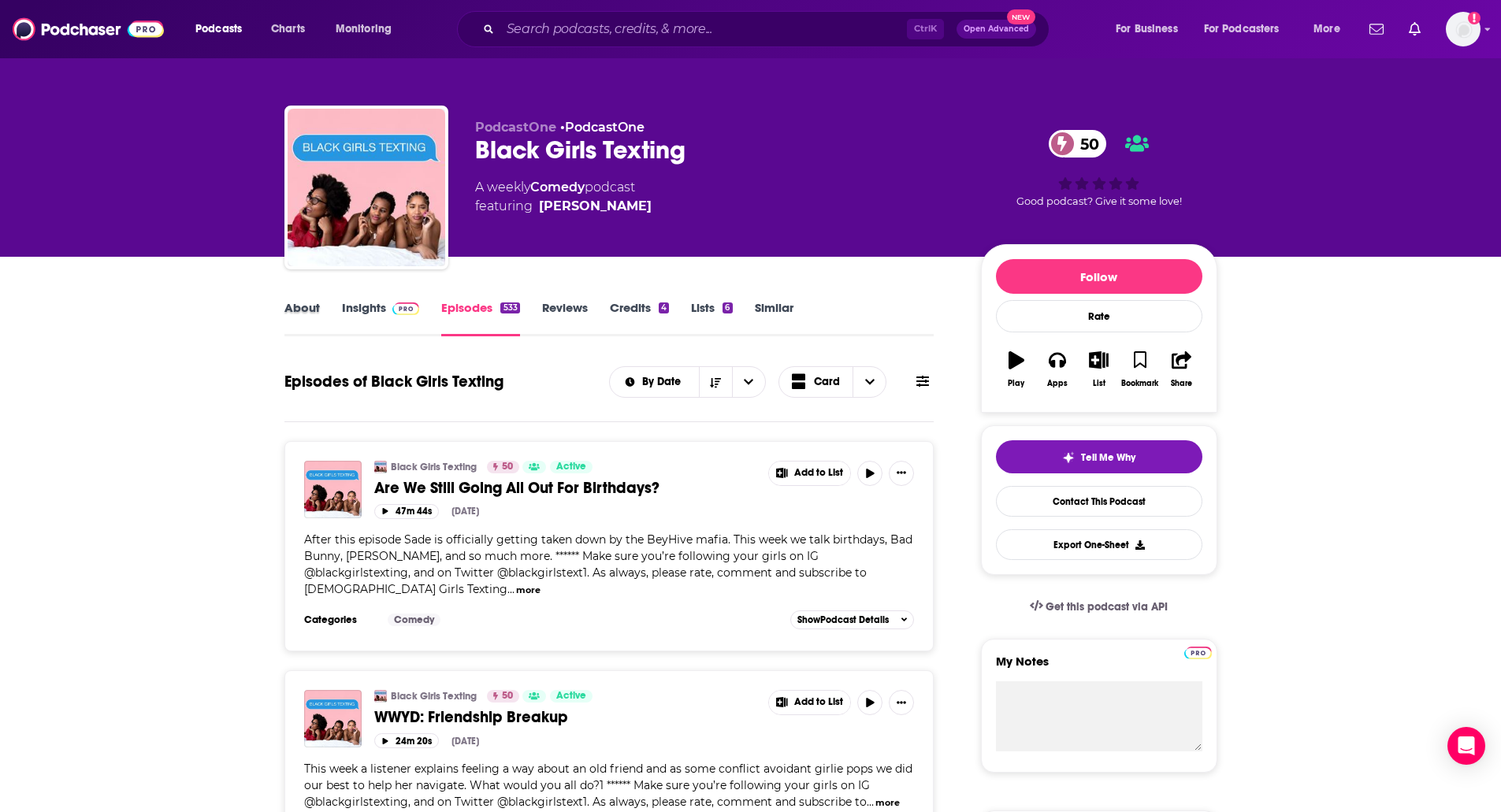
click at [326, 308] on div "About" at bounding box center [313, 318] width 57 height 36
click at [345, 304] on link "Insights" at bounding box center [380, 318] width 78 height 36
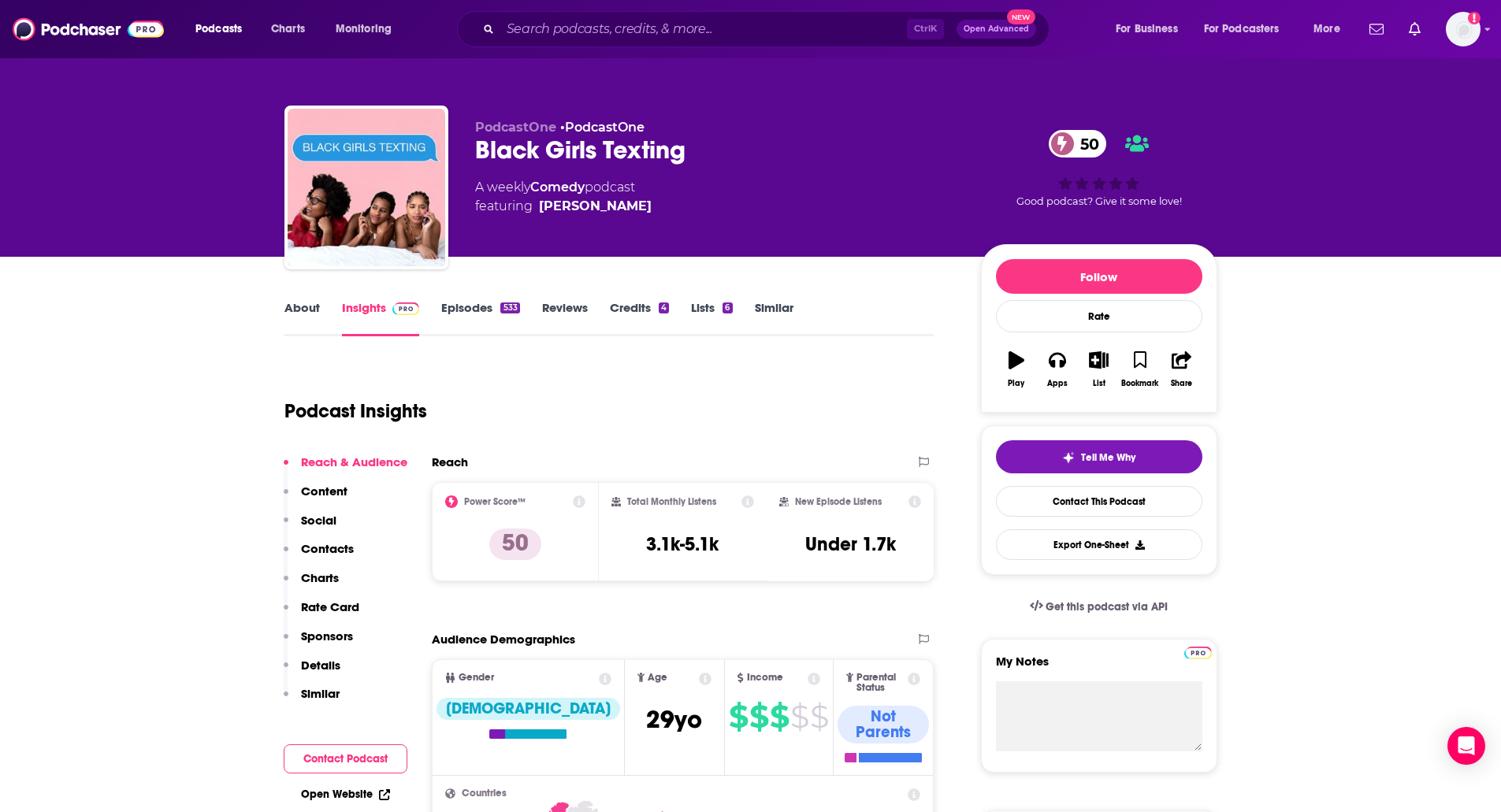
click at [320, 552] on p "Contacts" at bounding box center [327, 549] width 53 height 15
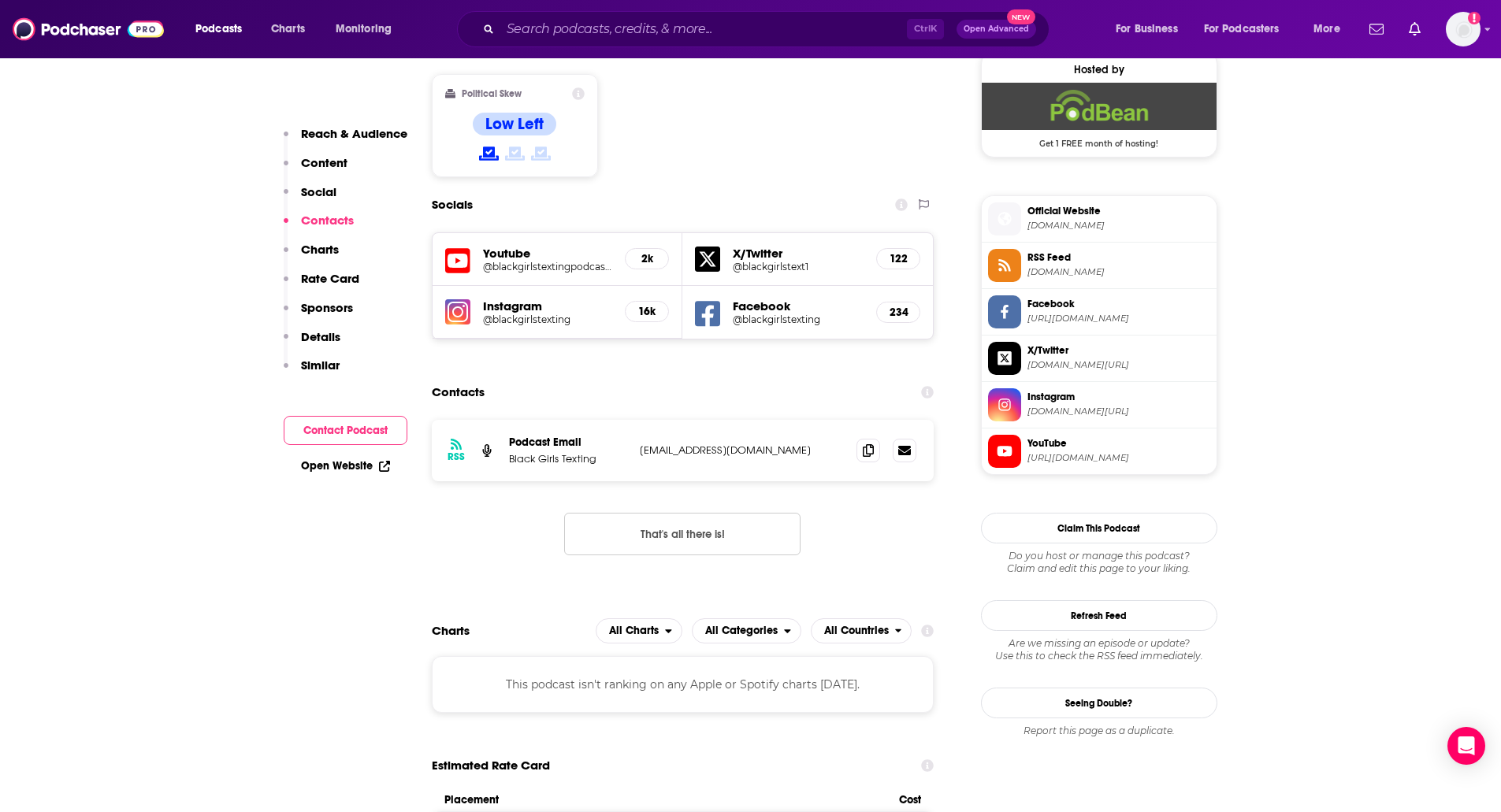
scroll to position [1351, 0]
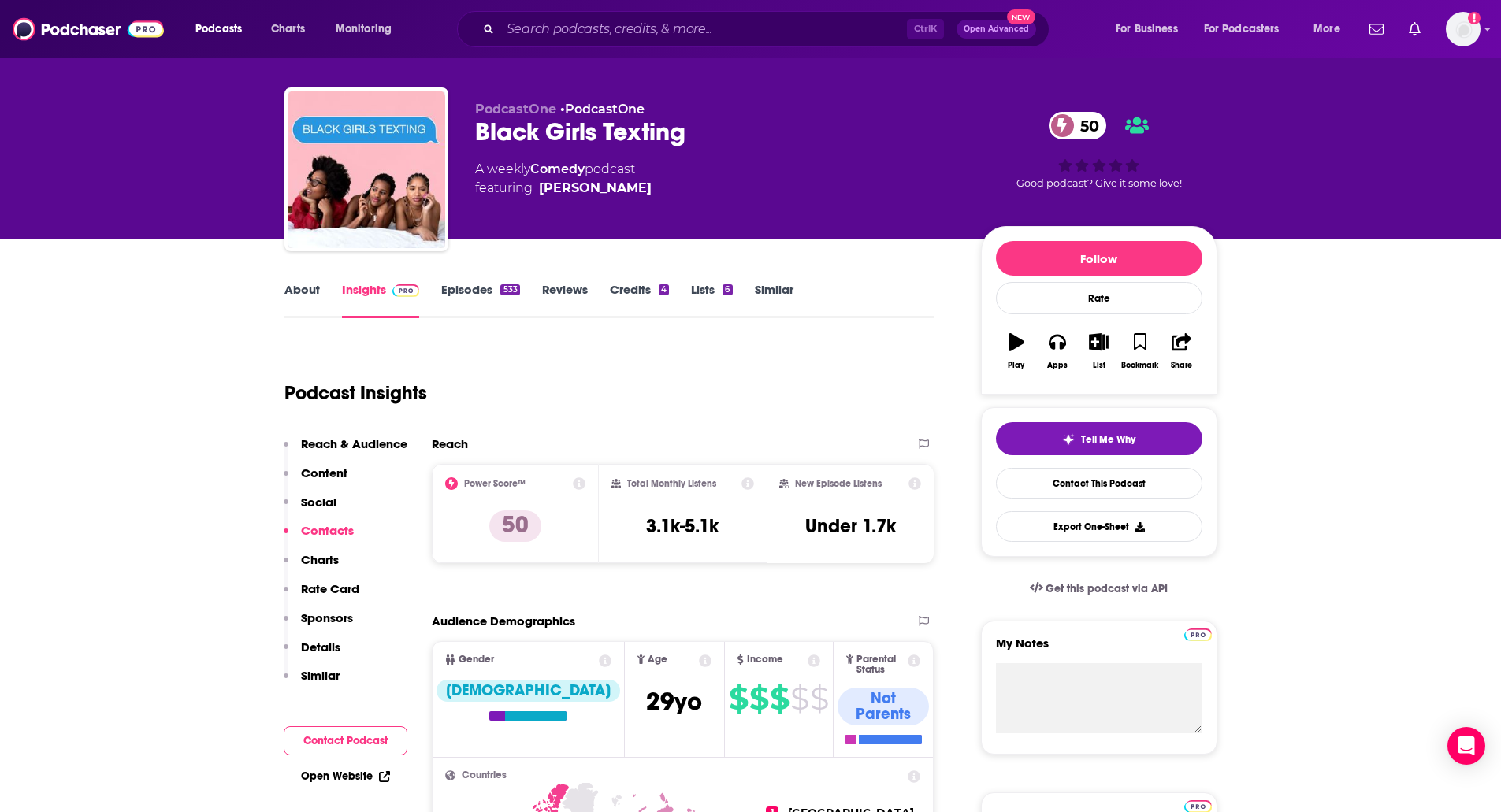
scroll to position [0, 0]
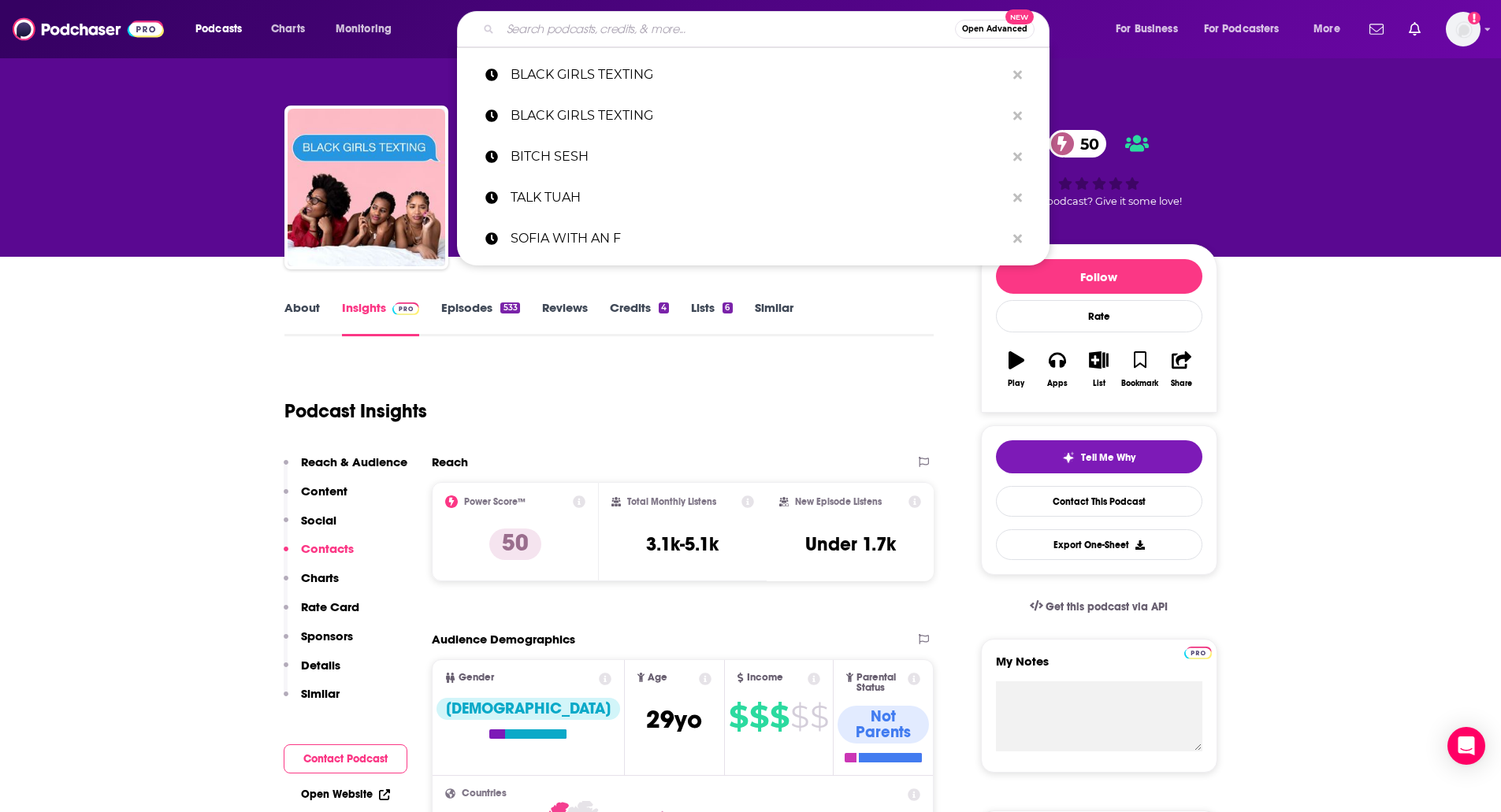
paste input "CELEBRITY MEMOIR BOOK CLUB"
type input "CELEBRITY MEMOIR BOOK CLUB"
click at [565, 19] on input "CELEBRITY MEMOIR BOOK CLUB" at bounding box center [728, 29] width 455 height 25
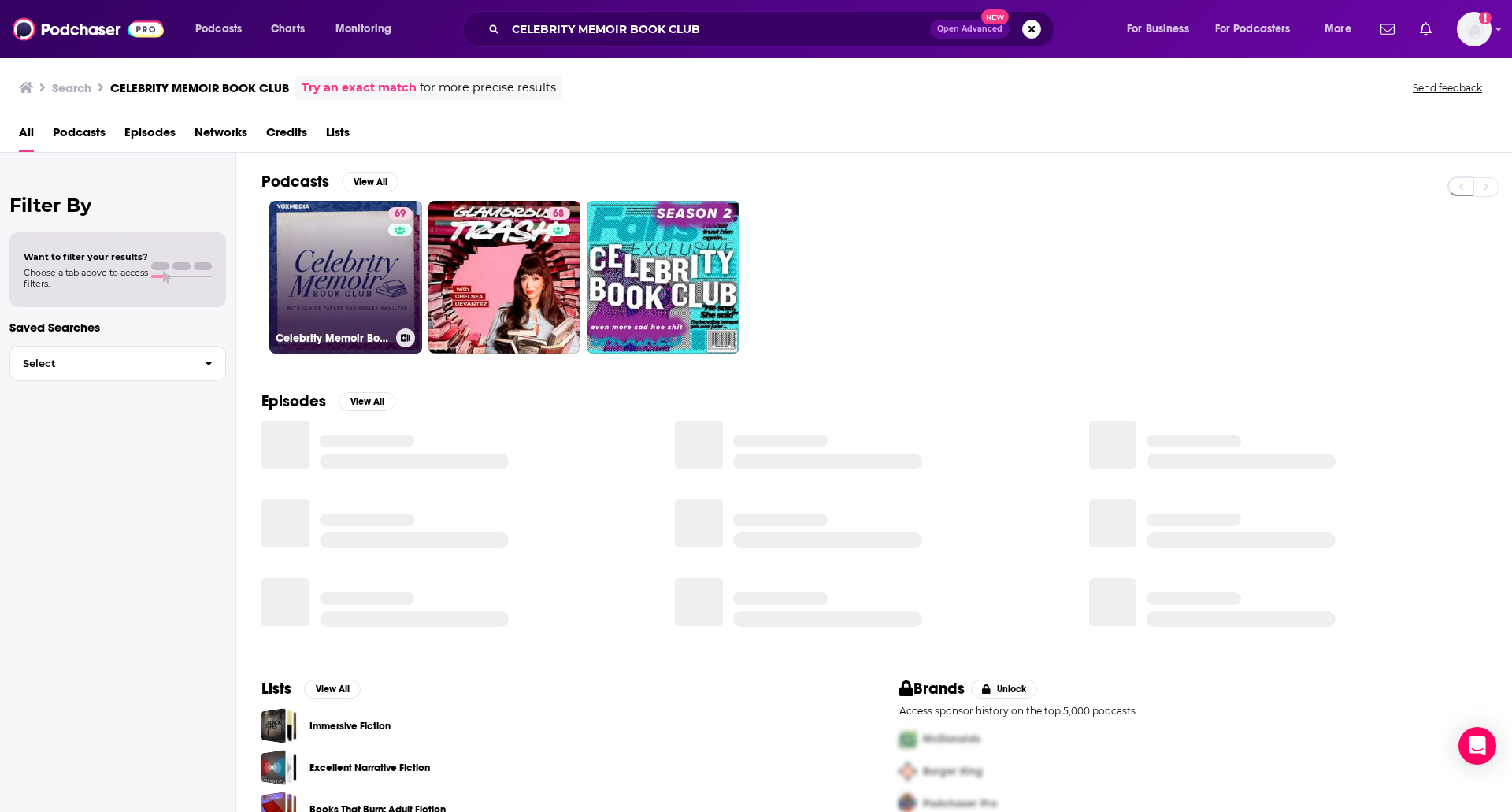
click at [342, 237] on link "69 Celebrity Memoir Book Club" at bounding box center [345, 277] width 153 height 153
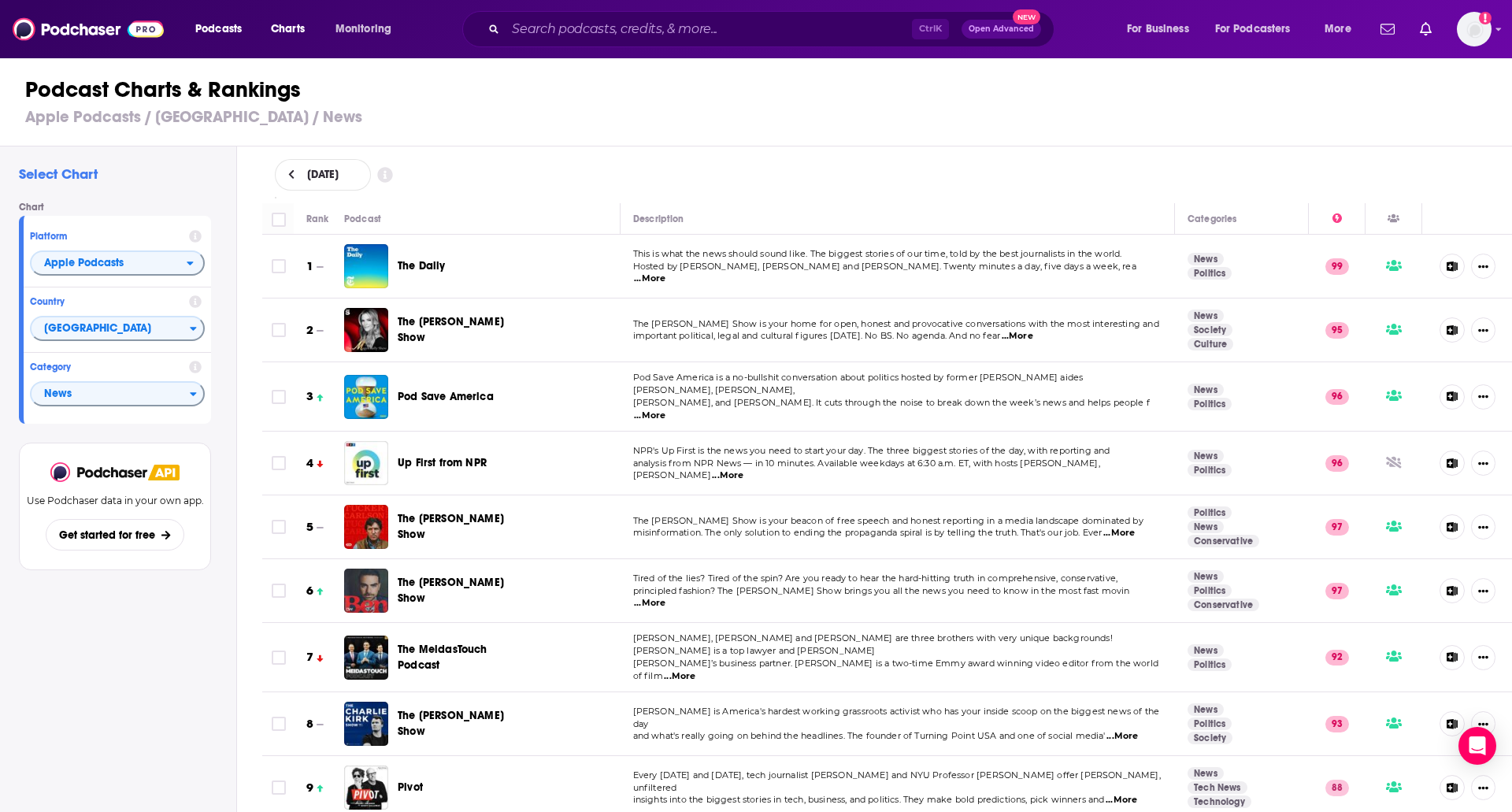
click at [639, 96] on h1 "Podcast Charts & Rankings" at bounding box center [763, 89] width 1475 height 29
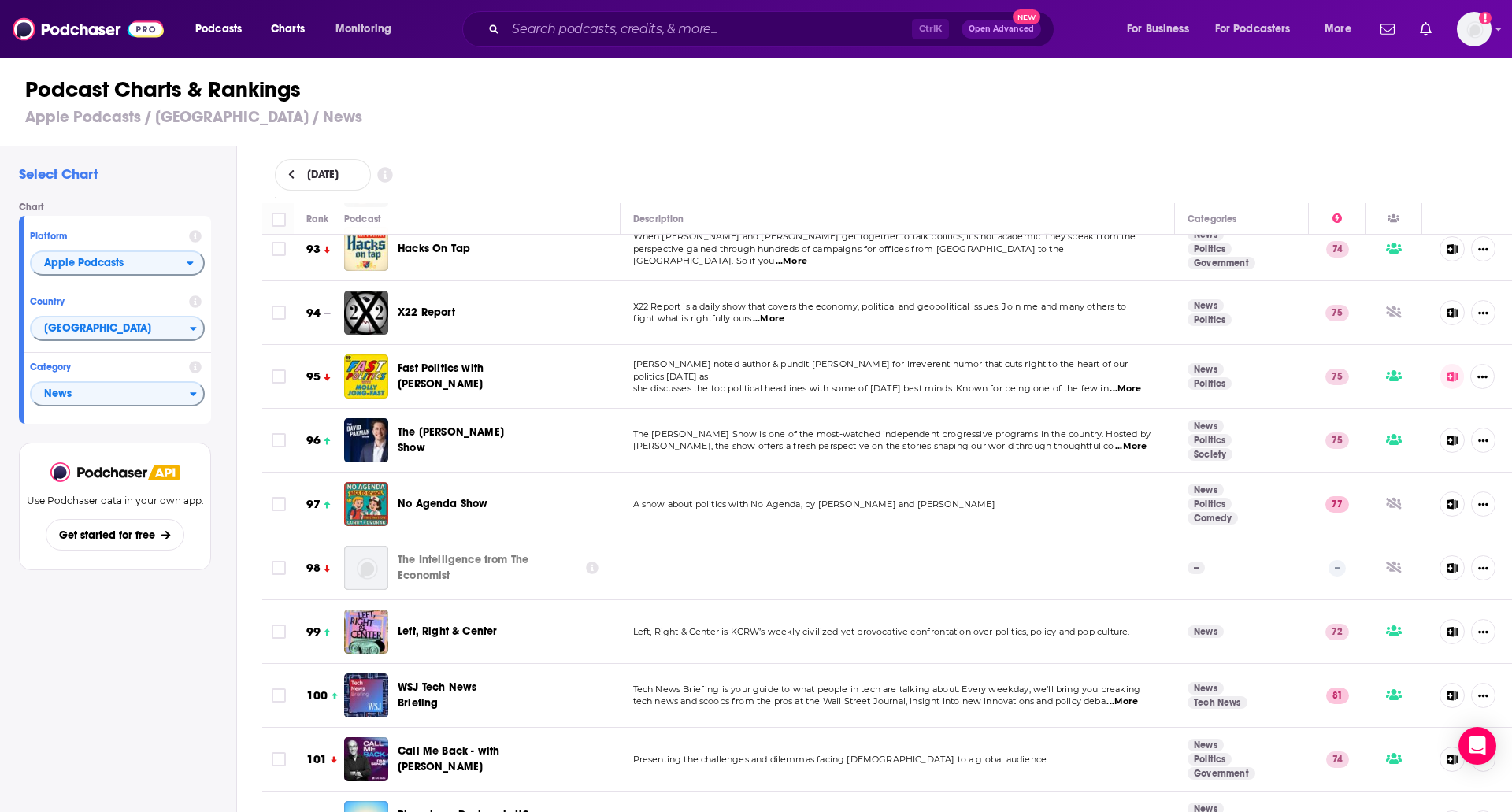
scroll to position [6806, 0]
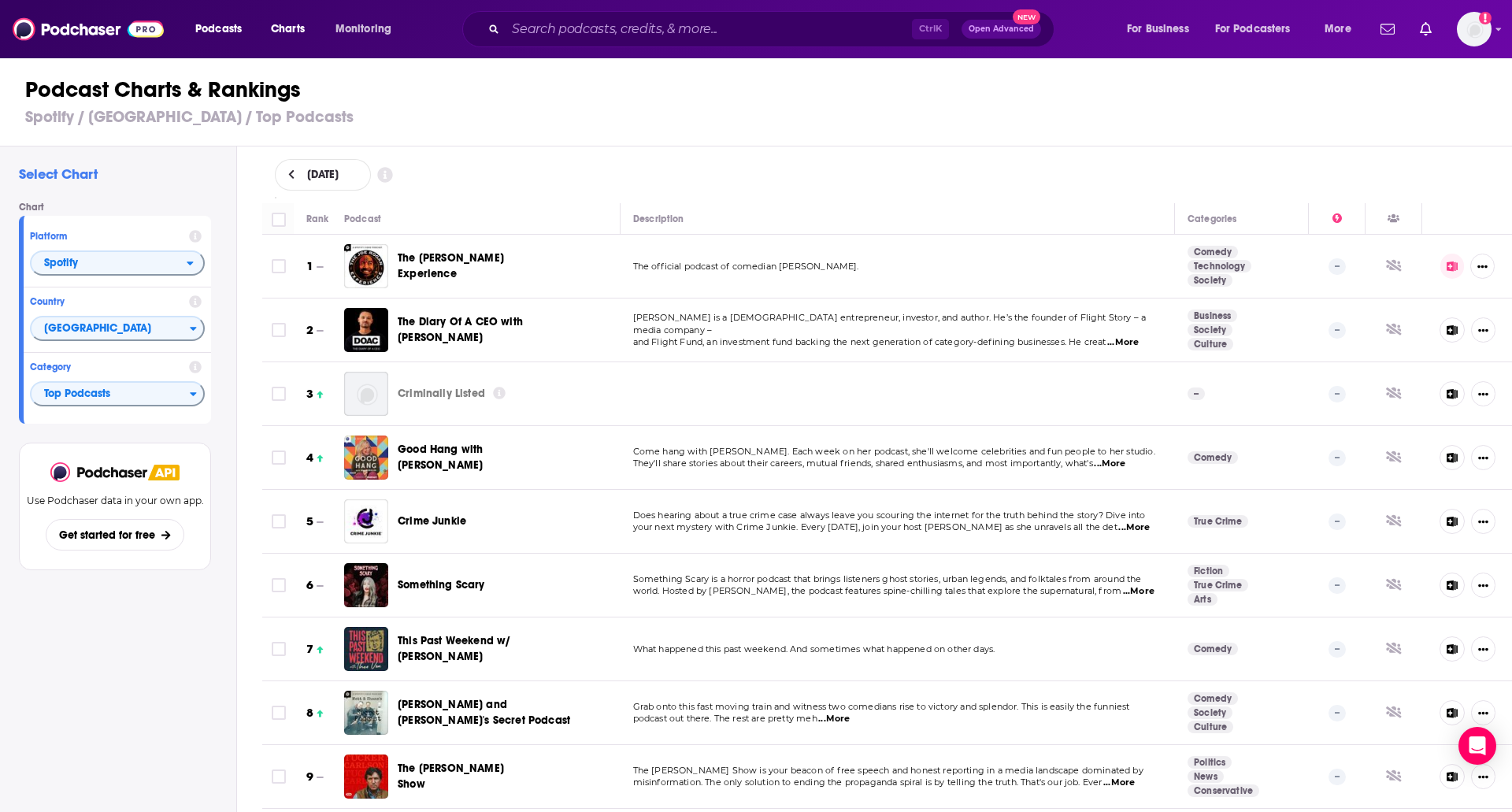
click at [221, 622] on div "Select Chart Chart Platform Spotify Country United States Category Top Podcasts…" at bounding box center [118, 524] width 236 height 756
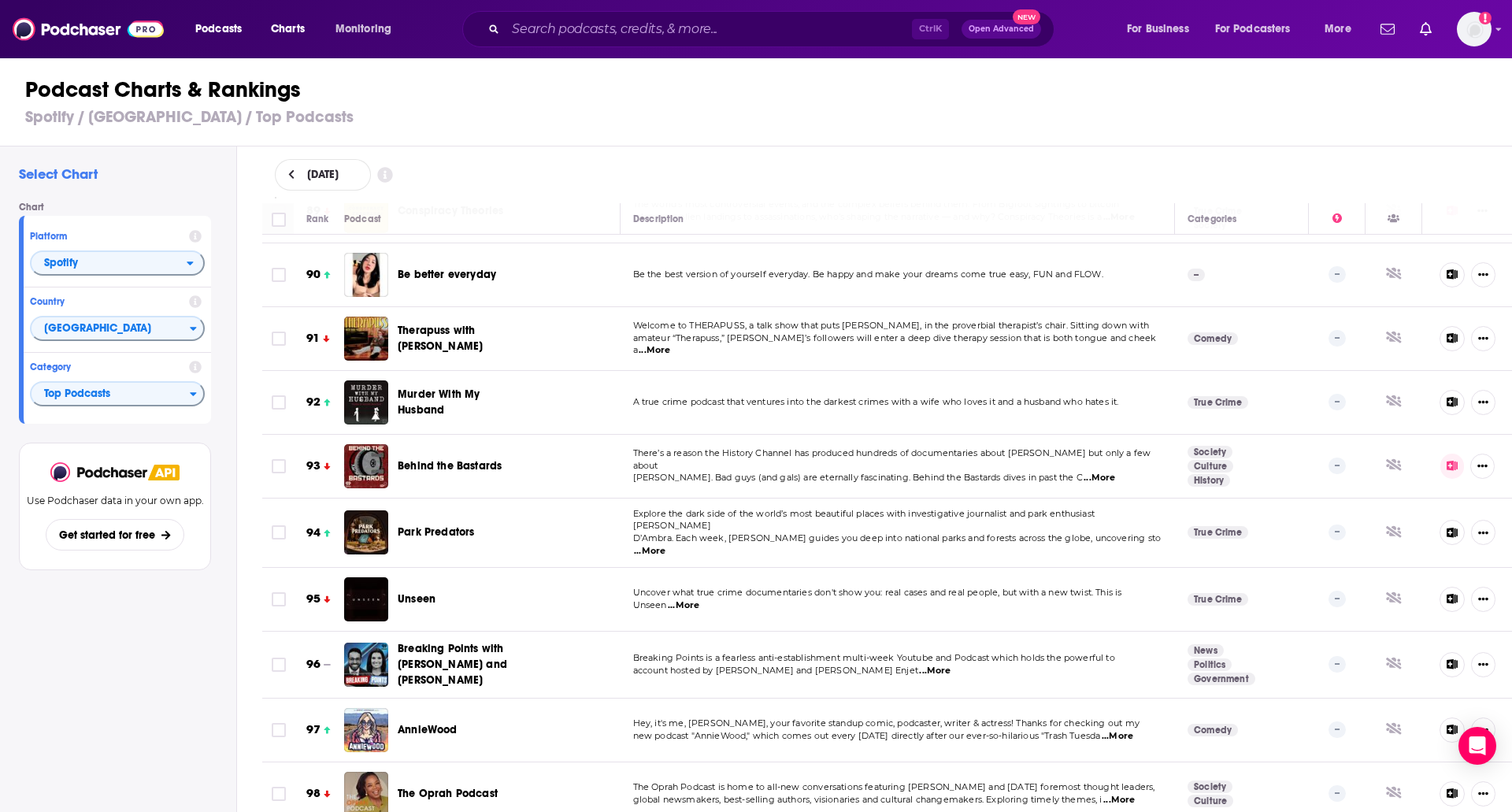
scroll to position [5683, 0]
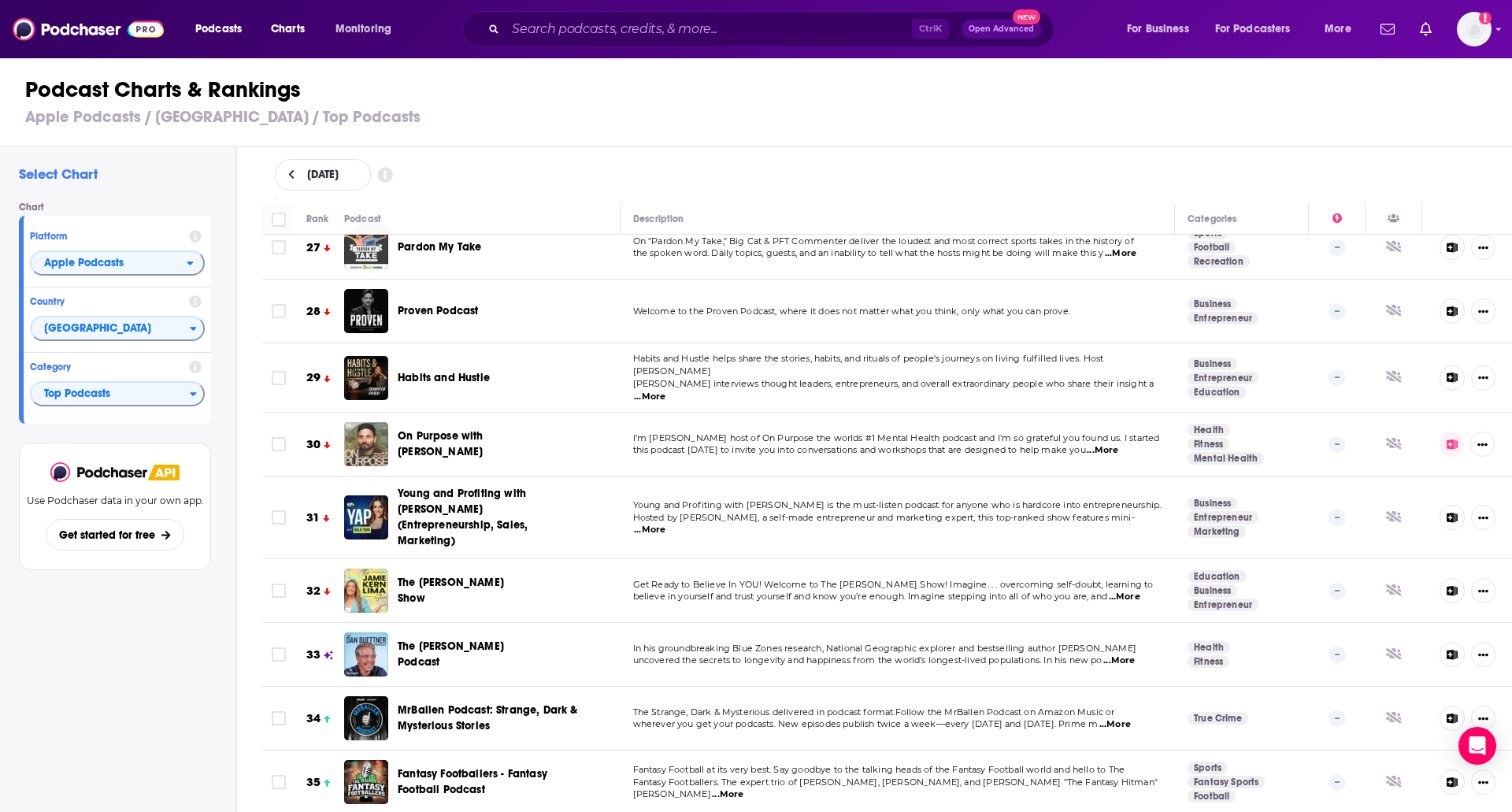
scroll to position [1728, 0]
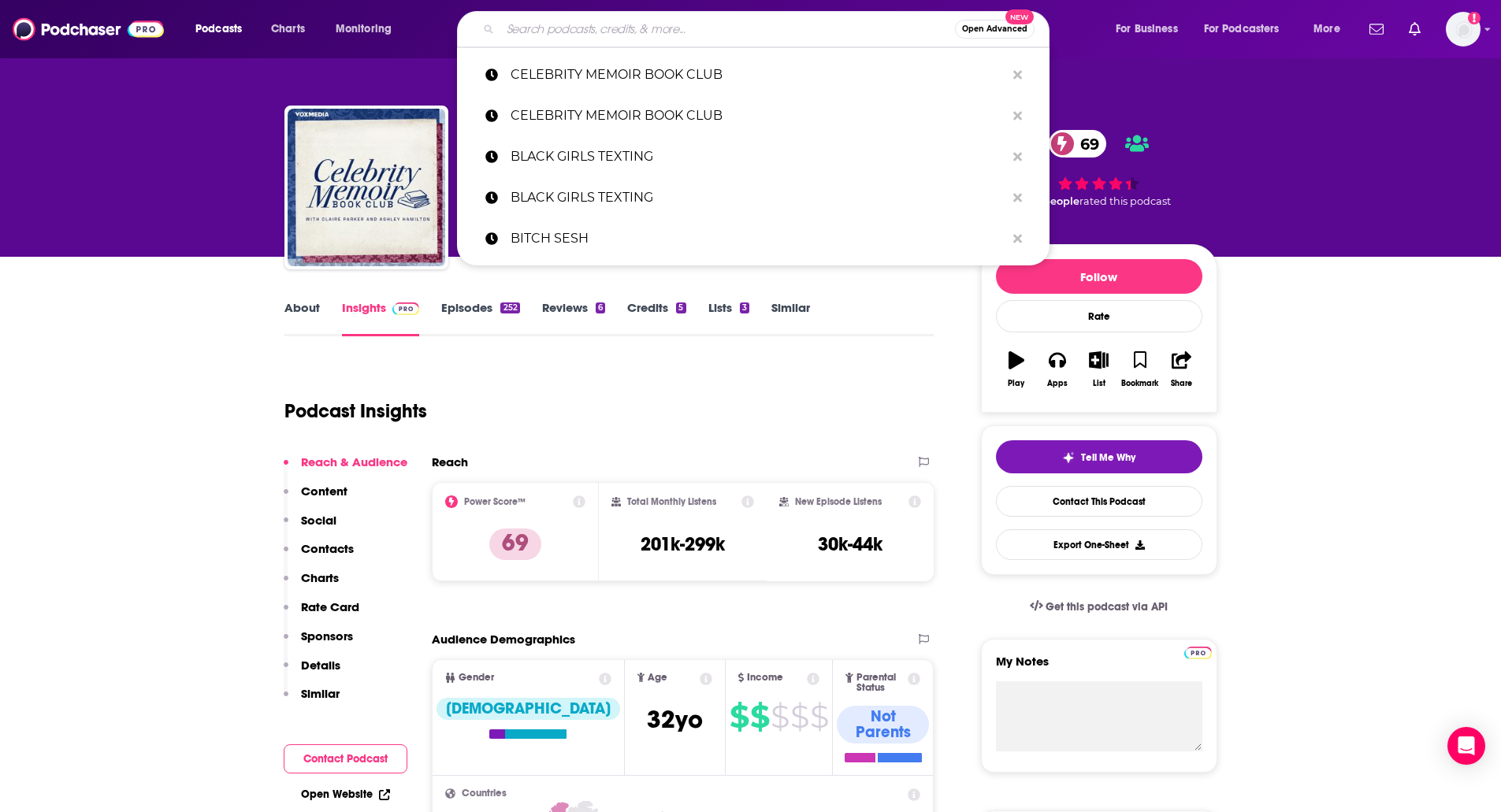
paste input "COMMENTS BY [PERSON_NAME]"
type input "COMMENTS BY [PERSON_NAME]"
click at [552, 31] on input "COMMENTS BY CELEBS" at bounding box center [728, 29] width 455 height 25
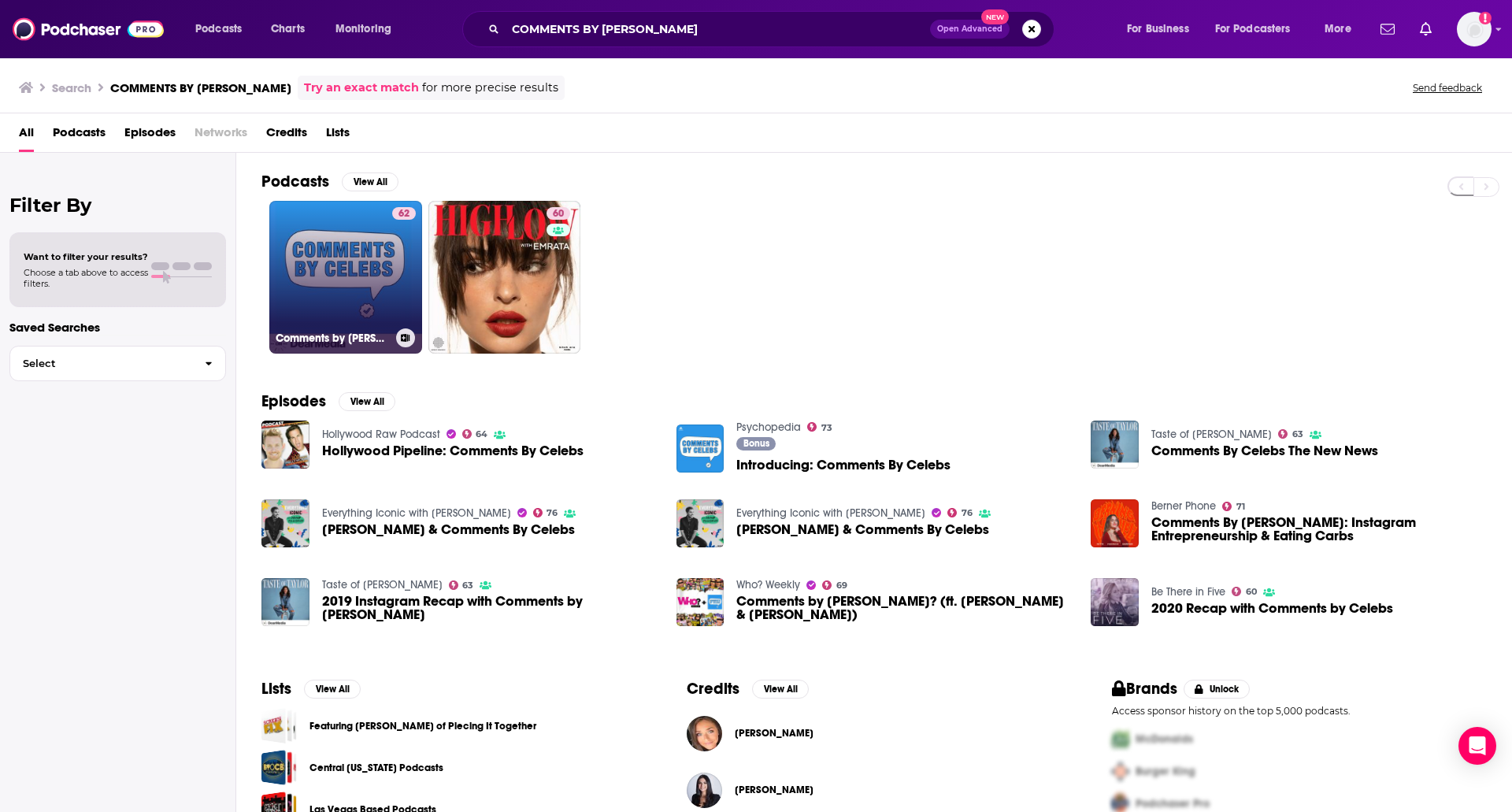
click at [310, 260] on link "62 Comments by Celebs" at bounding box center [345, 277] width 153 height 153
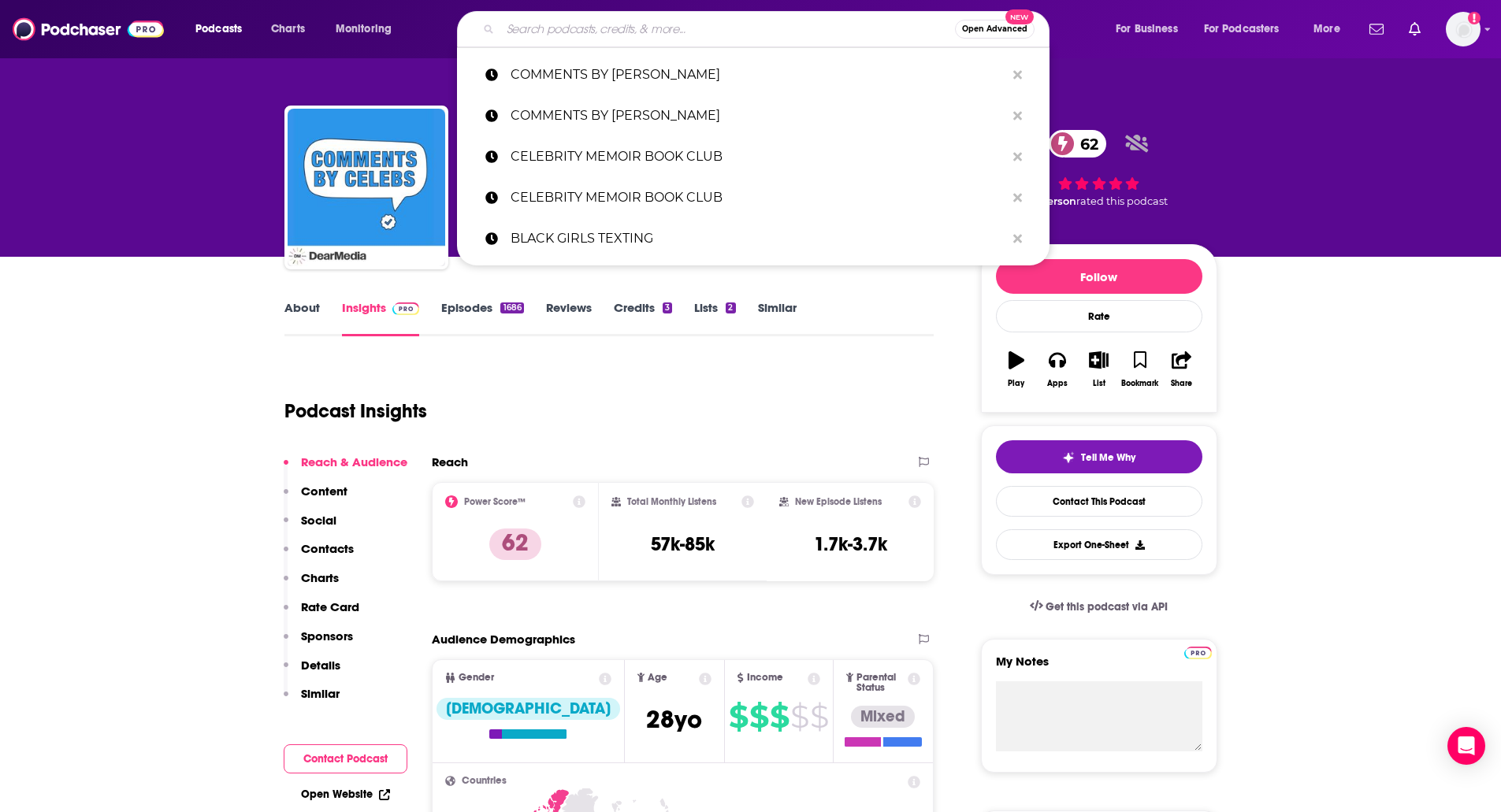
click at [600, 23] on input "Search podcasts, credits, & more..." at bounding box center [728, 29] width 455 height 25
paste input "DEUX / U BY DEUXMOI"
type input "DEUX / U BY DEUXMOI"
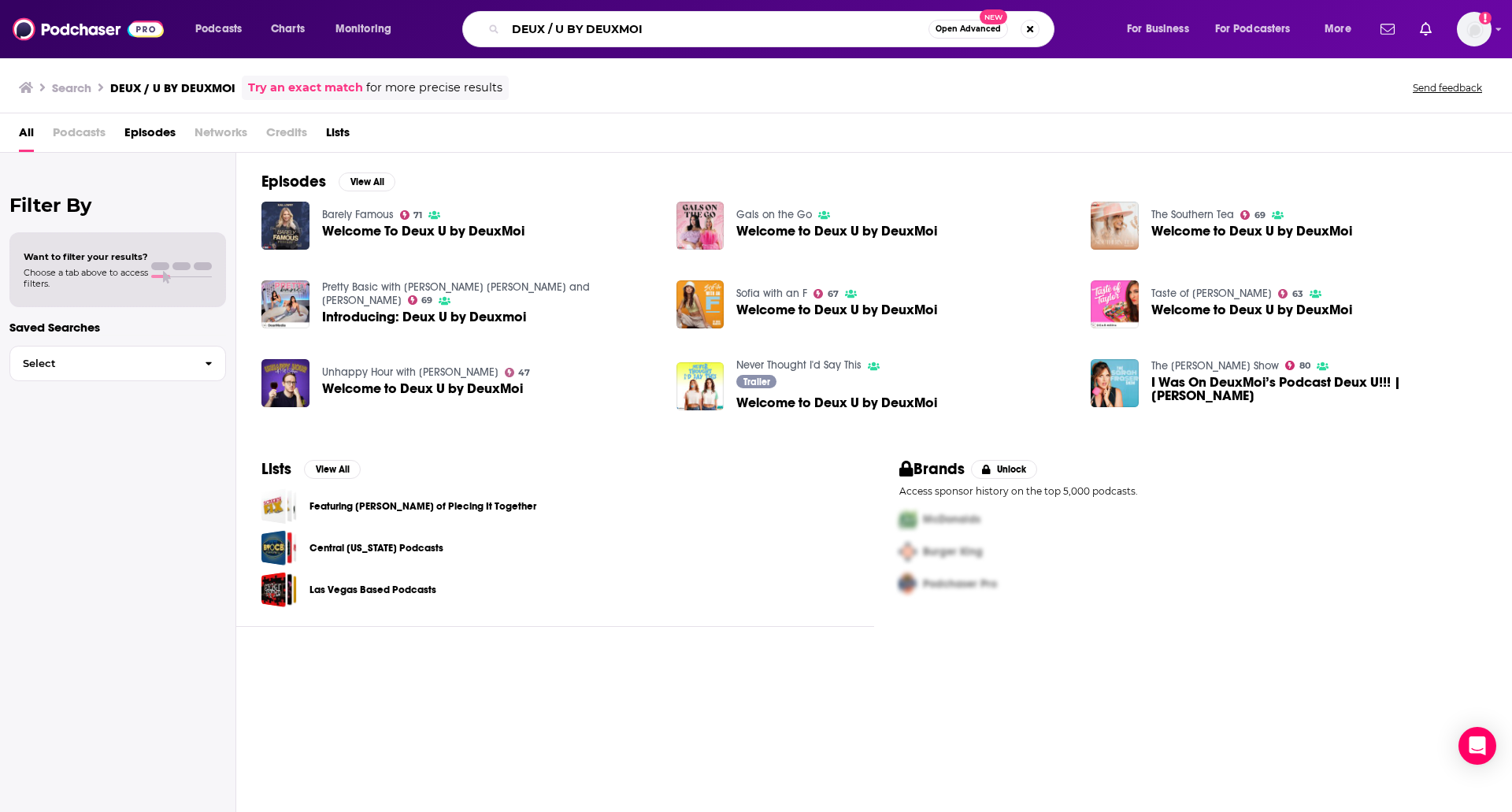
drag, startPoint x: 589, startPoint y: 24, endPoint x: 467, endPoint y: 24, distance: 122.0
click at [467, 24] on div "DEUX / U BY DEUXMOI Open Advanced New" at bounding box center [758, 29] width 592 height 36
type input "DEUXMOI"
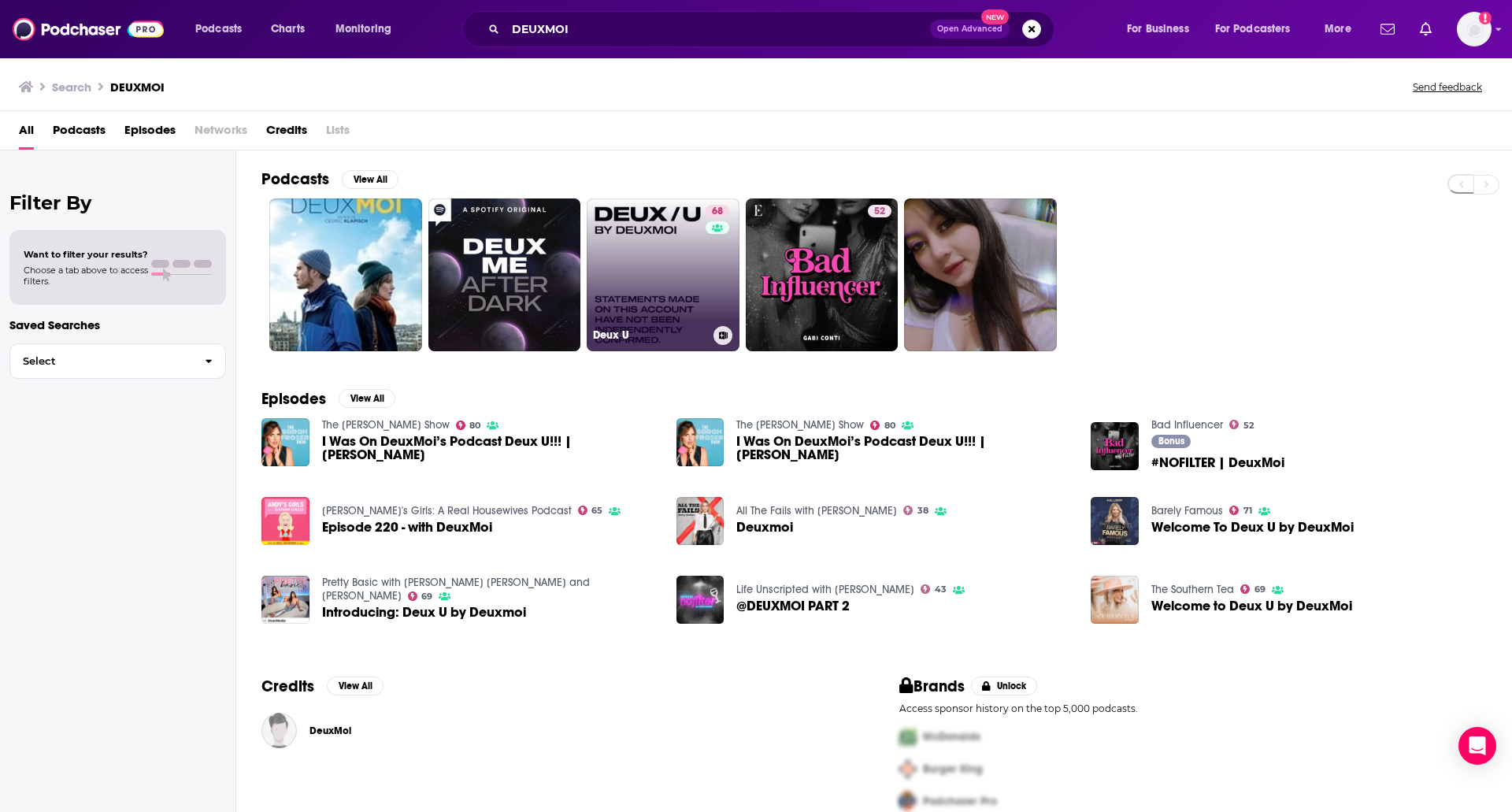
click at [640, 240] on link "68 Deux U" at bounding box center [663, 275] width 153 height 153
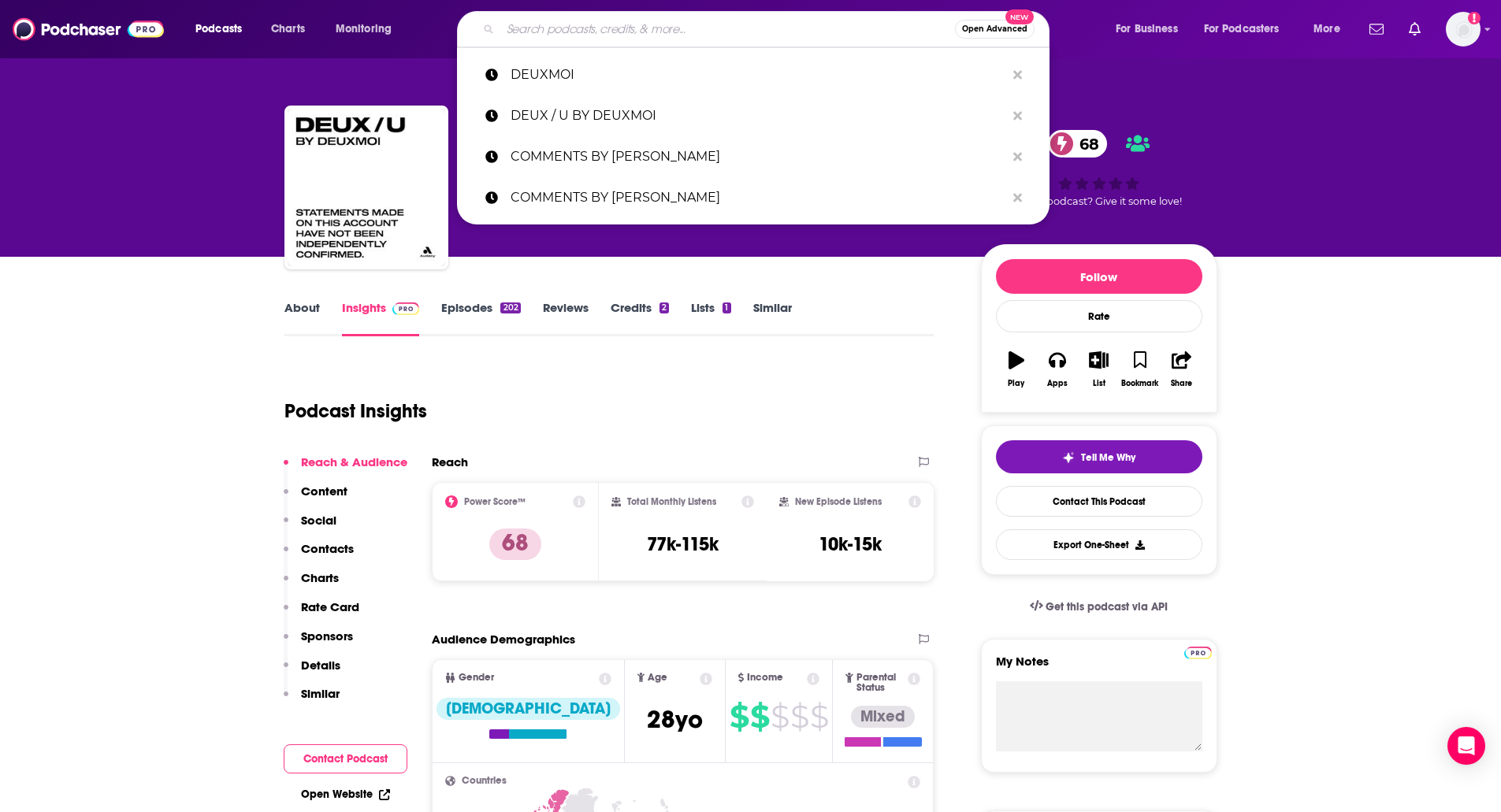
paste input "EVERYTHING ICONIC WITH DANNY PELLEGRINO"
type input "EVERYTHING ICONIC WITH DANNY PELLEGRINO"
click at [552, 20] on input "EVERYTHING ICONIC WITH DANNY PELLEGRINO" at bounding box center [728, 29] width 455 height 25
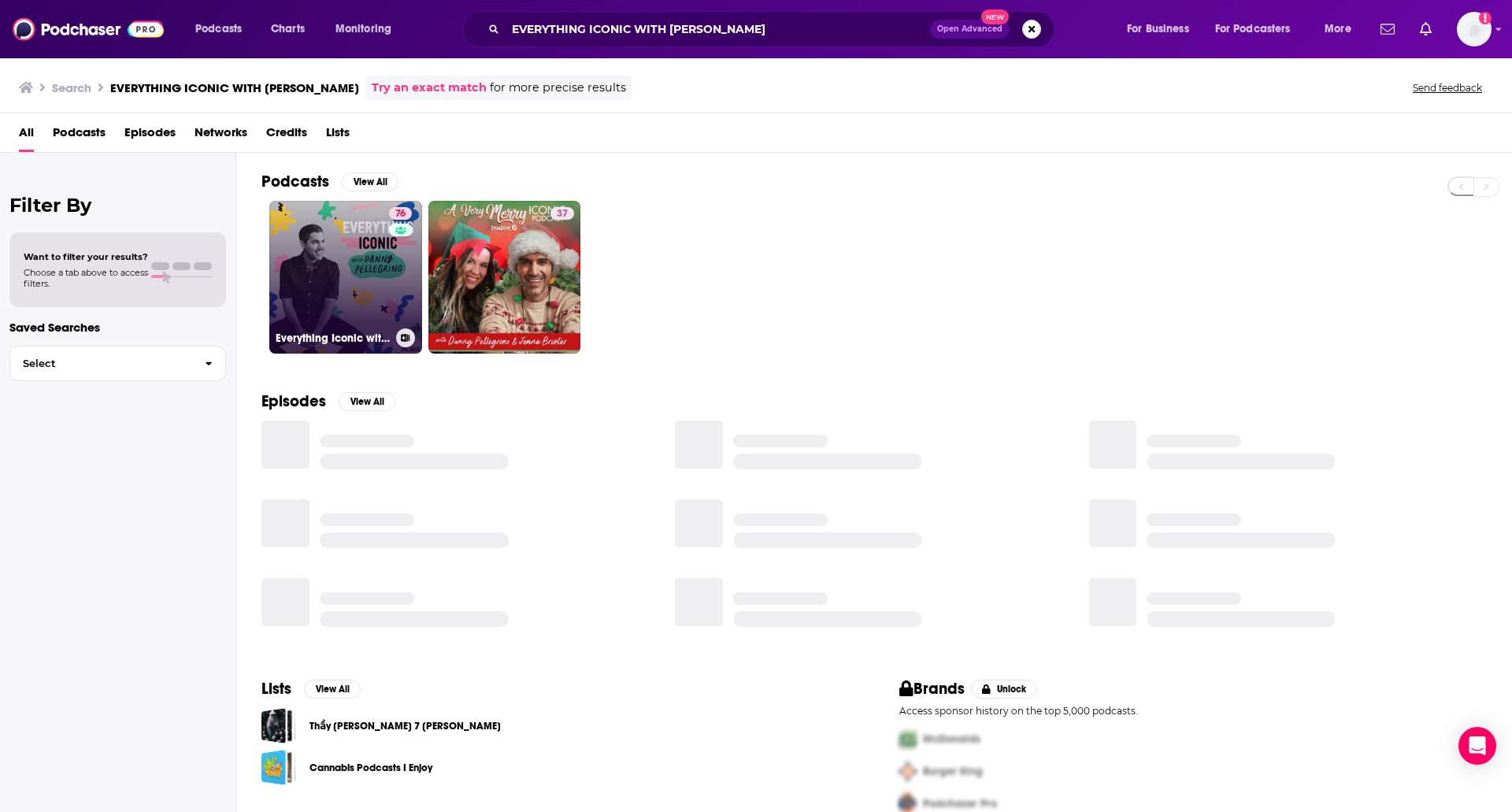
click at [304, 267] on link "76 Everything Iconic with Danny Pellegrino" at bounding box center [345, 277] width 153 height 153
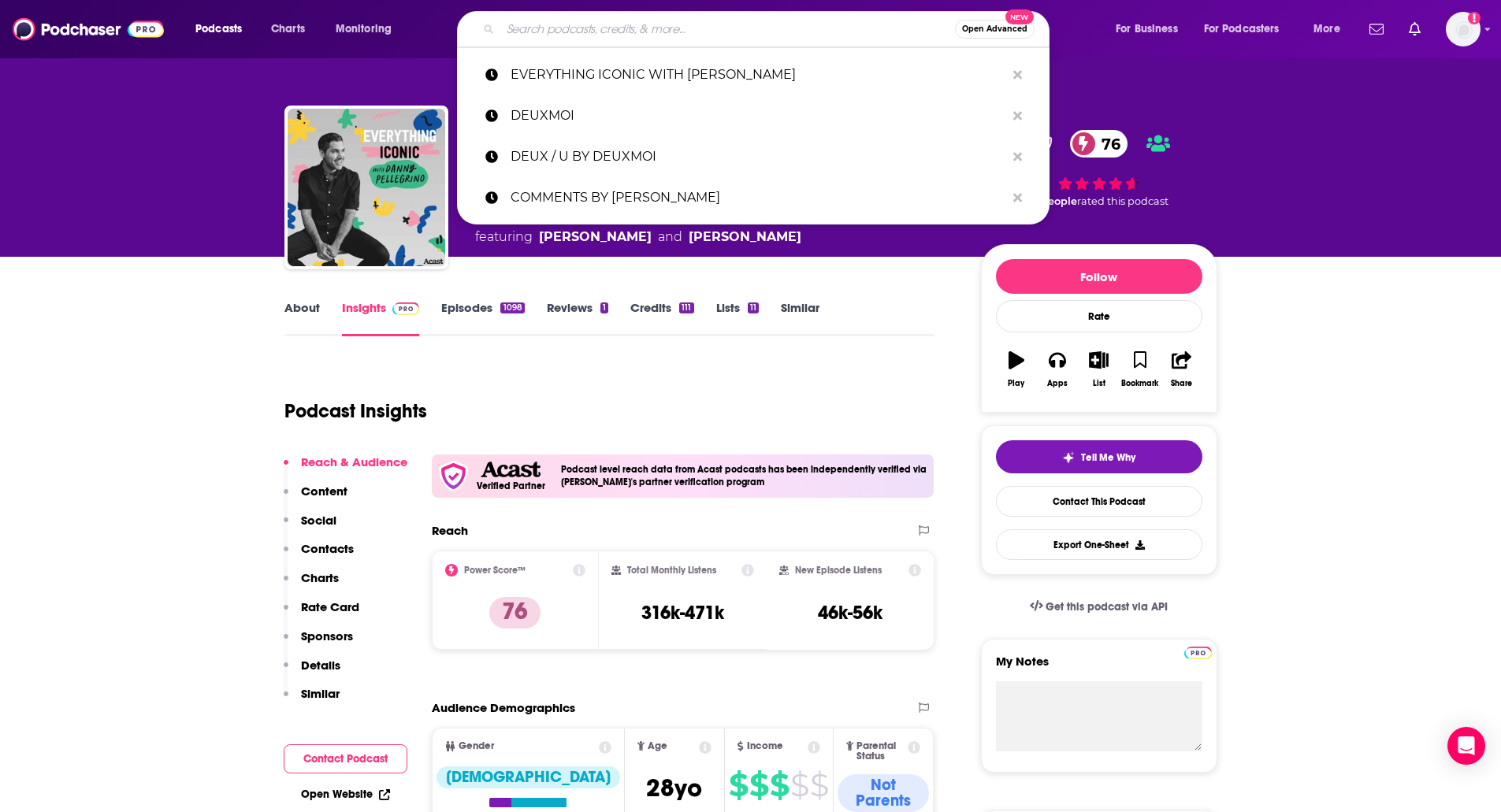
paste input "GIRLS REWATCH"
type input "GIRLS REWATCH"
click at [566, 28] on input "GIRLS REWATCH" at bounding box center [728, 29] width 455 height 25
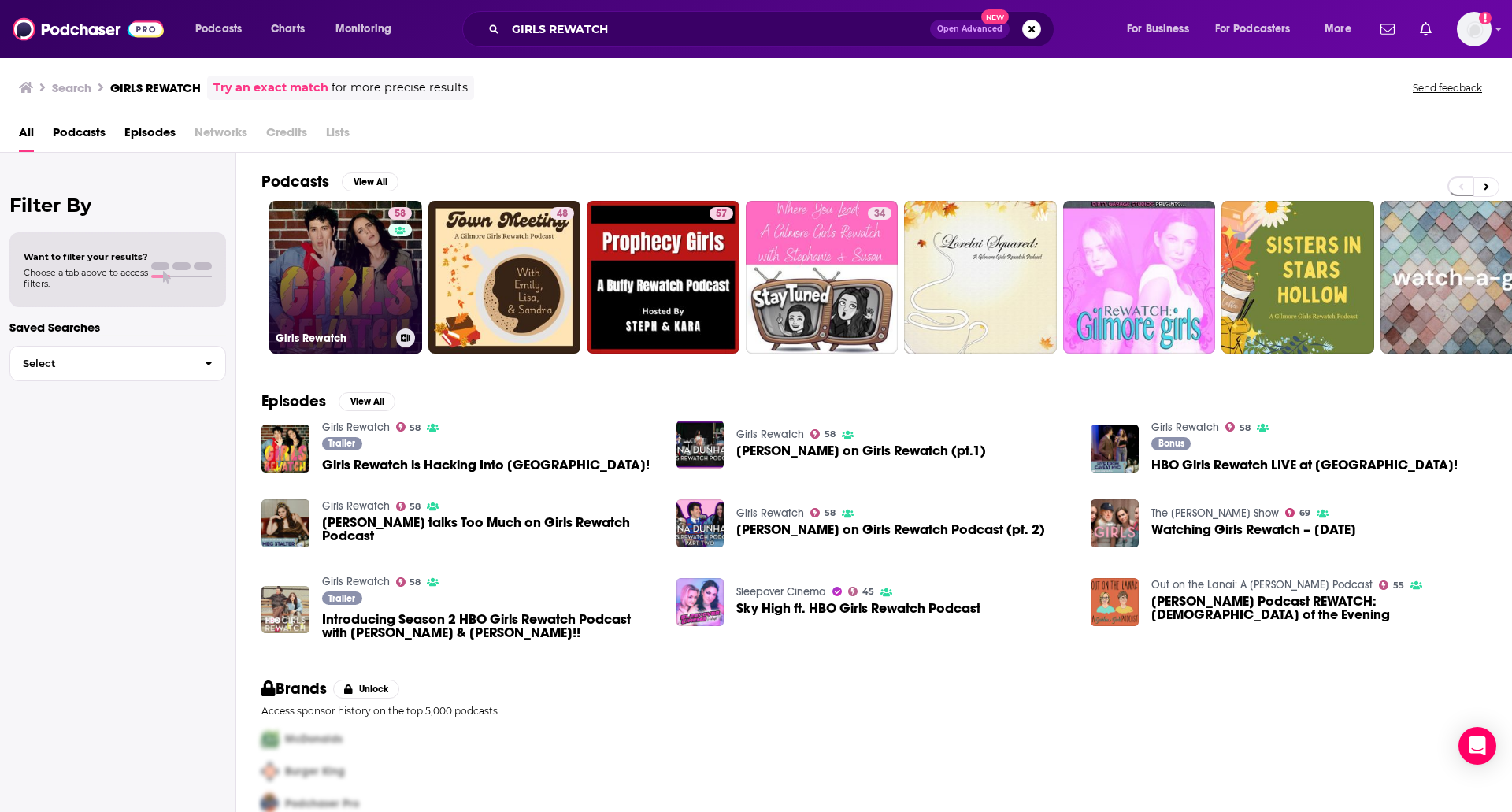
click at [311, 236] on link "58 Girls Rewatch" at bounding box center [345, 277] width 153 height 153
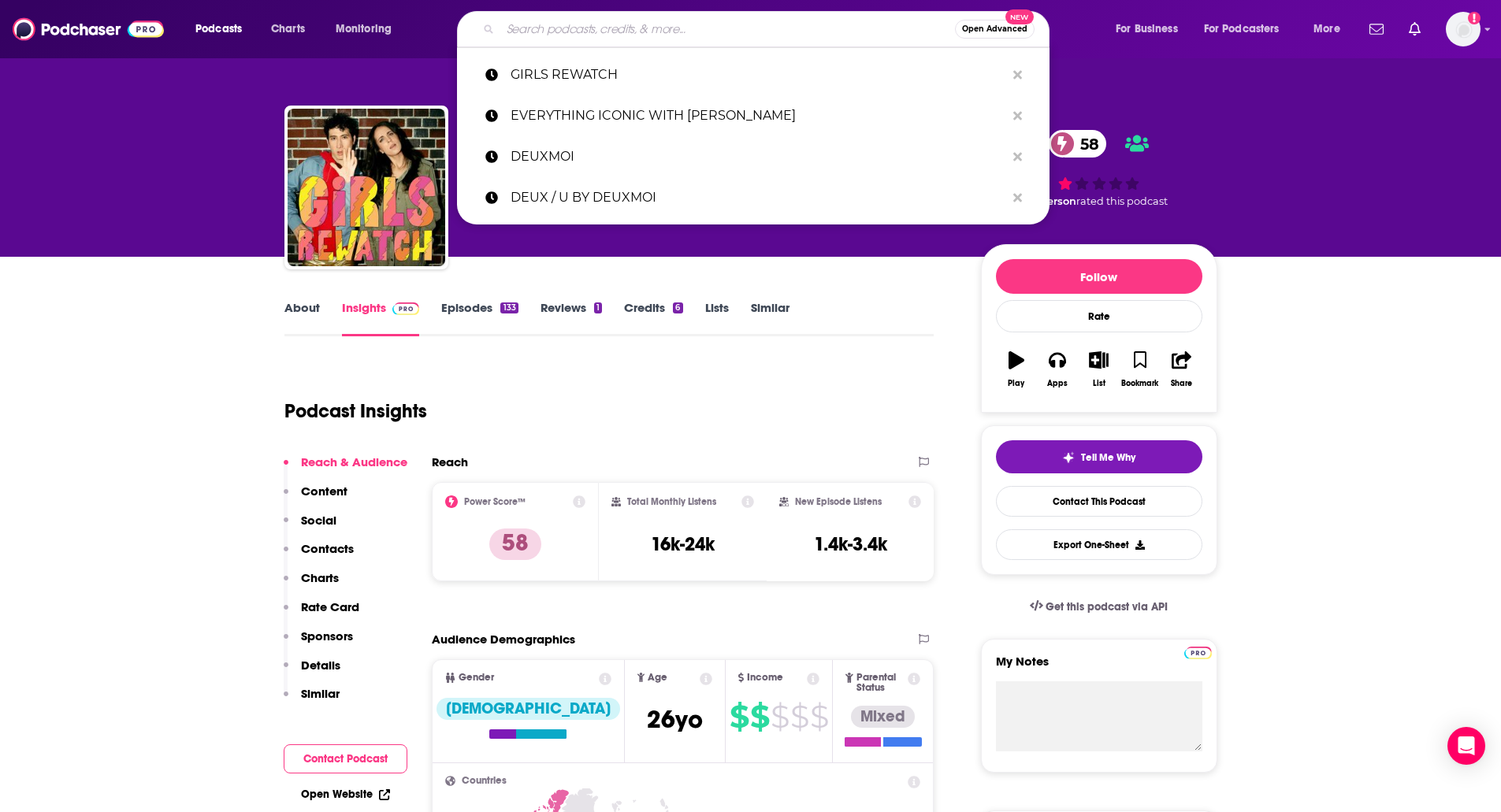
paste input "IN YOUR DREAMS WITH OWEN THIELE"
type input "IN YOUR DREAMS WITH OWEN THIELE"
click at [515, 19] on input "IN YOUR DREAMS WITH OWEN THIELE" at bounding box center [728, 29] width 455 height 25
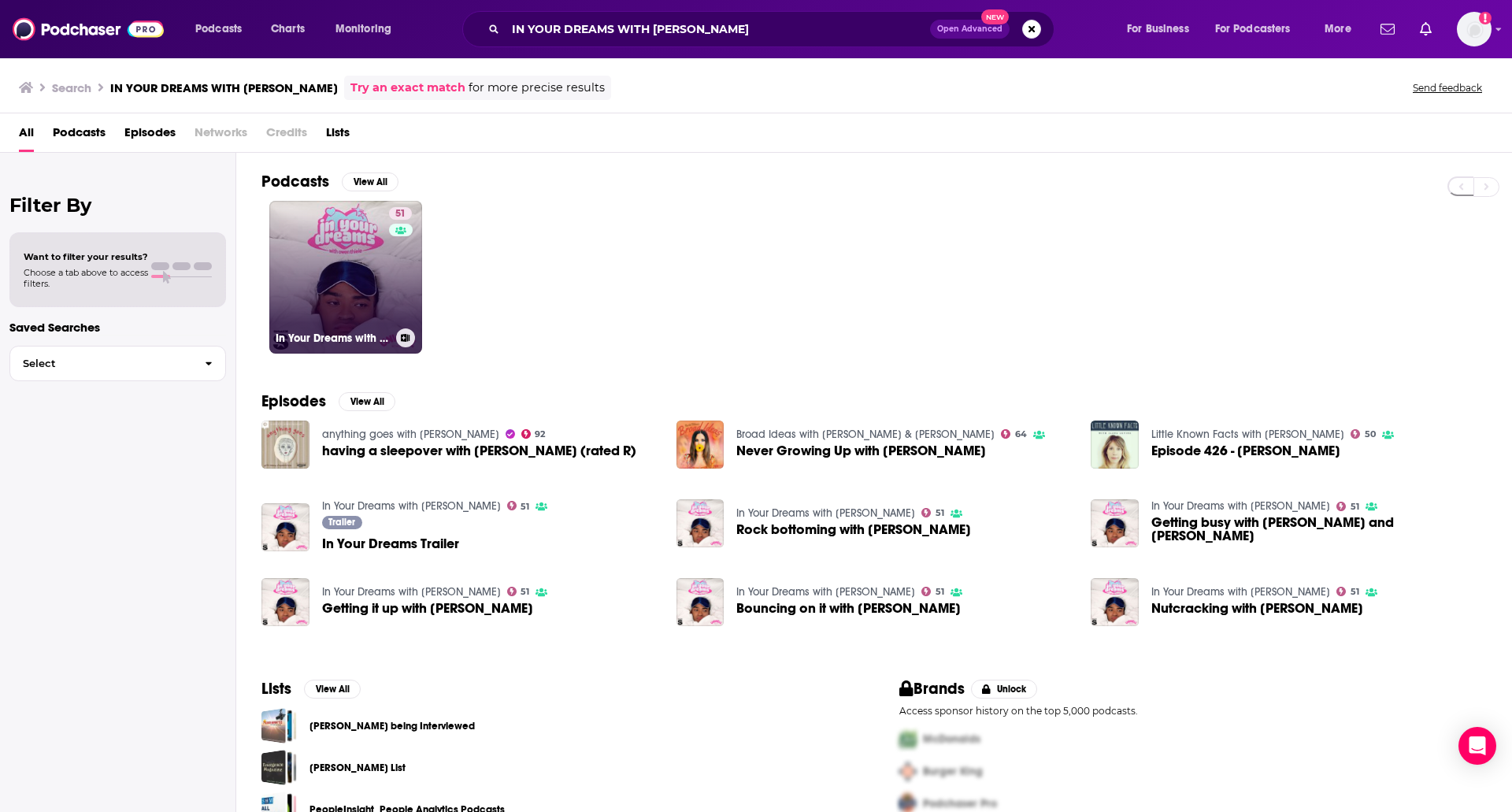
click at [308, 244] on link "51 In Your Dreams with Owen Thiele" at bounding box center [345, 277] width 153 height 153
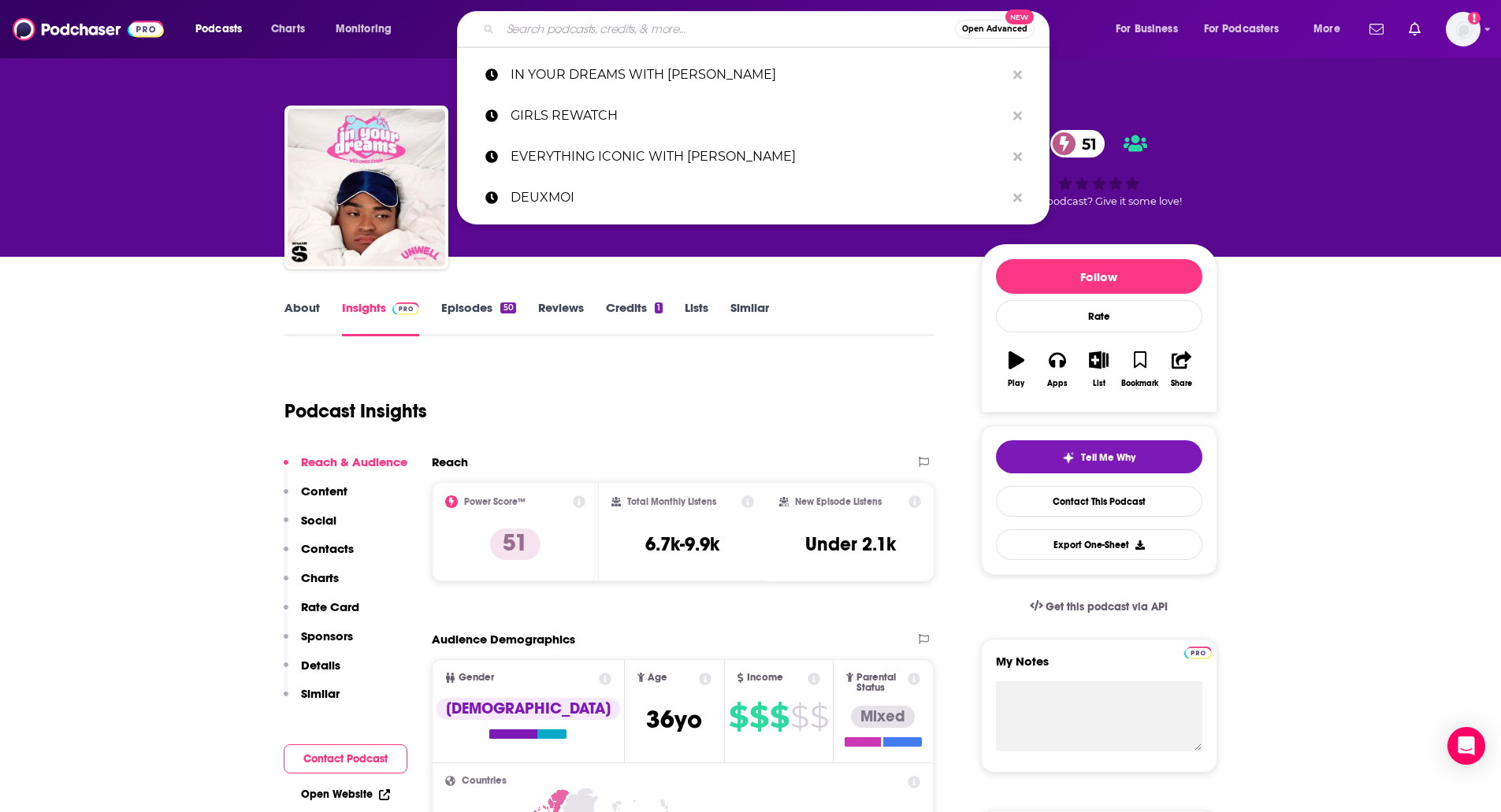
click at [532, 29] on input "Search podcasts, credits, & more..." at bounding box center [728, 29] width 455 height 25
paste input "JUICY SCOOP WITH HEATHER MCDONALD"
type input "JUICY SCOOP WITH HEATHER MCDONALD"
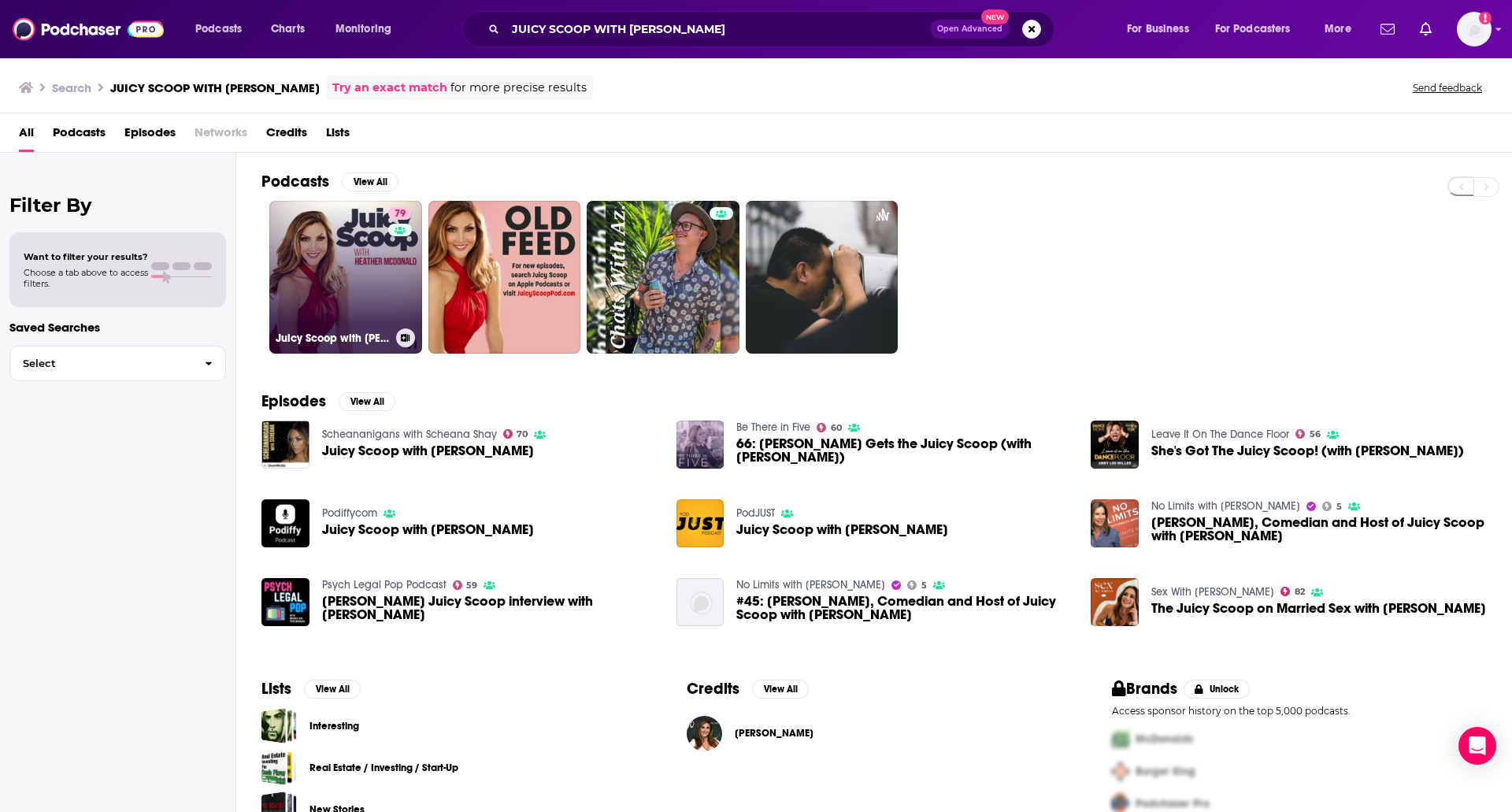
click at [301, 263] on link "79 Juicy Scoop with Heather McDonald" at bounding box center [345, 277] width 153 height 153
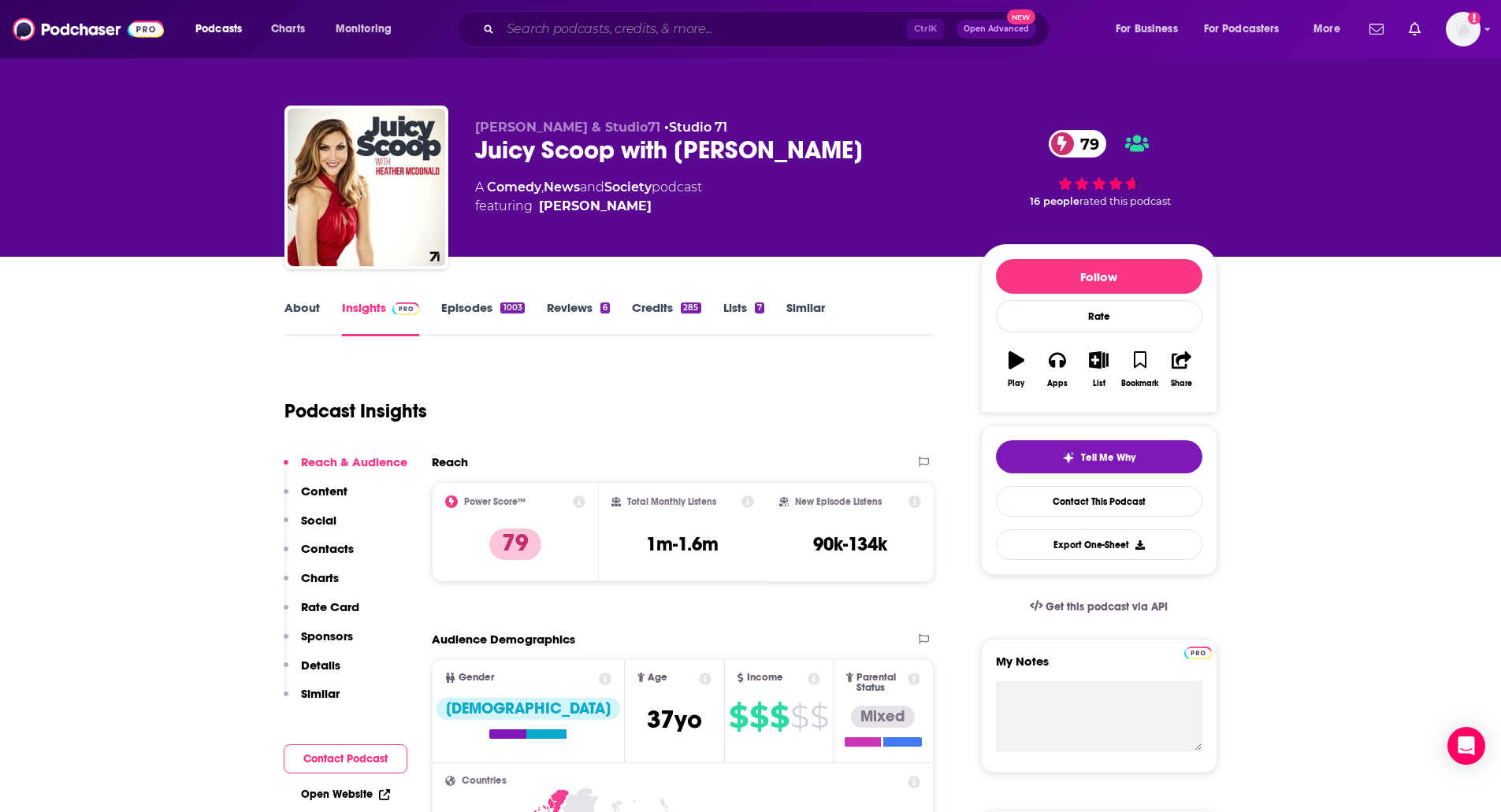
paste input "LADY GANG"
type input "LADY GANG"
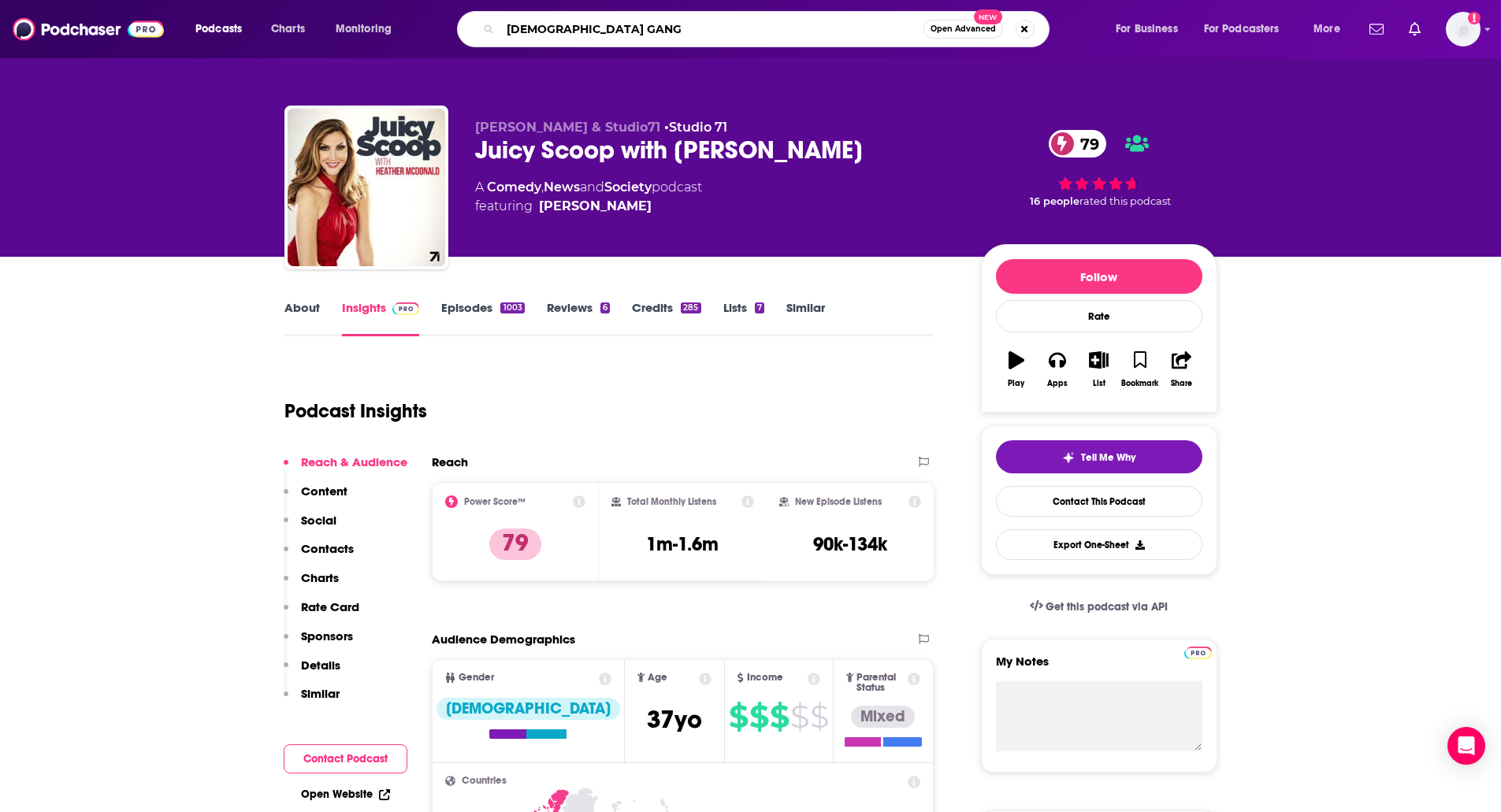
click at [551, 25] on input "LADY GANG" at bounding box center [712, 29] width 423 height 25
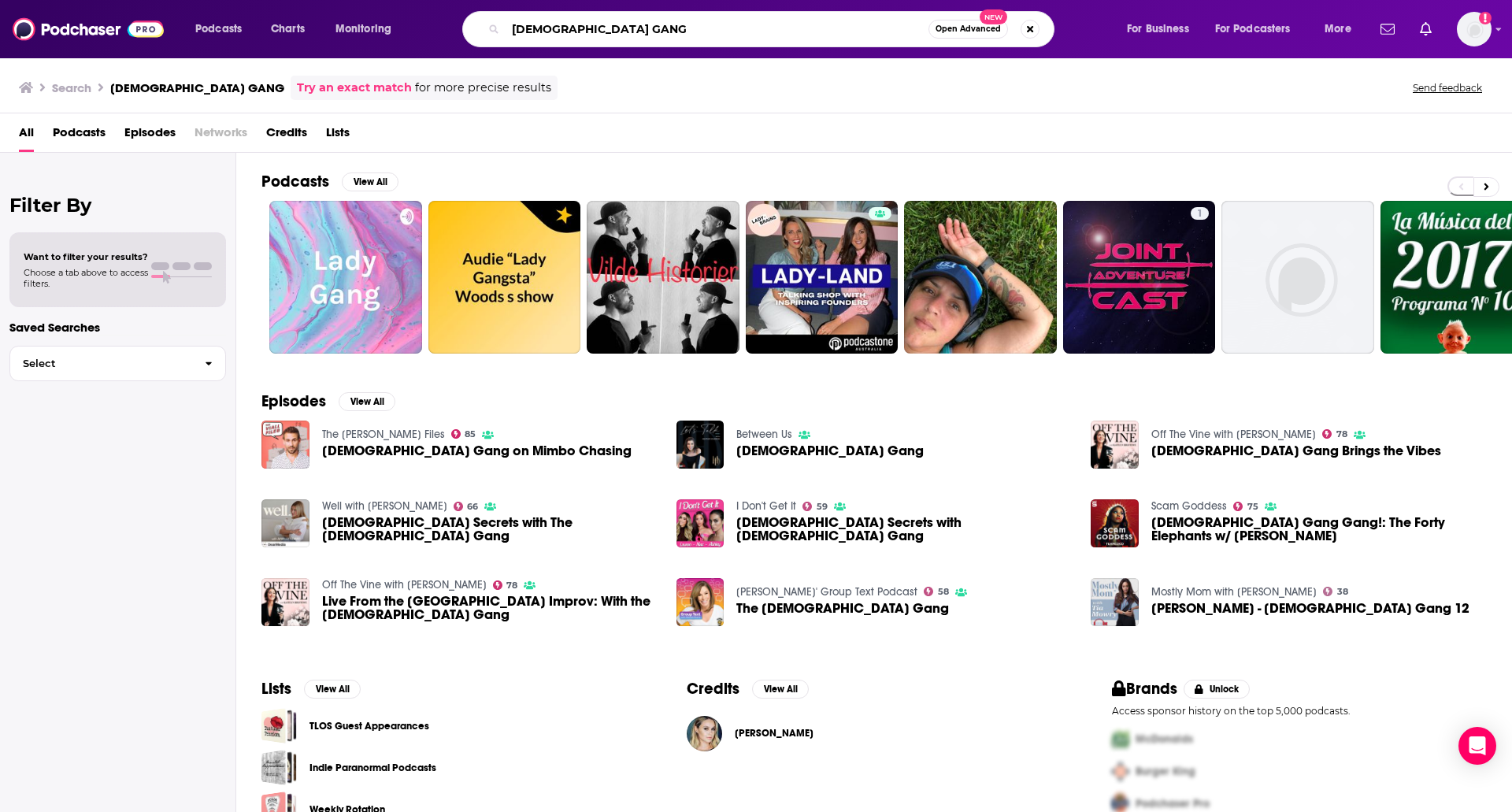
click at [603, 26] on input "LADY GANG" at bounding box center [716, 29] width 423 height 25
type input ""LADY GANG""
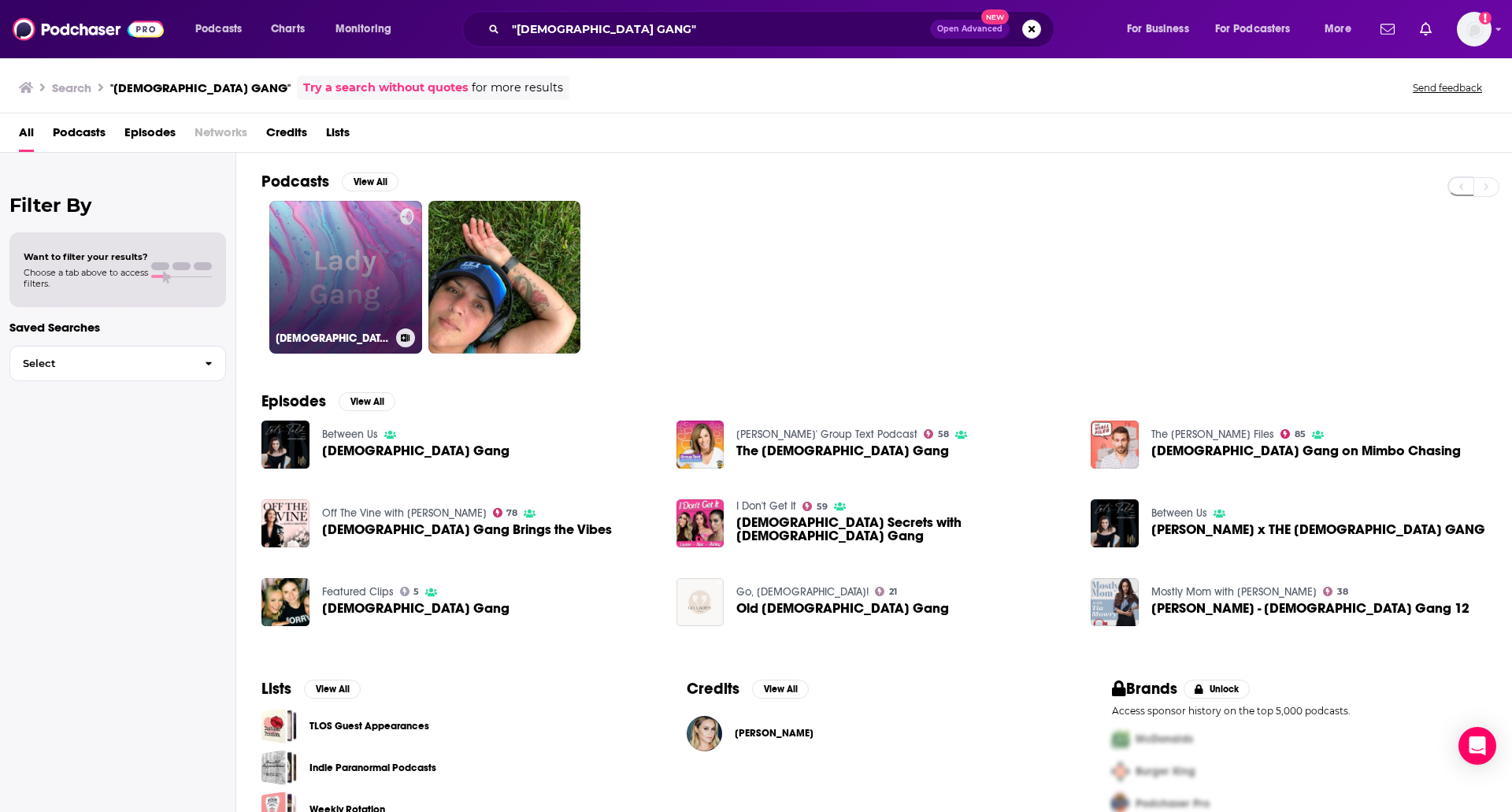
click at [326, 244] on link "Lady Gang" at bounding box center [345, 277] width 153 height 153
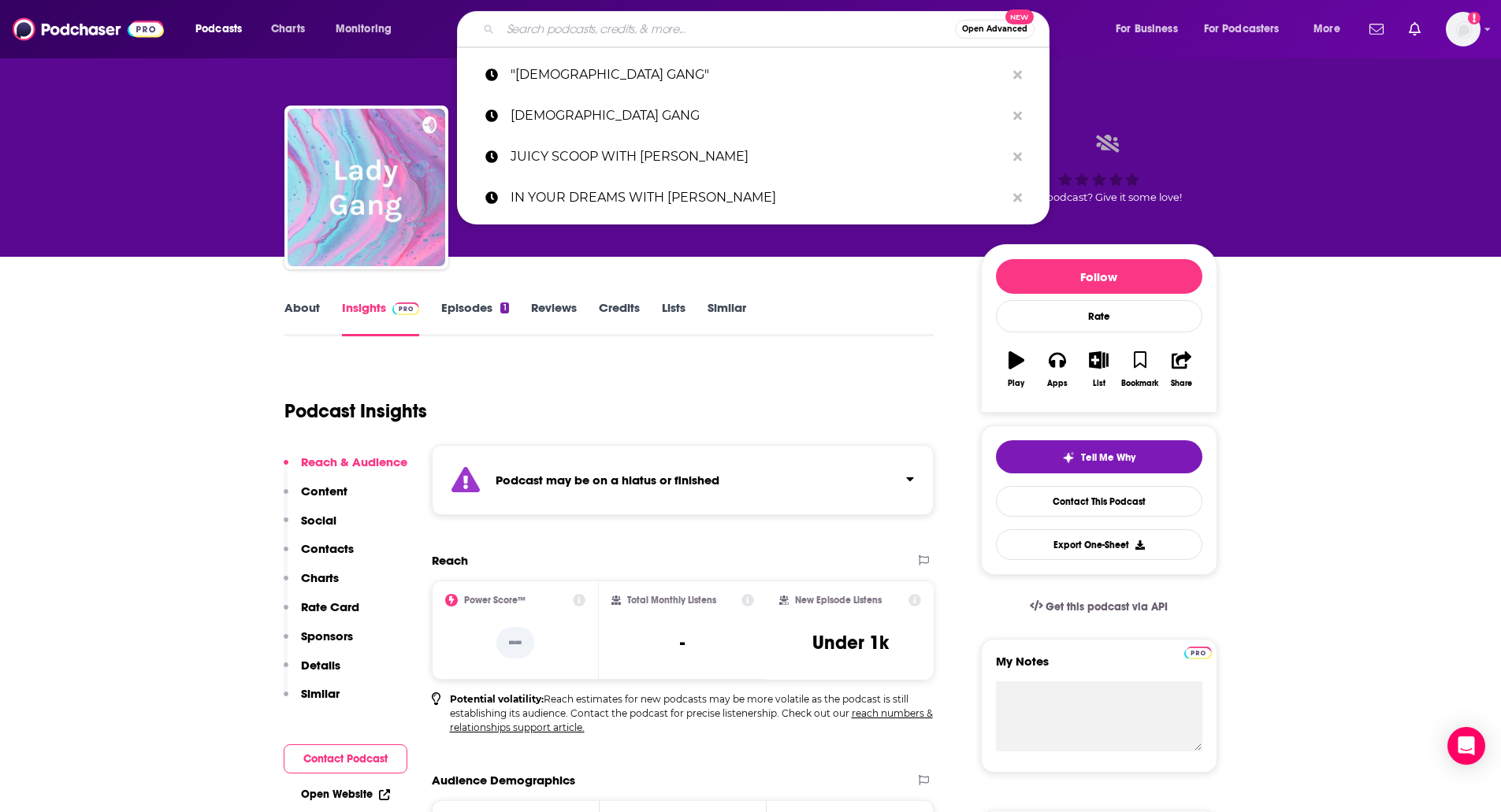
click at [510, 29] on input "Search podcasts, credits, & more..." at bounding box center [728, 29] width 455 height 25
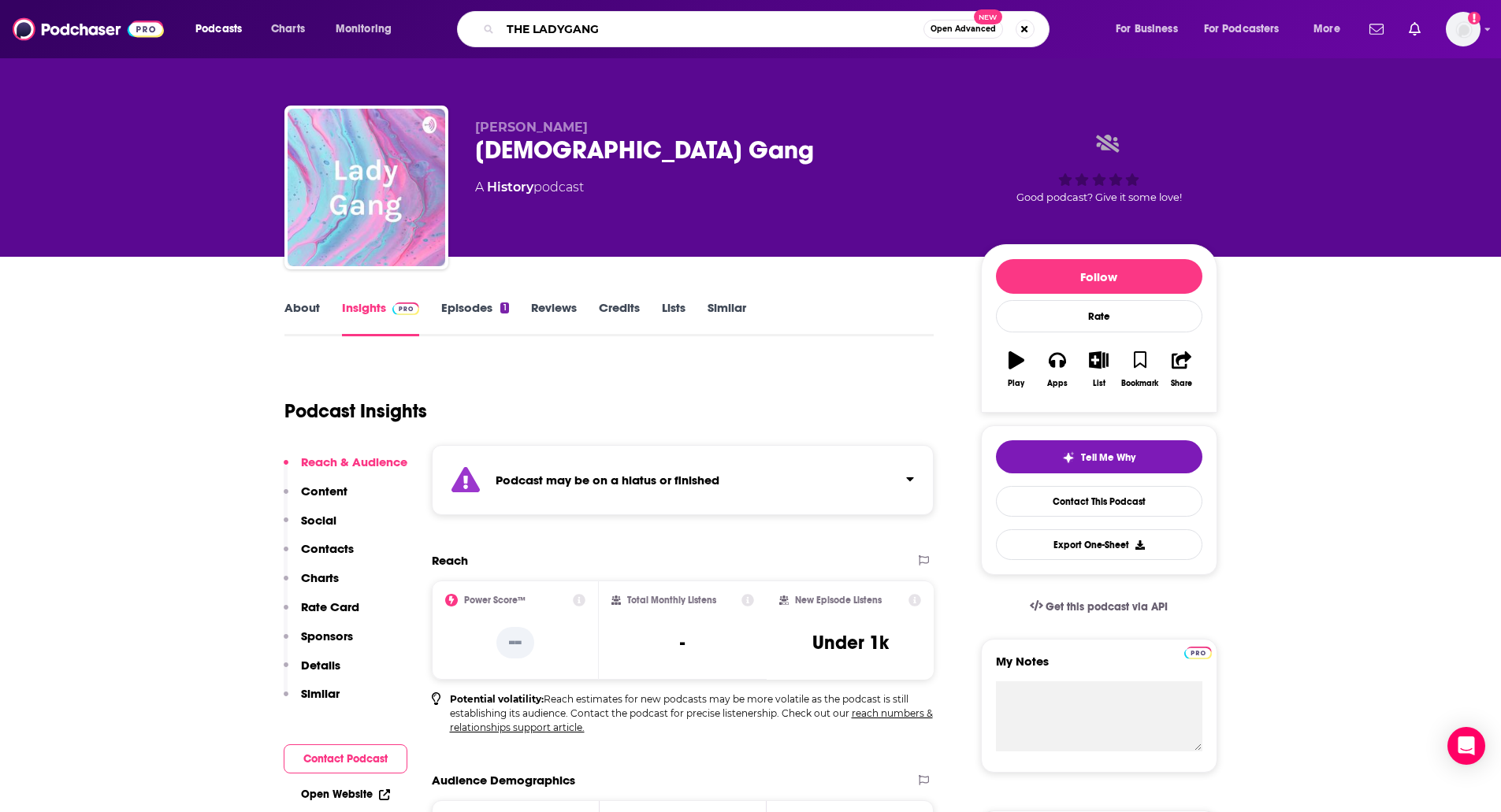
type input "THE LADYGANG""
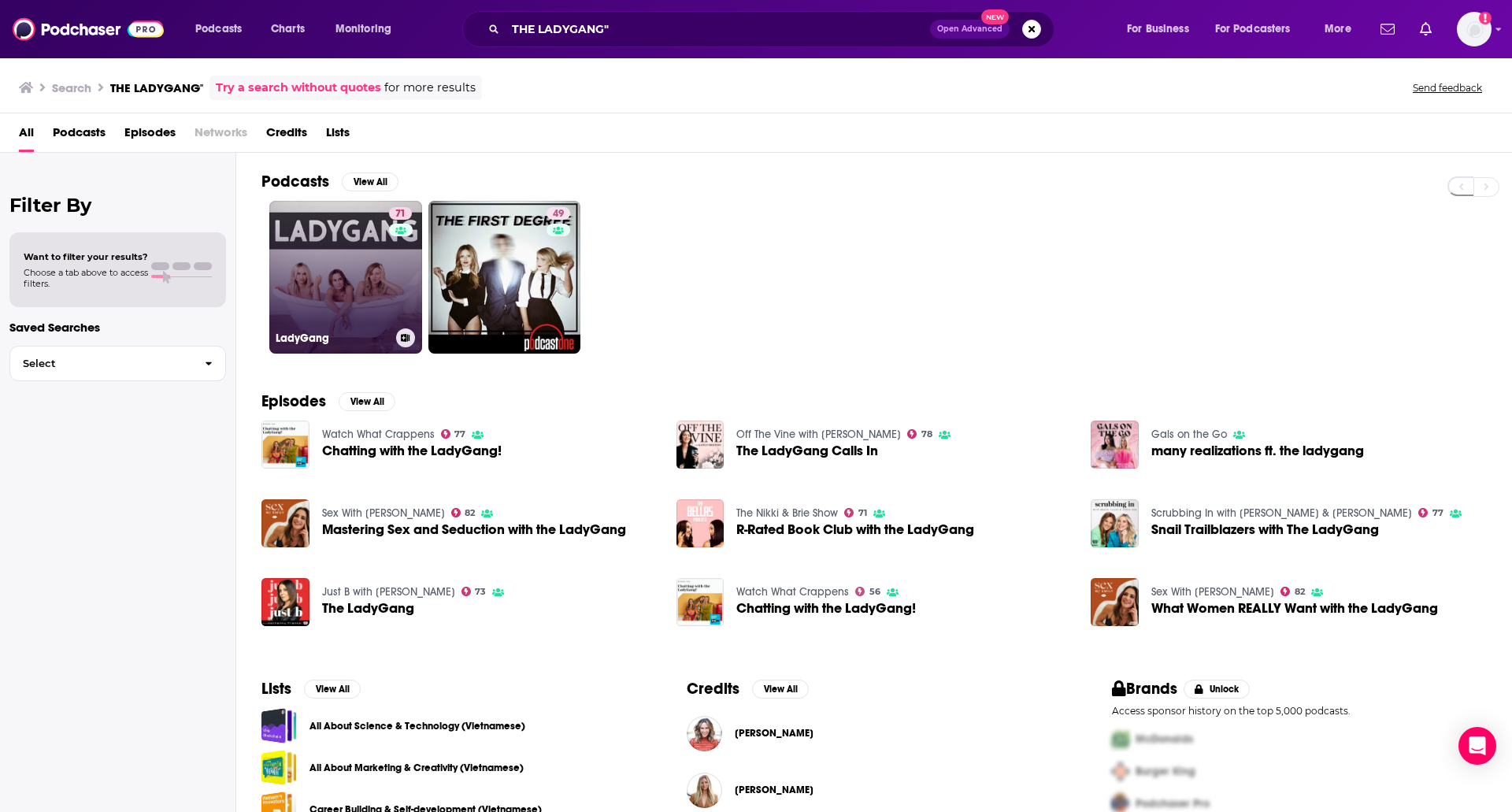
click at [312, 258] on link "71 LadyGang" at bounding box center [345, 277] width 153 height 153
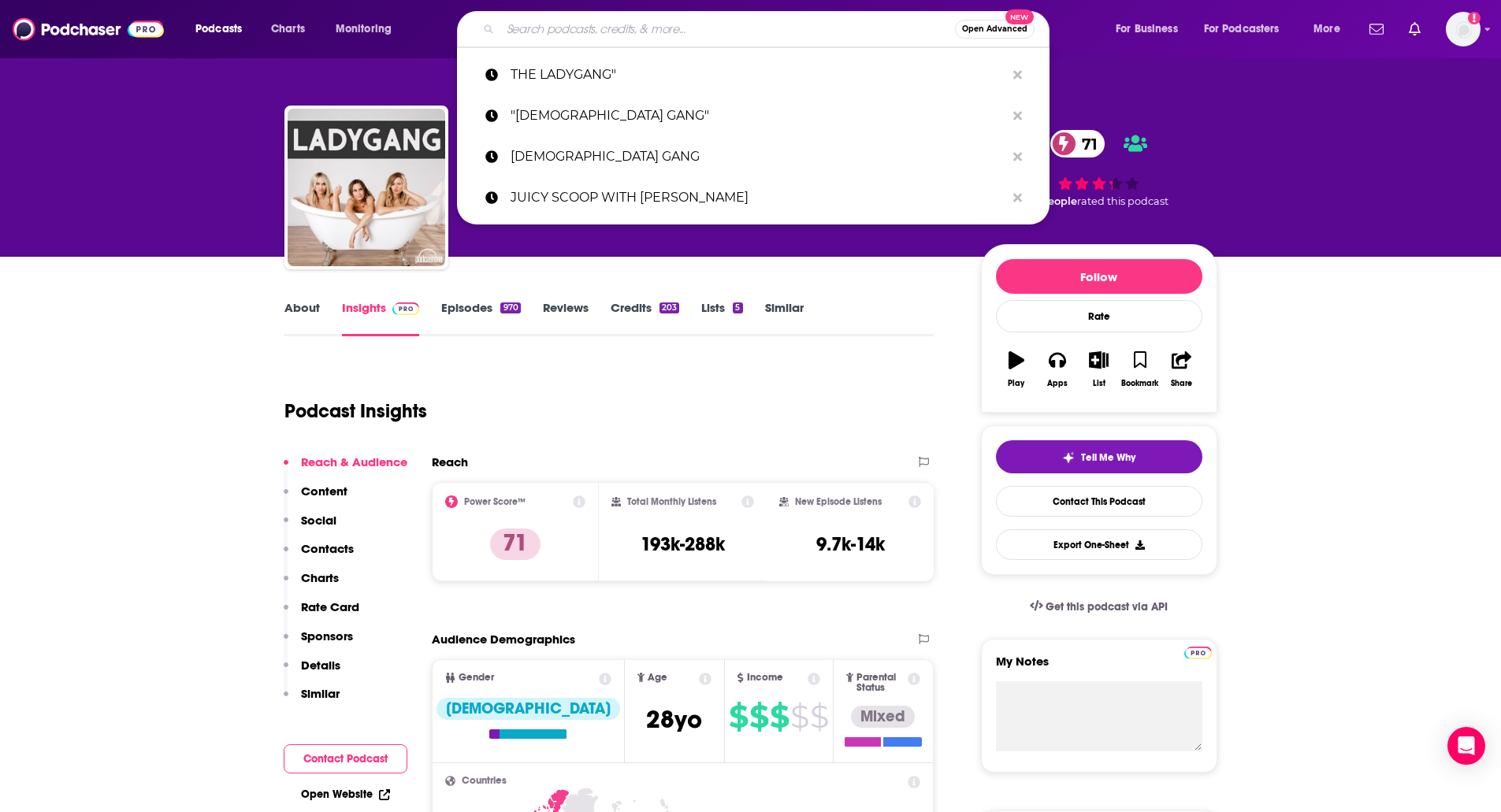
paste input "LEMME SAY THIS"
type input "LEMME SAY THIS"
click at [558, 26] on input "LEMME SAY THIS" at bounding box center [728, 29] width 455 height 25
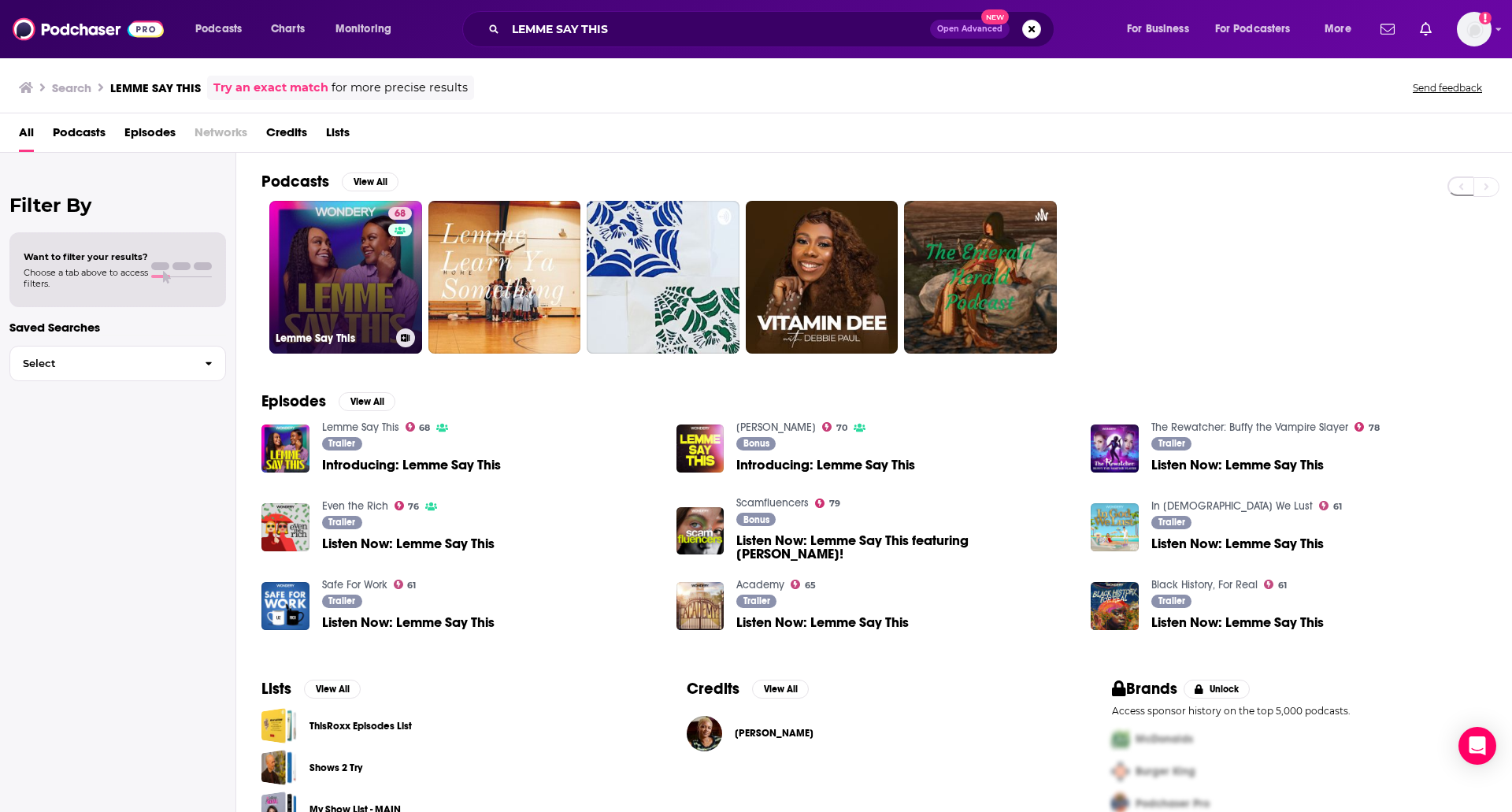
click at [334, 231] on link "68 Lemme Say This" at bounding box center [345, 277] width 153 height 153
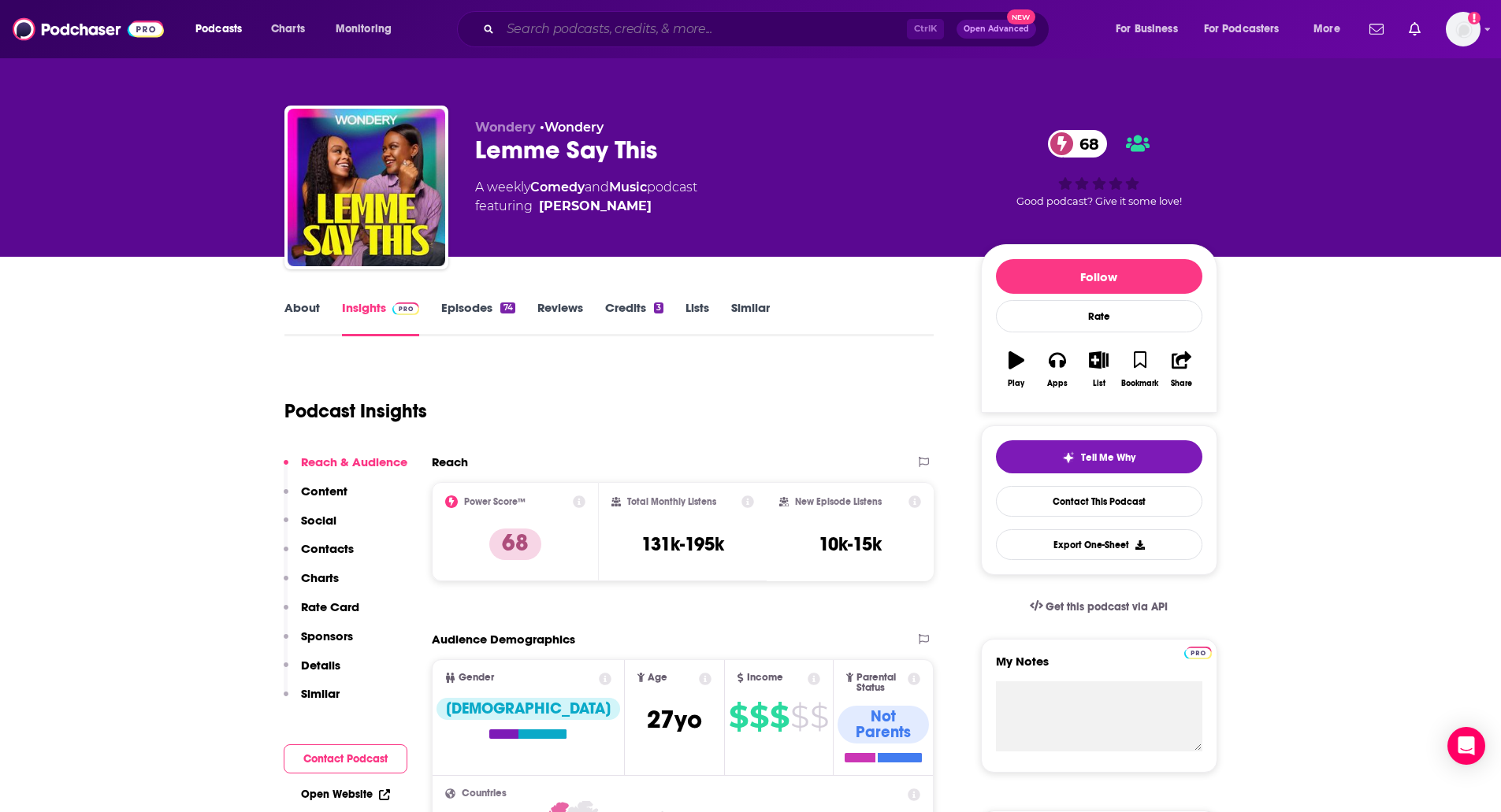
paste input "NORMAL GOSSIP"
type input "NORMAL GOSSIP"
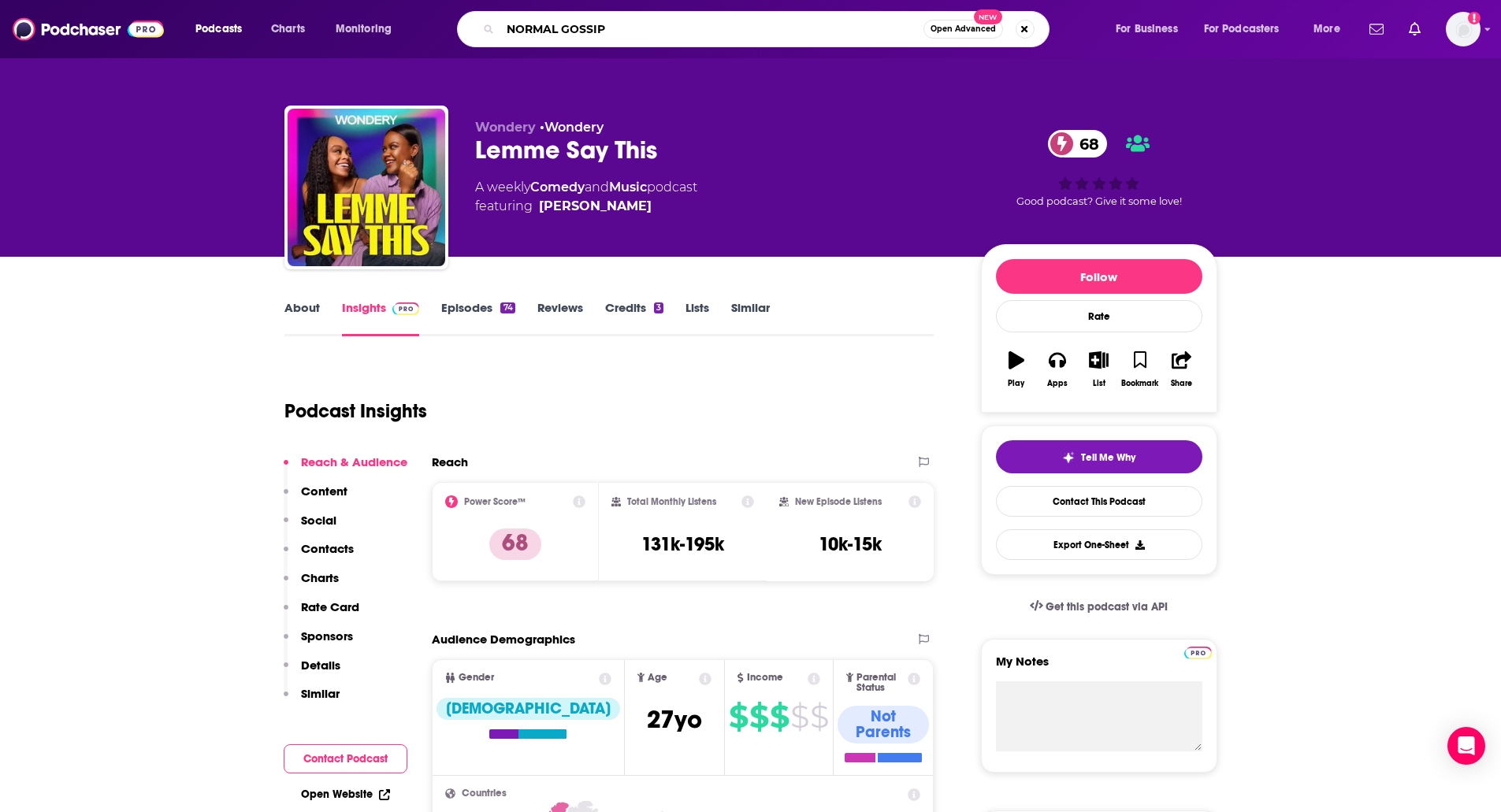
click at [568, 18] on input "NORMAL GOSSIP" at bounding box center [712, 29] width 423 height 25
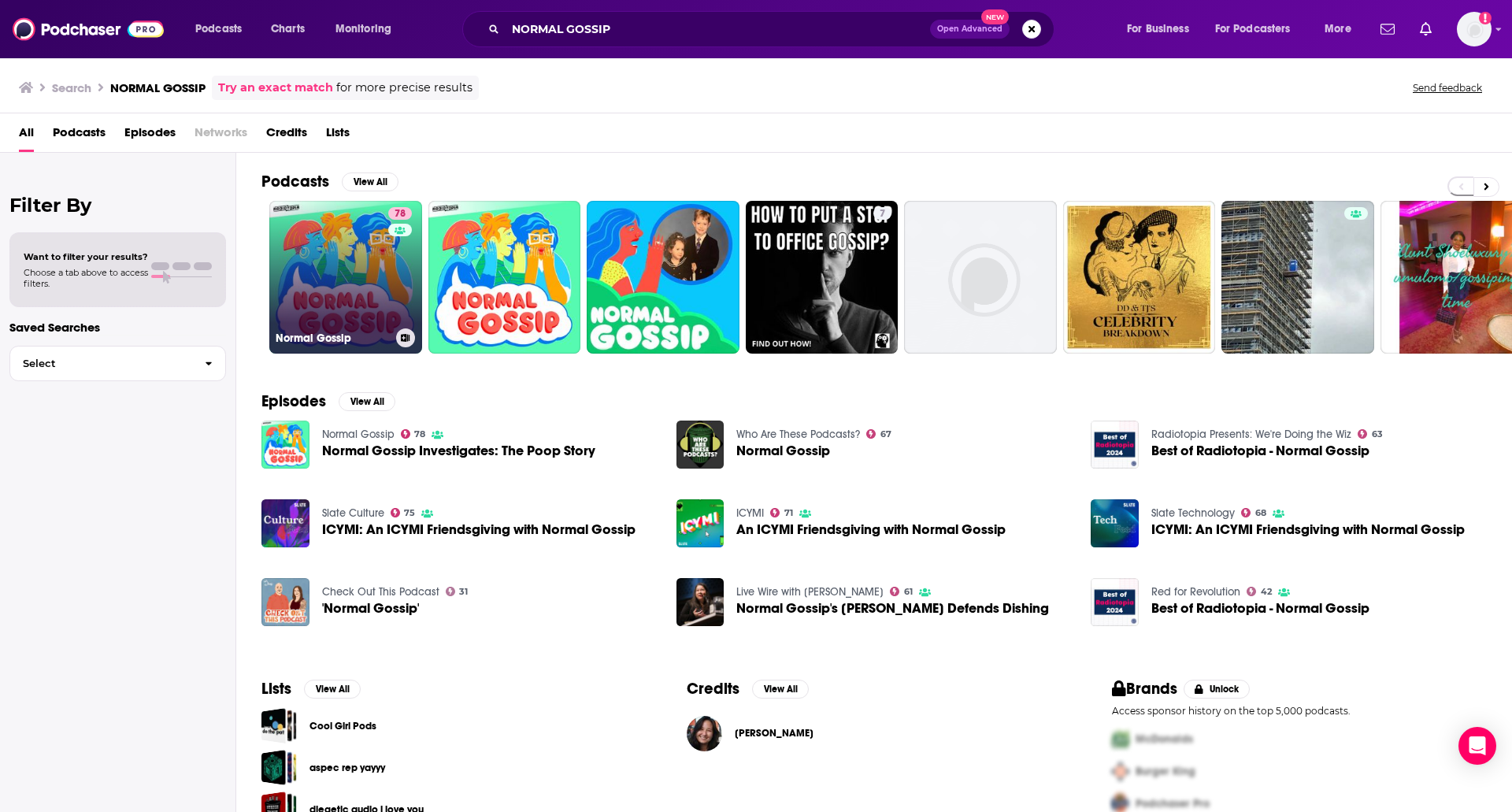
click at [316, 222] on link "78 Normal Gossip" at bounding box center [345, 277] width 153 height 153
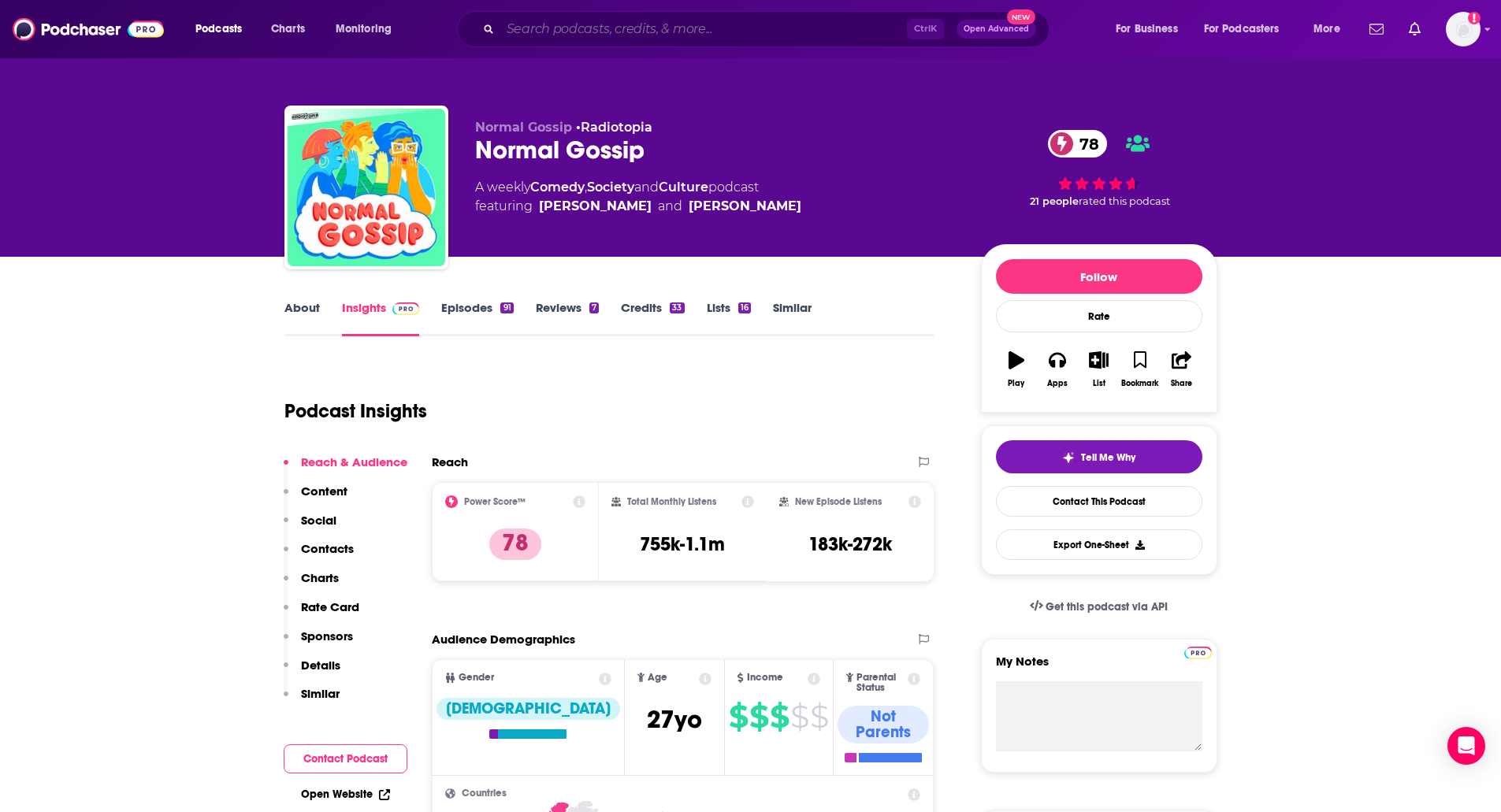
paste input "PAGE SIX VIRTUAL REALI-TEA"
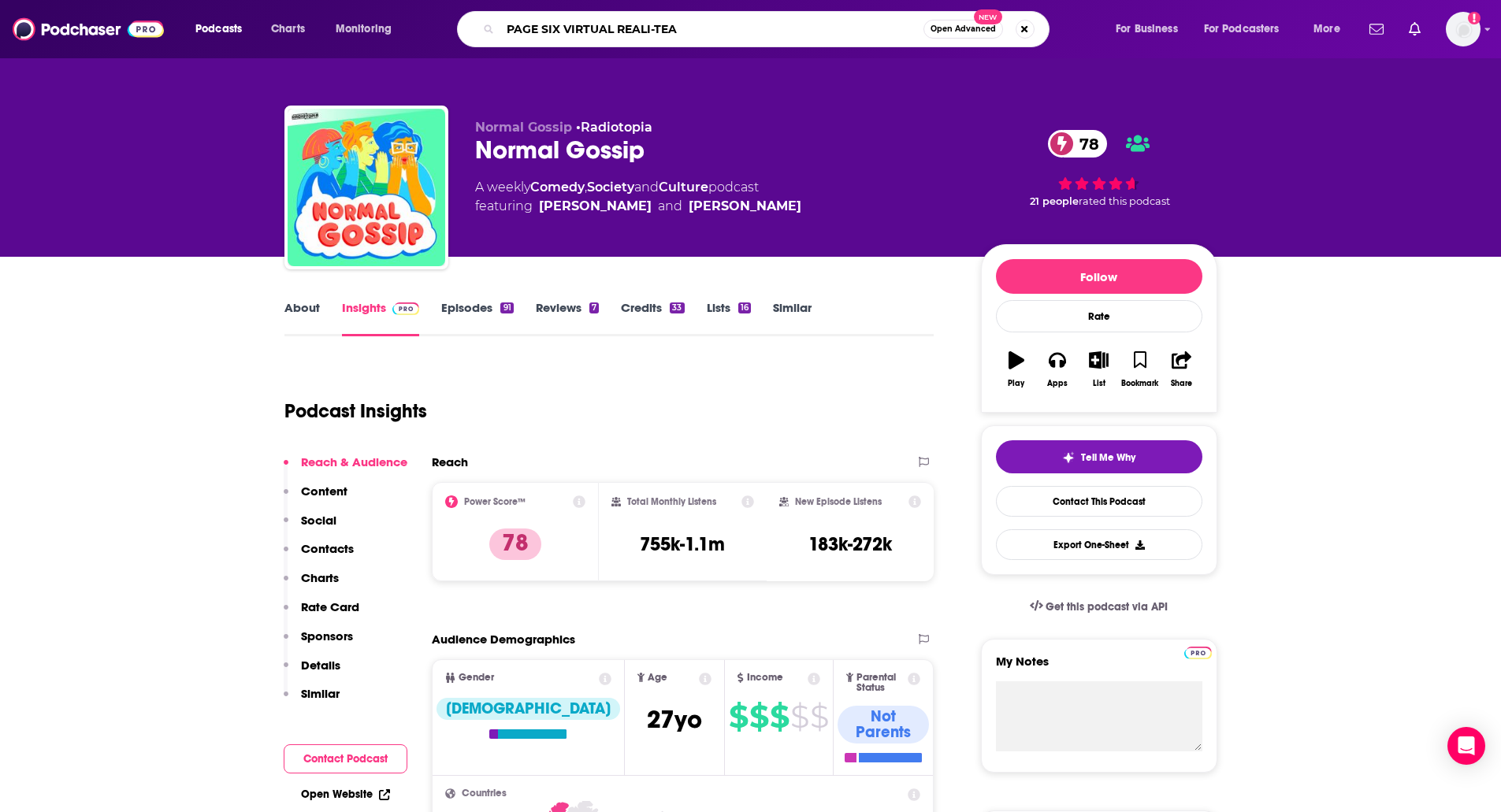
type input "PAGE SIX VIRTUAL REALI-TEA"
click at [523, 17] on input "PAGE SIX VIRTUAL REALI-TEA" at bounding box center [712, 29] width 423 height 25
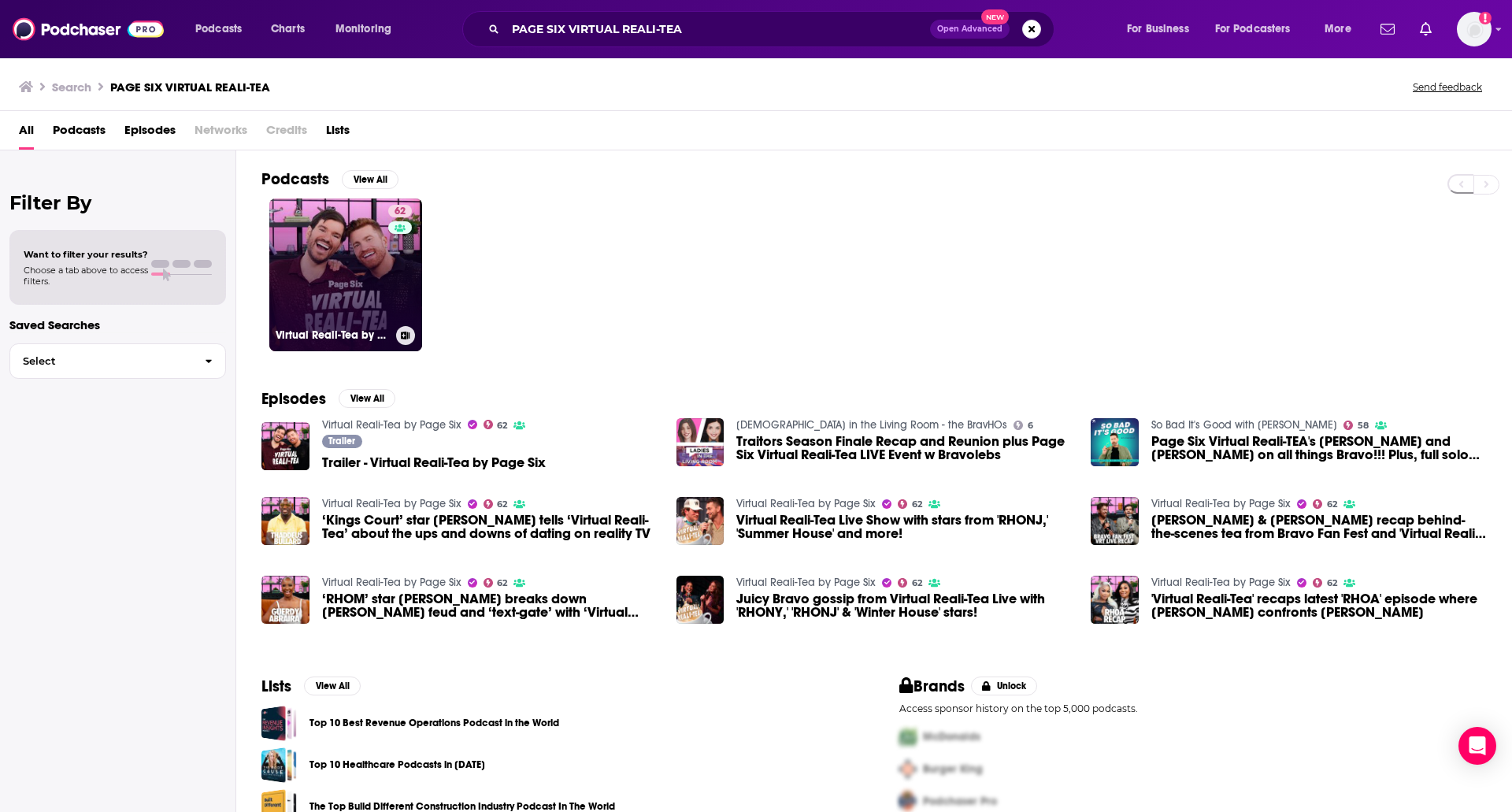
click at [298, 275] on link "62 Virtual Reali-Tea by Page Six" at bounding box center [345, 275] width 153 height 153
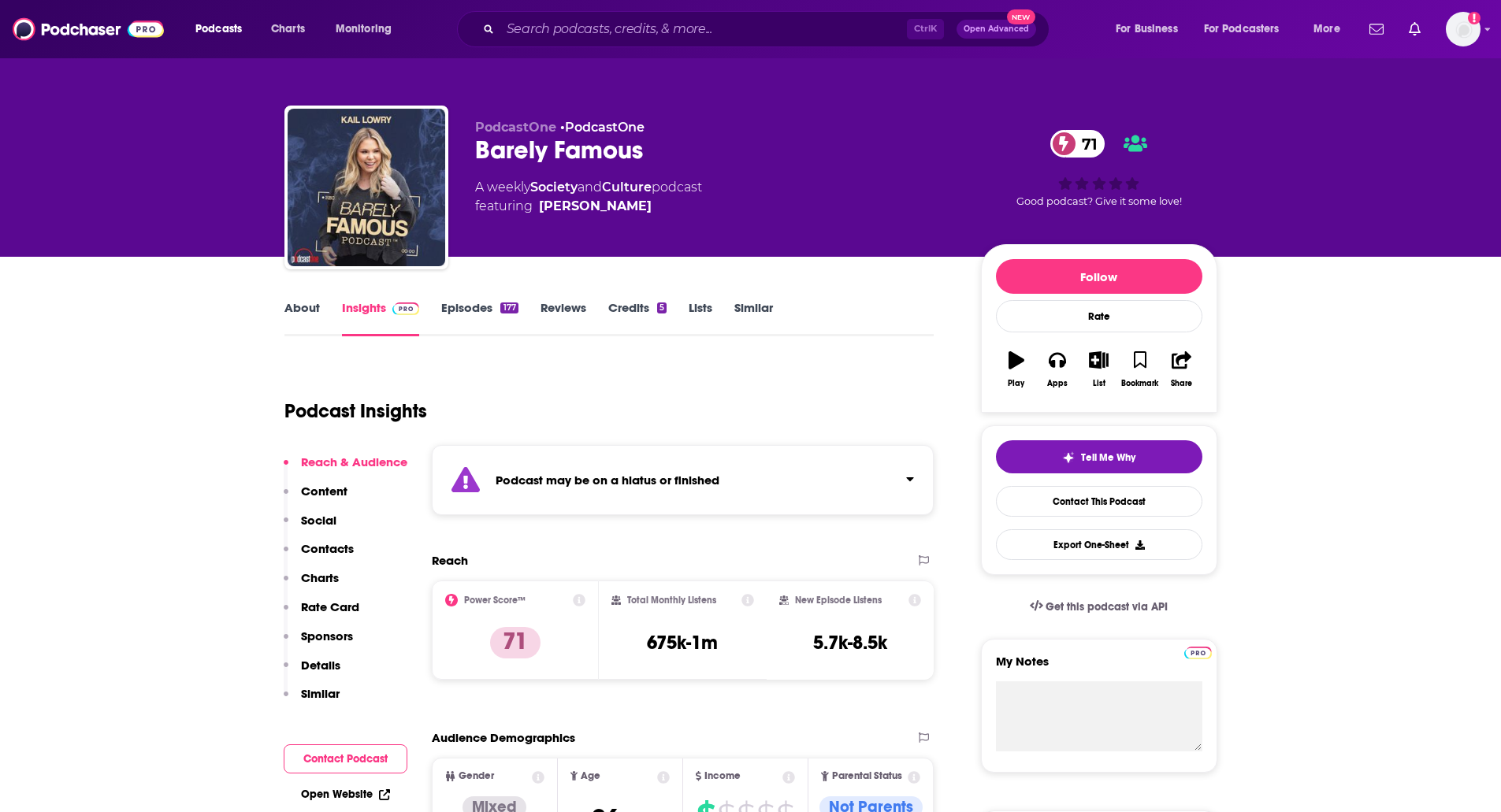
click at [473, 311] on link "Episodes 177" at bounding box center [479, 318] width 76 height 36
